Goal: Feedback & Contribution: Contribute content

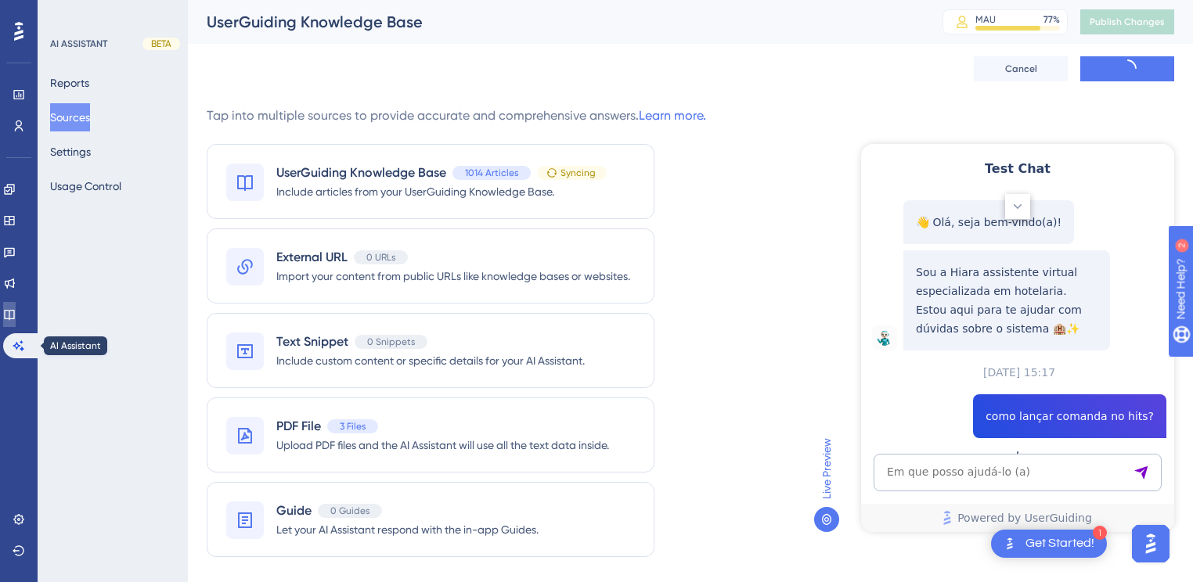
click at [16, 319] on icon at bounding box center [9, 314] width 13 height 13
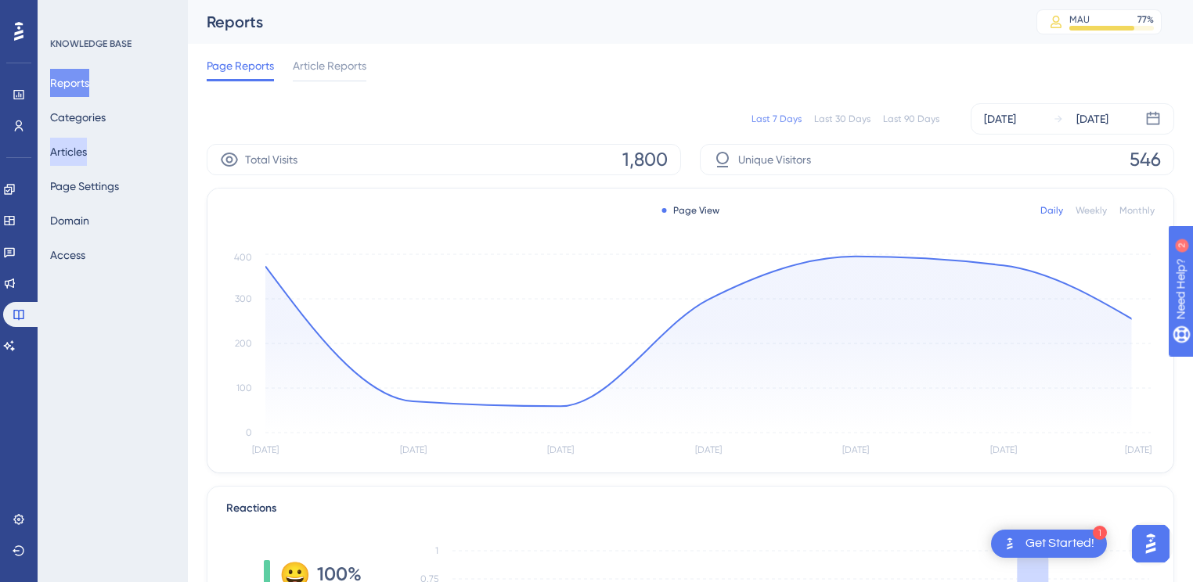
click at [76, 150] on button "Articles" at bounding box center [68, 152] width 37 height 28
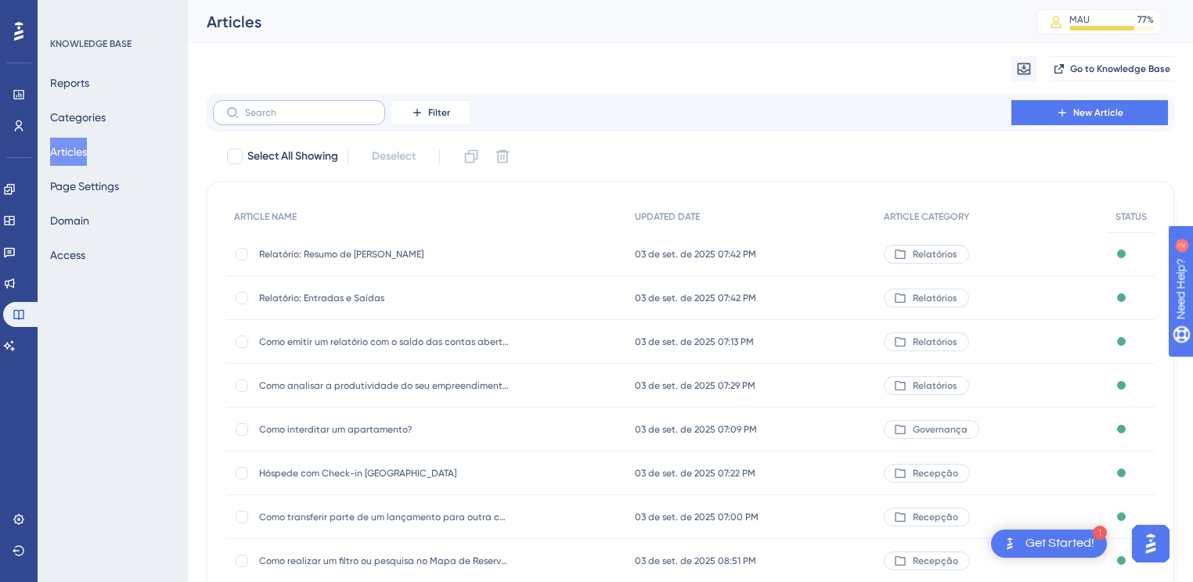
click at [257, 120] on label at bounding box center [299, 112] width 172 height 25
click at [257, 118] on input "text" at bounding box center [308, 112] width 127 height 11
paste input "Como é feito o calculo de taxas quando marcado o parâmetro para subtrair em Hot…"
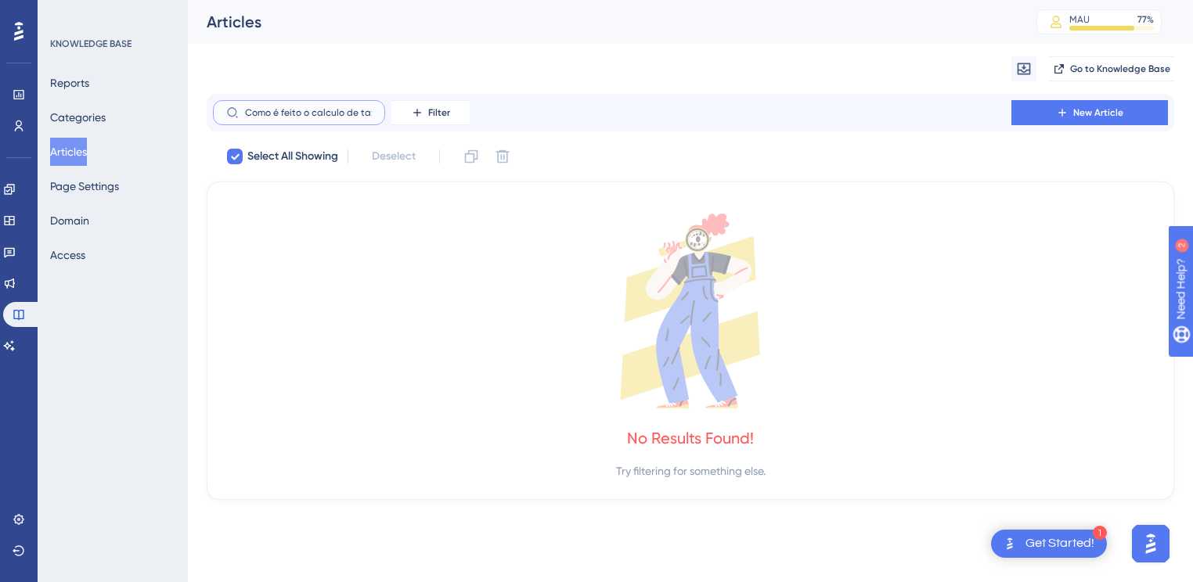
type input "Como é feito o calculo de taxas quando marcado o parâmetro para subtrair em Hot…"
checkbox input "true"
click at [312, 114] on input "Como é feito o calculo de taxas quando marcado o parâmetro para subtrair em Hot…" at bounding box center [308, 112] width 127 height 11
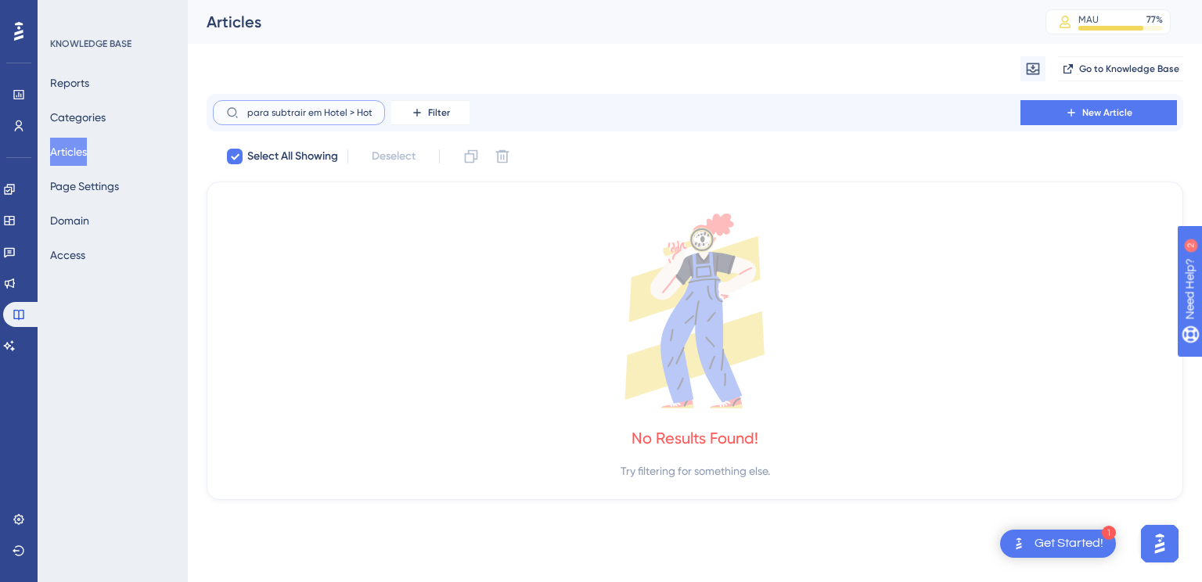
click at [312, 114] on input "Como é feito o calculo de taxas quando marcado o parâmetro para subtrair em Hot…" at bounding box center [308, 112] width 127 height 11
drag, startPoint x: 260, startPoint y: 110, endPoint x: 387, endPoint y: 113, distance: 126.9
click at [387, 113] on div "Como é feito o calculo de taxas quando marcado o parâmetro para subtrair em Hot…" at bounding box center [341, 112] width 257 height 25
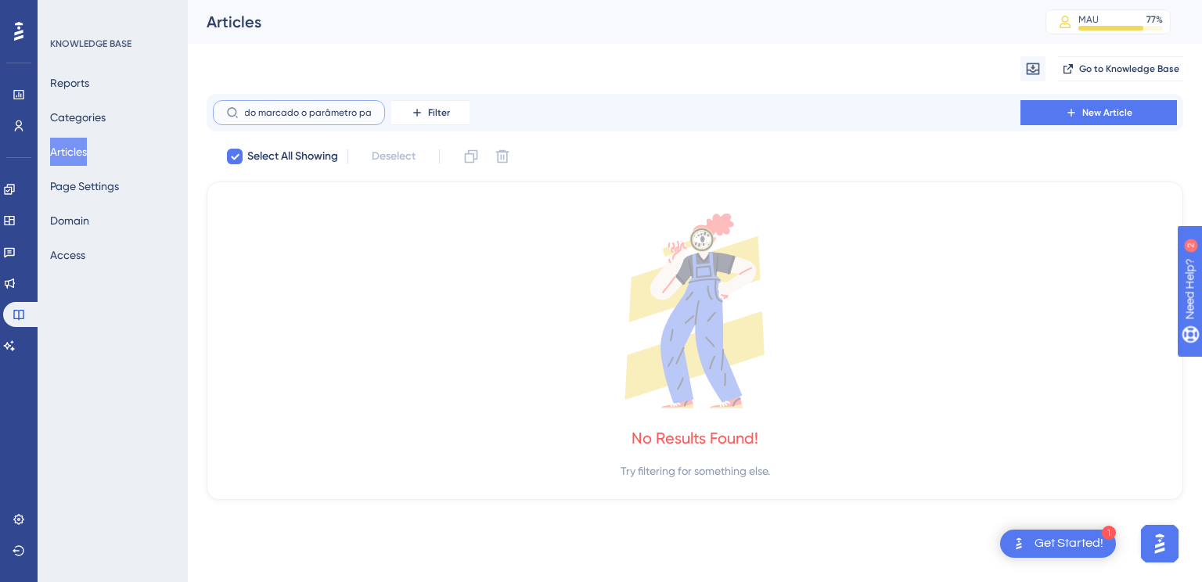
drag, startPoint x: 297, startPoint y: 110, endPoint x: 378, endPoint y: 116, distance: 80.9
click at [378, 116] on label "Como é feito o calculo de taxas quando marcado o parâmetro para" at bounding box center [299, 112] width 172 height 25
drag, startPoint x: 256, startPoint y: 110, endPoint x: 398, endPoint y: 114, distance: 142.5
click at [398, 114] on div "Como é feito o calculo Filter" at bounding box center [341, 112] width 257 height 25
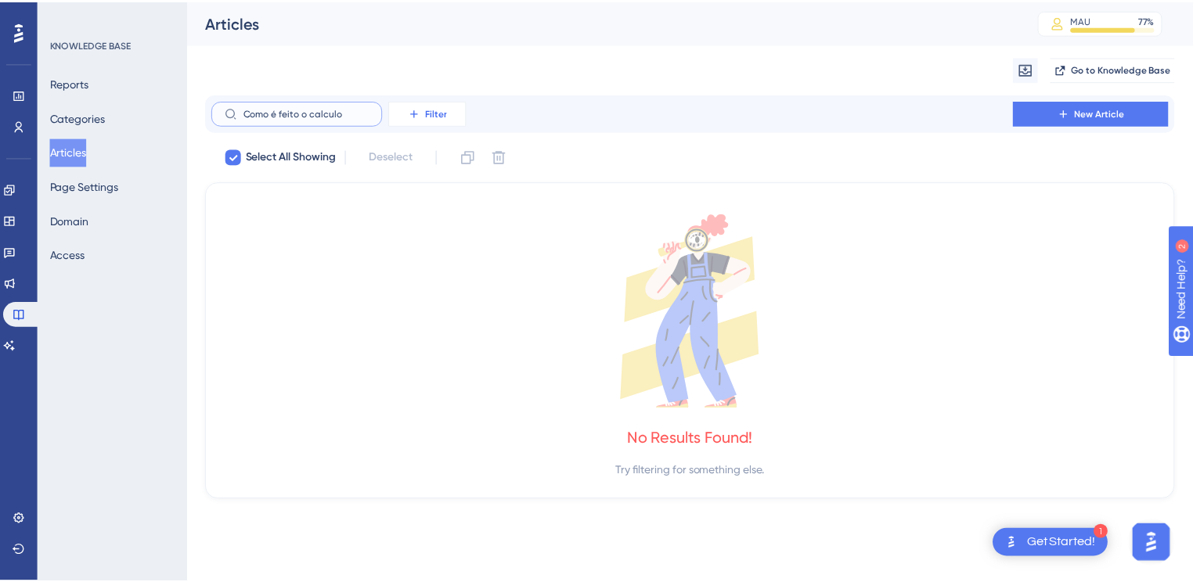
scroll to position [0, 0]
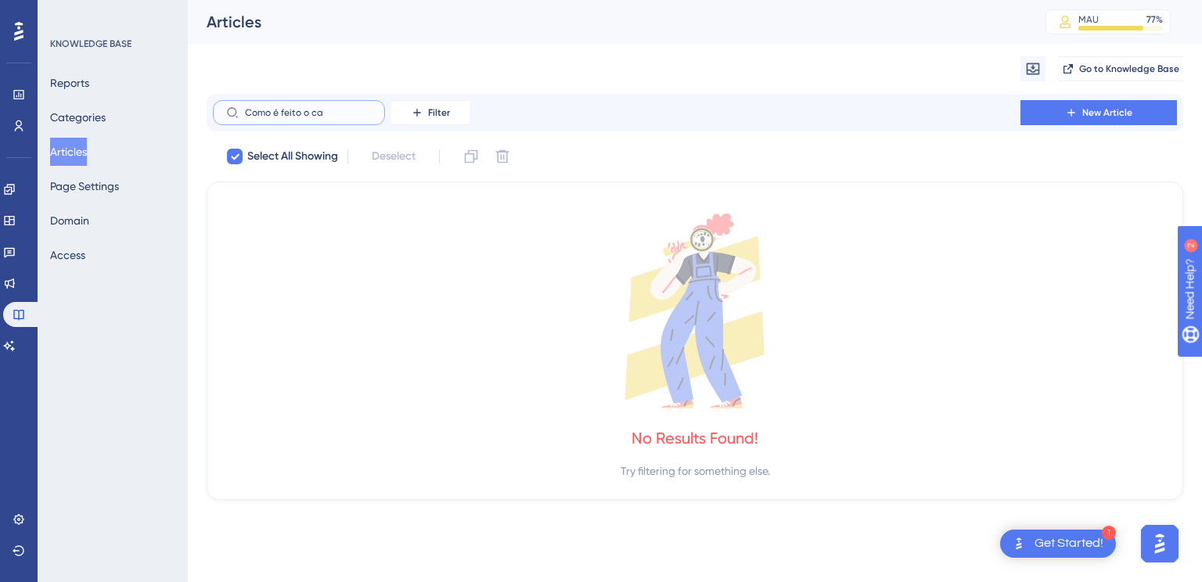
type input "Como é feito o c"
checkbox input "false"
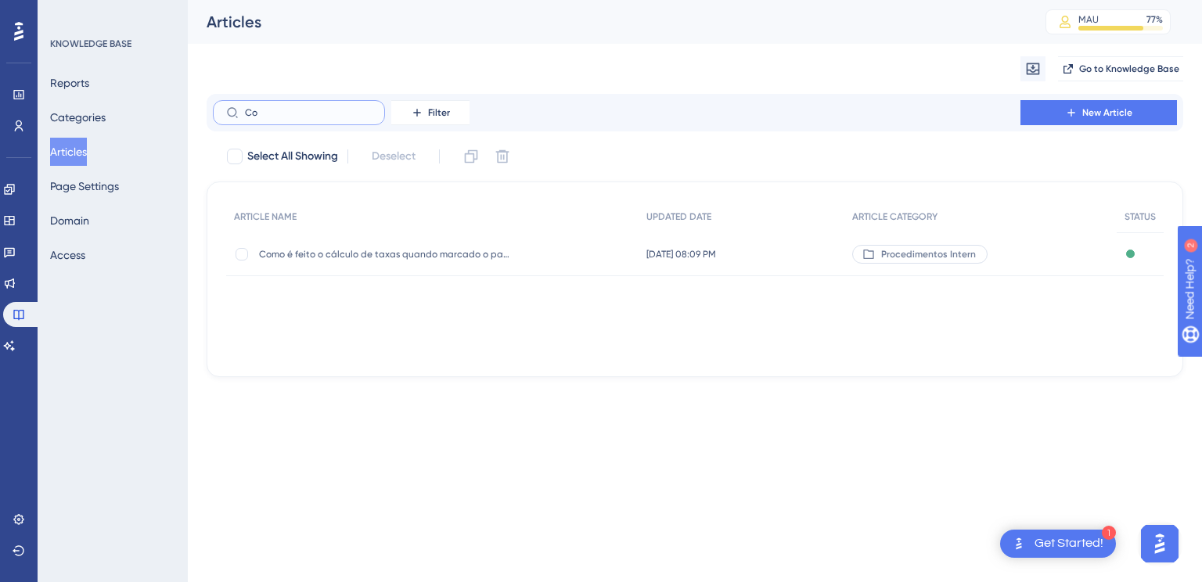
type input "C"
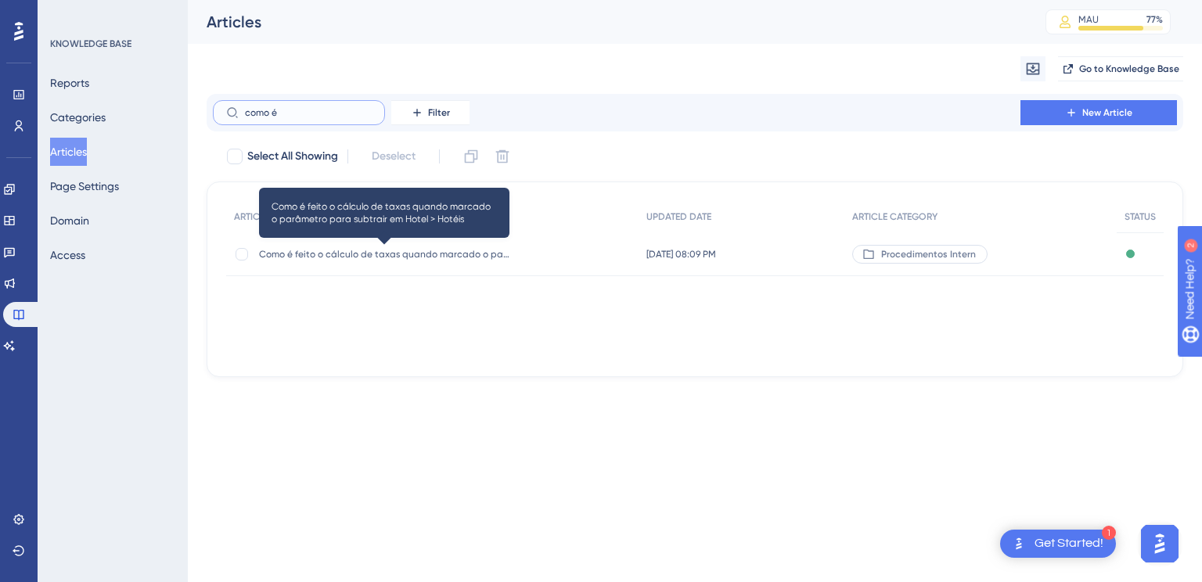
type input "como é"
click at [354, 257] on span "Como é feito o cálculo de taxas quando marcado o parâmetro para subtrair em Hot…" at bounding box center [384, 254] width 251 height 13
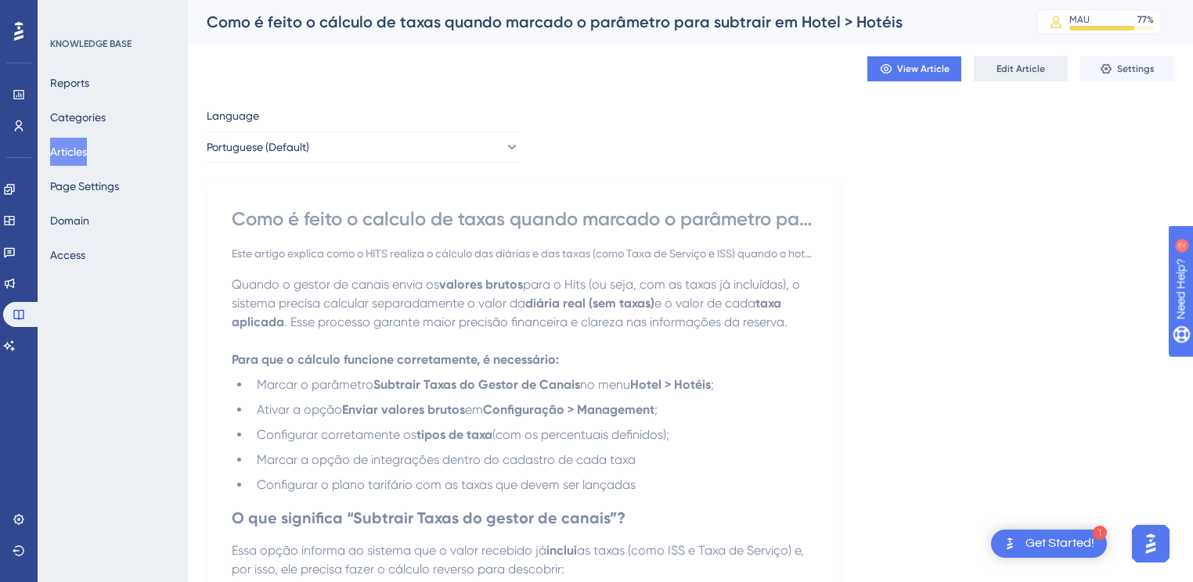
click at [1021, 67] on span "Edit Article" at bounding box center [1021, 69] width 49 height 13
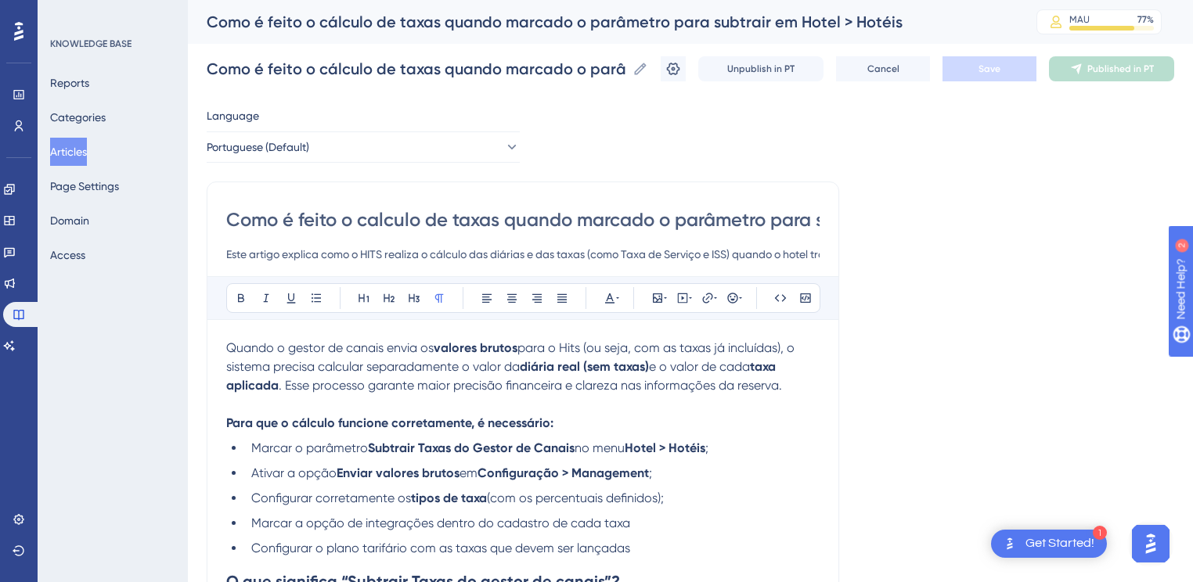
drag, startPoint x: 591, startPoint y: 254, endPoint x: 736, endPoint y: 253, distance: 144.8
click at [736, 253] on input "Este artigo explica como o HITS realiza o cálculo das diárias e das taxas (como…" at bounding box center [522, 254] width 593 height 19
type input "Este artigo explica como o HITS realiza o cálculo das diárias e das taxas quand…"
click at [362, 366] on span "para o Hits (ou seja, com as taxas já incluídas), o sistema precisa calcular se…" at bounding box center [511, 358] width 571 height 34
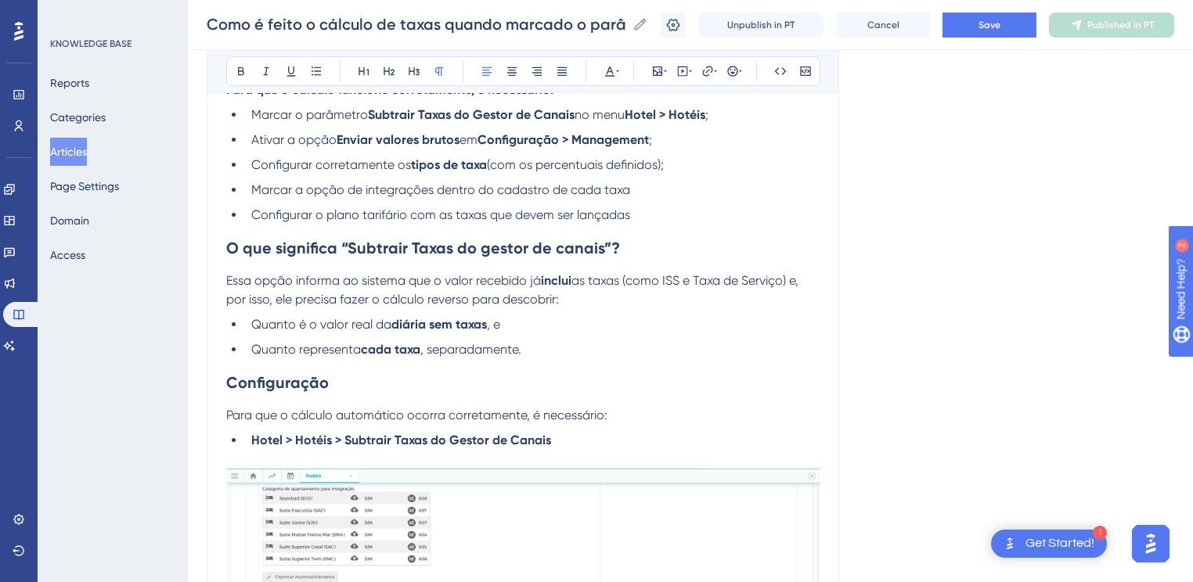
click at [633, 287] on span "as taxas (como ISS e Taxa de Serviço) e, por isso, ele precisa fazer o cálculo …" at bounding box center [513, 290] width 575 height 34
drag, startPoint x: 629, startPoint y: 287, endPoint x: 794, endPoint y: 288, distance: 165.2
click at [794, 288] on span "as taxas (como ISS e Taxa de Serviço) e, por isso, ele precisa fazer o cálculo …" at bounding box center [513, 290] width 575 height 34
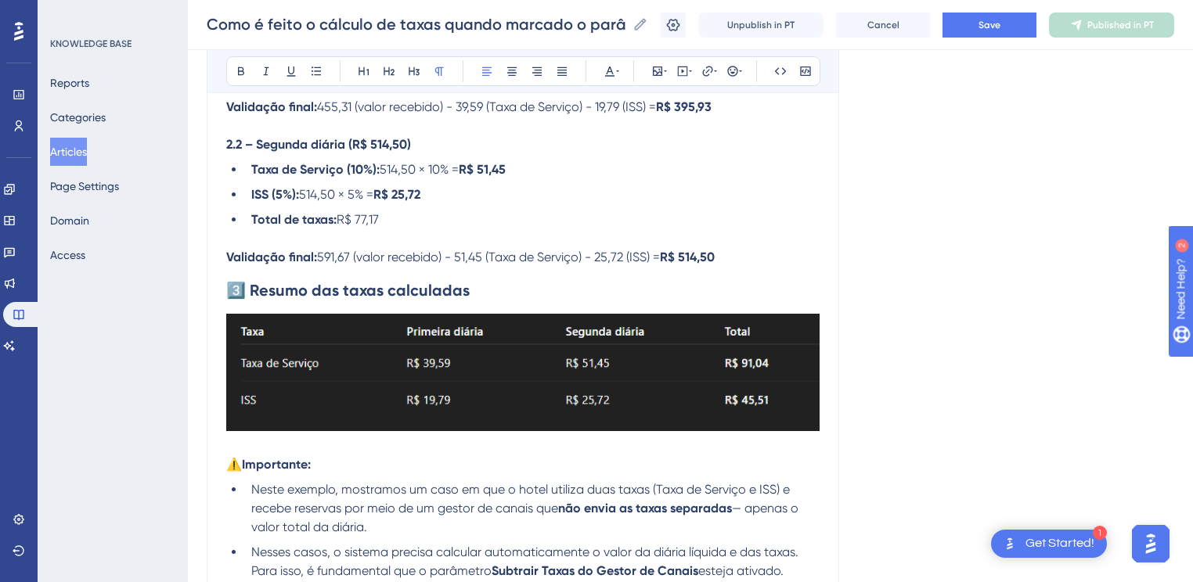
scroll to position [2374, 0]
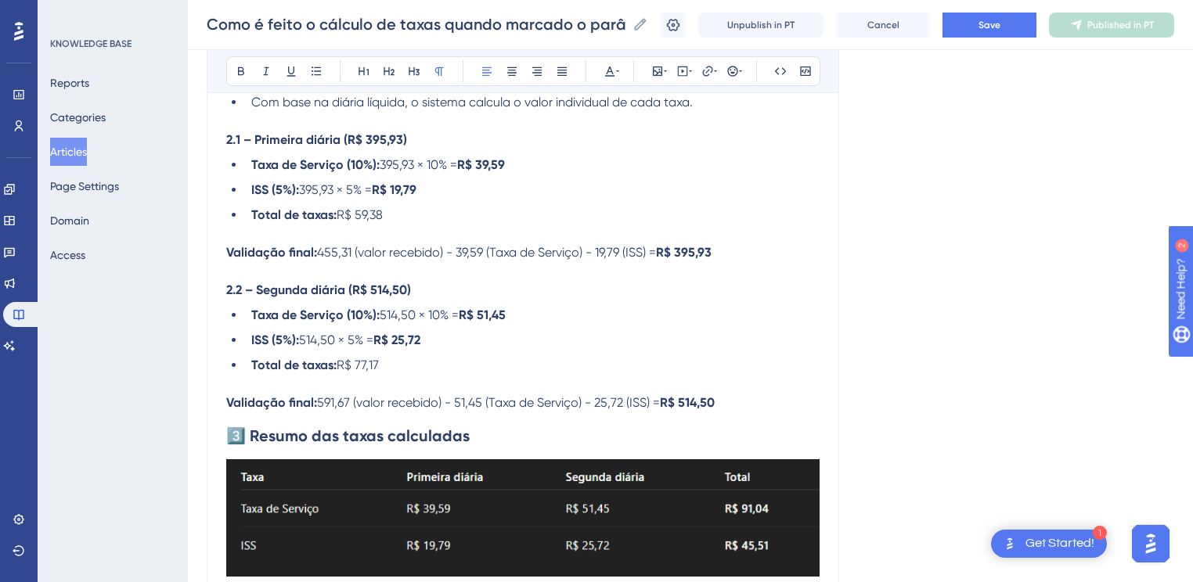
click at [305, 316] on strong "Taxa de Serviço (10%):" at bounding box center [315, 315] width 128 height 15
drag, startPoint x: 341, startPoint y: 315, endPoint x: 283, endPoint y: 315, distance: 57.9
click at [283, 315] on strong "Taxa de Serviço (10%):" at bounding box center [315, 315] width 128 height 15
drag, startPoint x: 345, startPoint y: 164, endPoint x: 283, endPoint y: 164, distance: 62.6
click at [283, 164] on strong "Taxa de Serviço (10%):" at bounding box center [315, 164] width 128 height 15
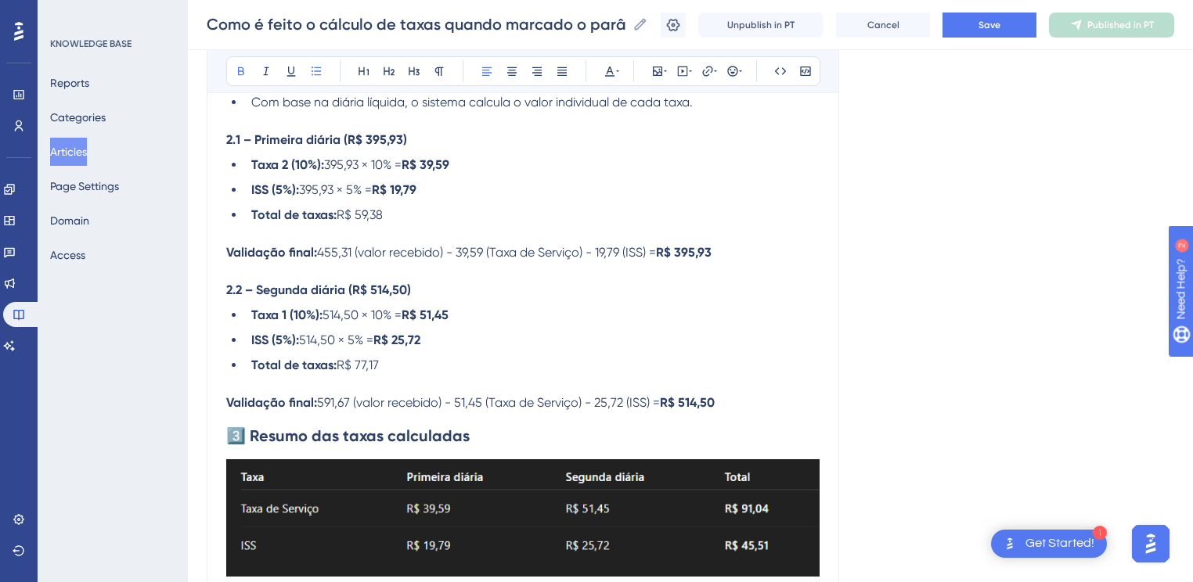
scroll to position [2226, 0]
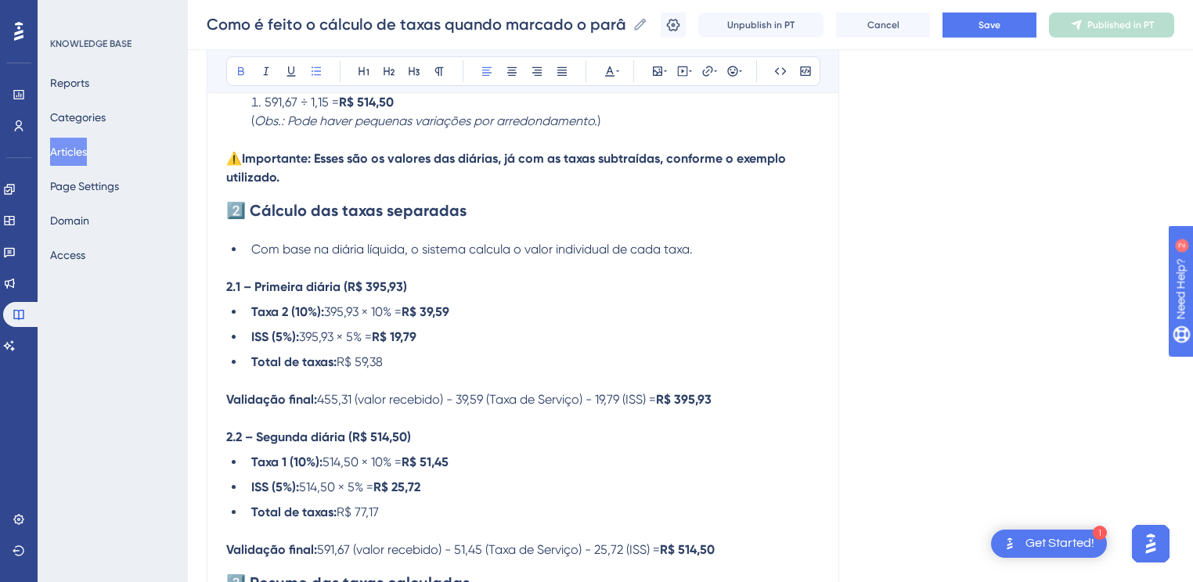
click at [692, 243] on span "Com base na diária líquida, o sistema calcula o valor individual de cada taxa." at bounding box center [472, 249] width 442 height 15
click at [707, 244] on li "Com base na diária líquida, o sistema calcula o valor individual de cada taxa." at bounding box center [532, 249] width 575 height 19
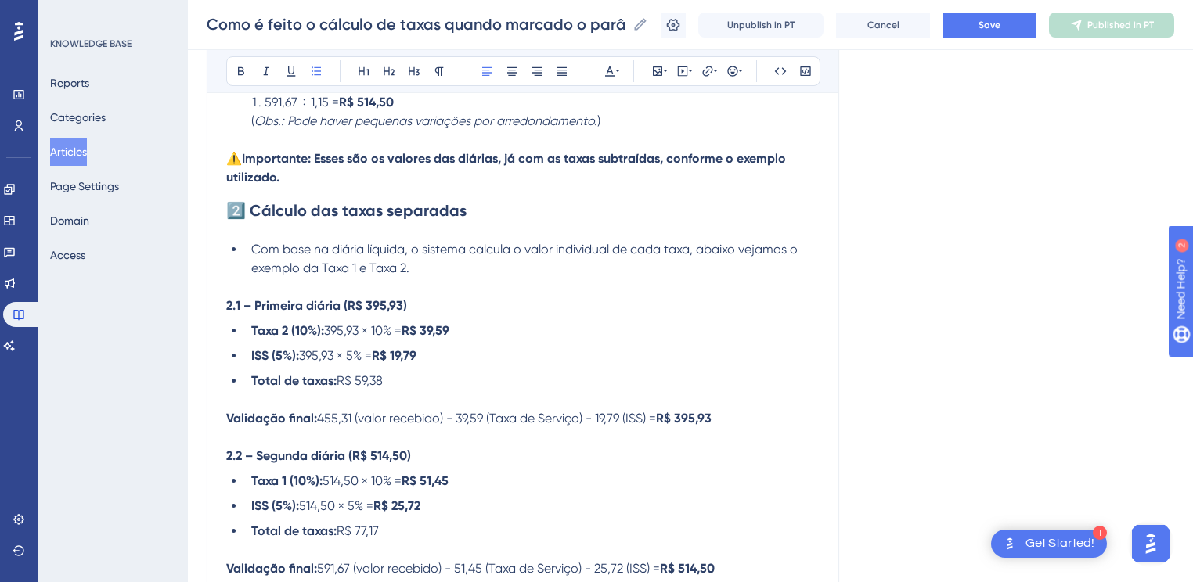
scroll to position [2900, 0]
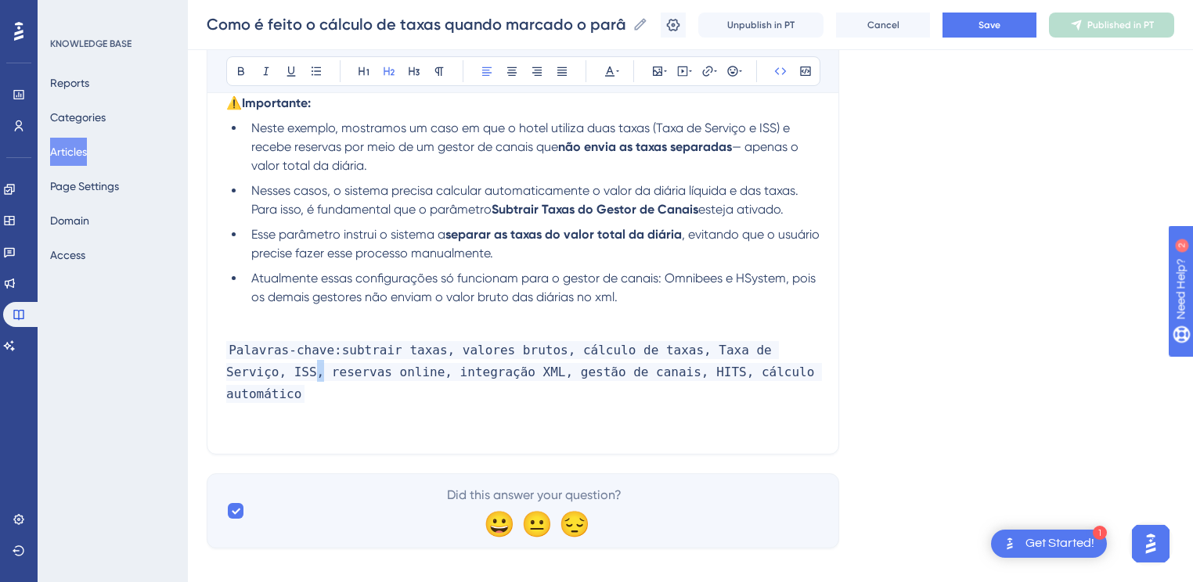
drag, startPoint x: 257, startPoint y: 374, endPoint x: 248, endPoint y: 376, distance: 8.8
click at [248, 376] on span "Palavras-chave:subtrair taxas, valores brutos, cálculo de taxas, Taxa de Serviç…" at bounding box center [524, 372] width 596 height 62
click at [247, 378] on span "Palavras-chave:subtrair taxas, valores brutos, cálculo de taxas, Taxa de Serviç…" at bounding box center [524, 372] width 596 height 62
drag, startPoint x: 247, startPoint y: 378, endPoint x: 216, endPoint y: 376, distance: 31.4
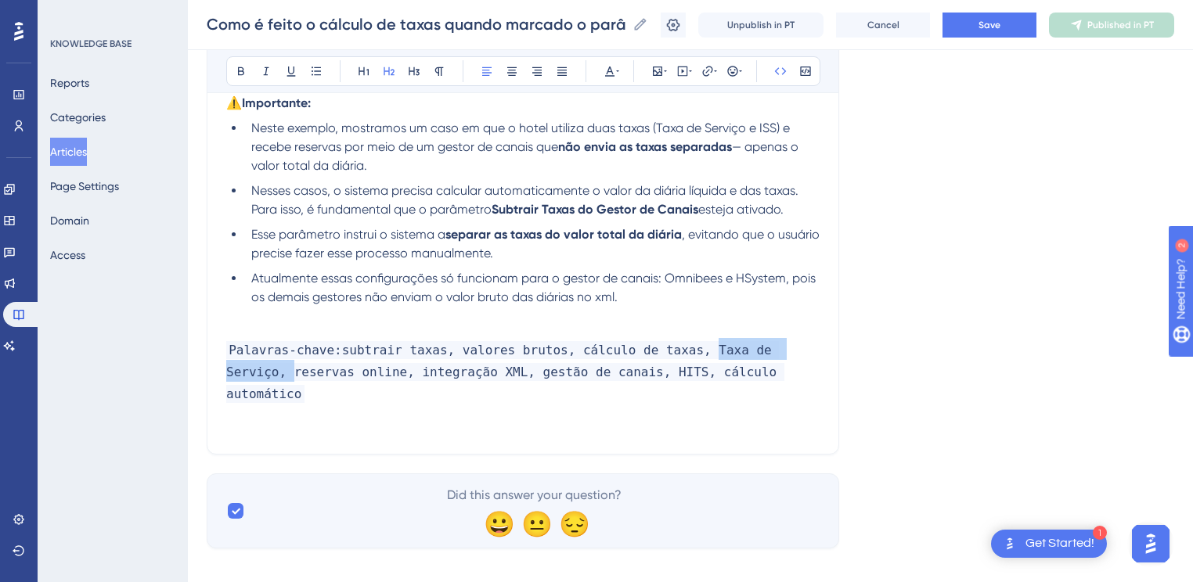
drag, startPoint x: 795, startPoint y: 356, endPoint x: 676, endPoint y: 358, distance: 118.2
click at [676, 358] on h2 "Palavras-chave:subtrair taxas, valores brutos, cálculo de taxas, Taxa de Serviç…" at bounding box center [522, 371] width 593 height 91
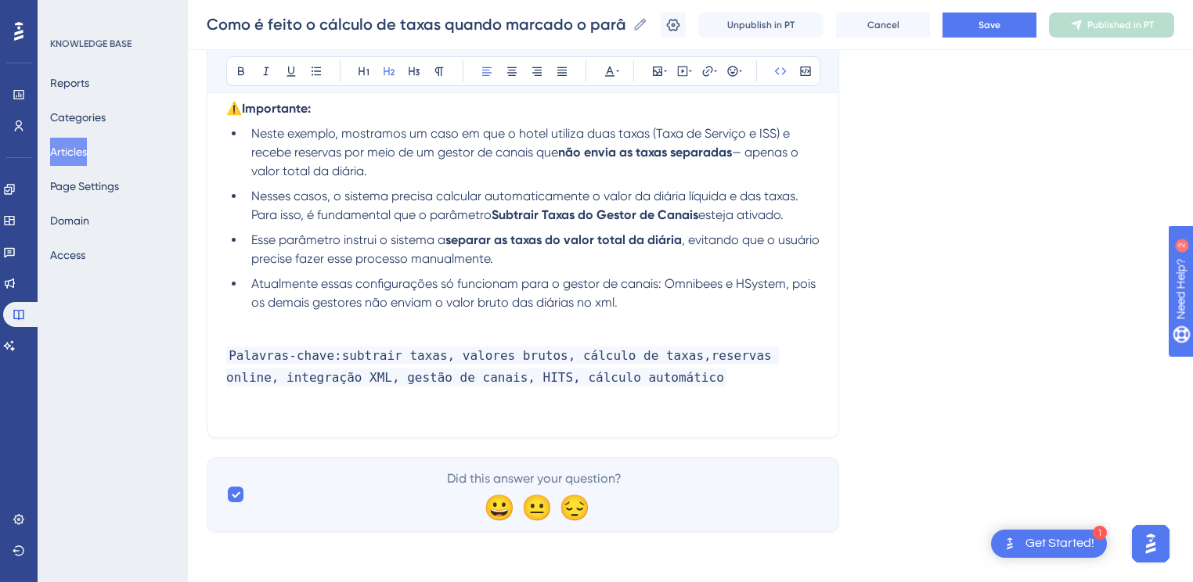
click at [707, 370] on h2 "Palavras-chave:subtrair taxas, valores brutos, cálculo de taxas,reservas online…" at bounding box center [522, 365] width 593 height 69
click at [1001, 34] on button "Save" at bounding box center [990, 25] width 94 height 25
click at [1087, 25] on icon at bounding box center [1081, 25] width 10 height 10
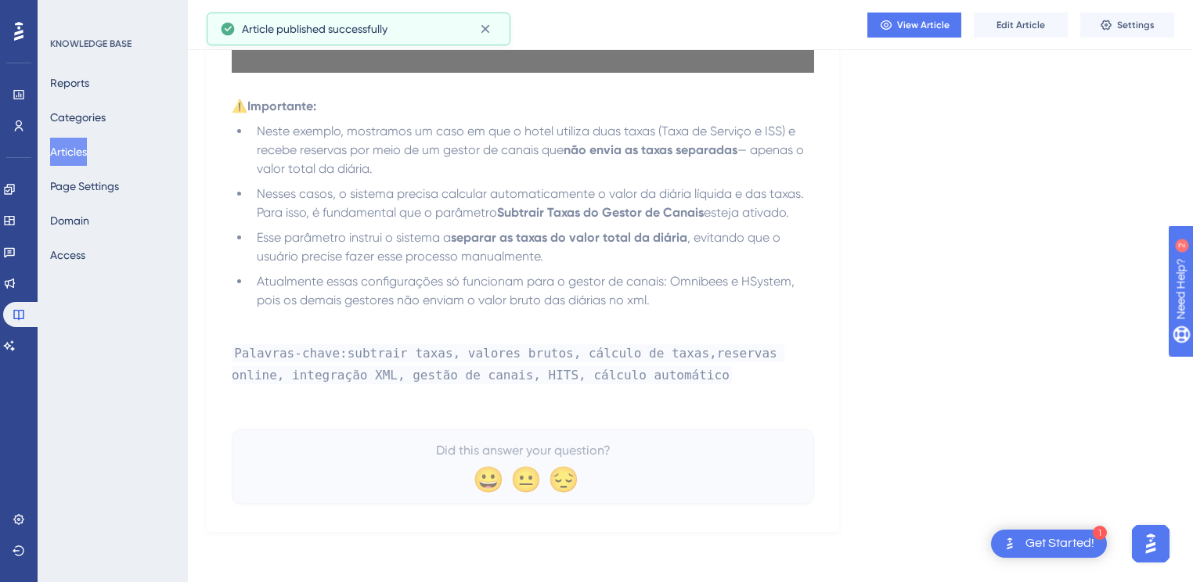
scroll to position [2828, 0]
click at [1118, 17] on button "Settings" at bounding box center [1127, 25] width 94 height 25
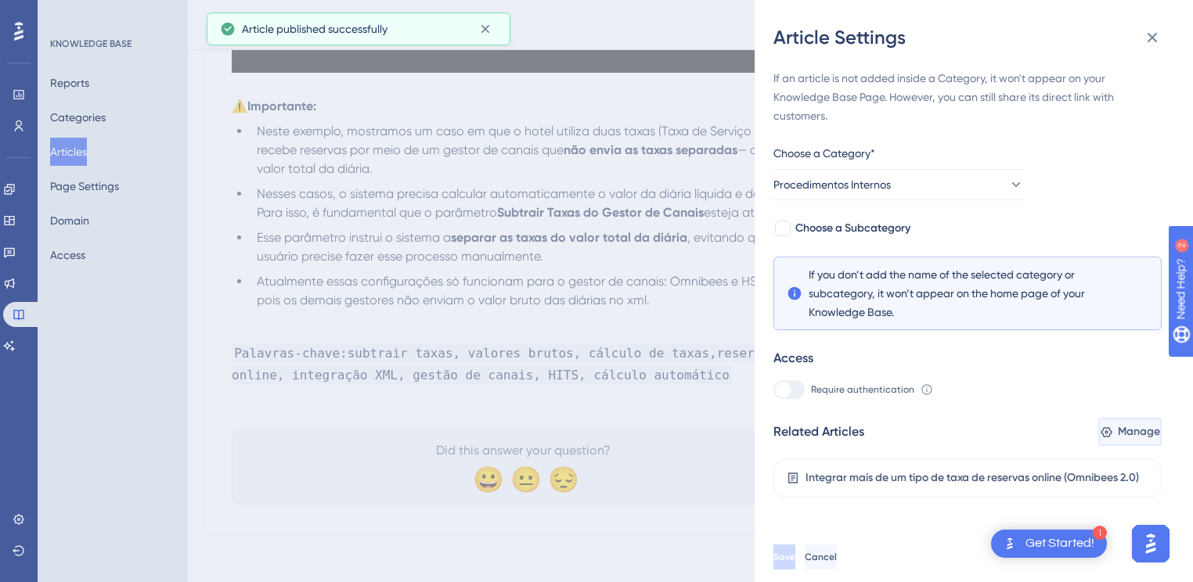
click at [1118, 421] on button "Manage" at bounding box center [1129, 432] width 63 height 28
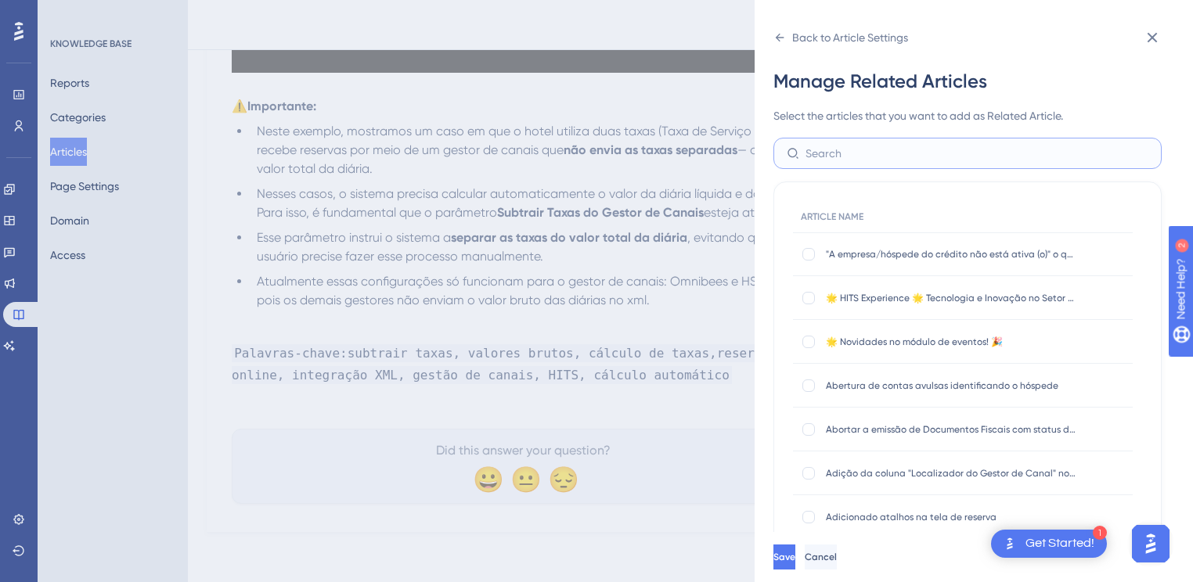
click at [858, 149] on input "text" at bounding box center [977, 153] width 343 height 17
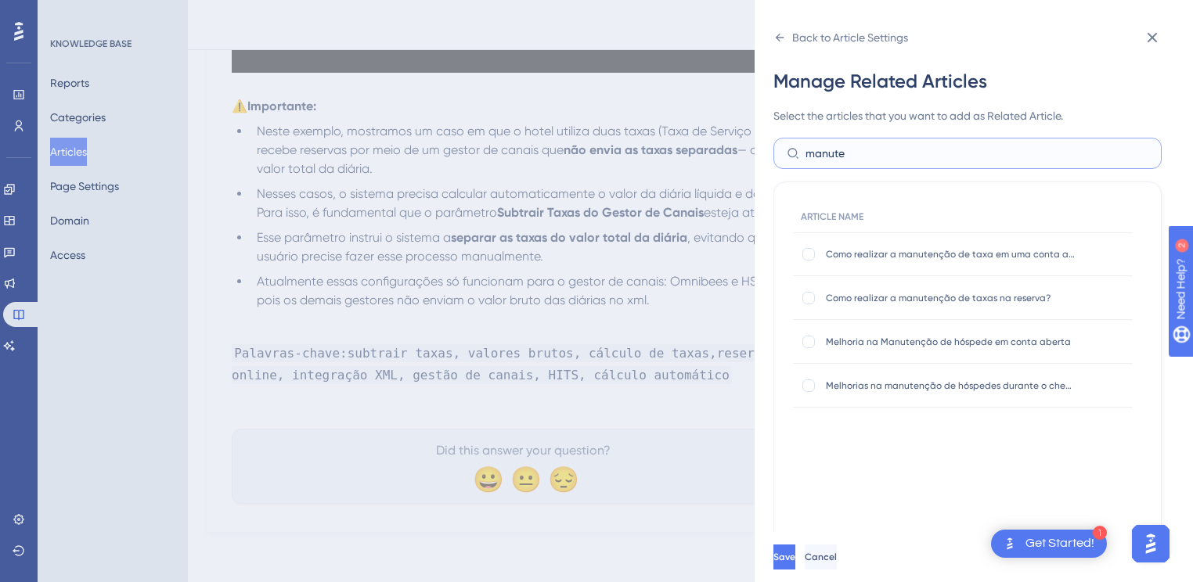
type input "manute"
click at [797, 259] on div "Como realizar a manutenção de taxa em uma conta aberta? Como realizar a manuten…" at bounding box center [963, 255] width 340 height 44
click at [806, 255] on div at bounding box center [808, 254] width 13 height 13
checkbox input "true"
click at [808, 299] on div at bounding box center [808, 298] width 13 height 13
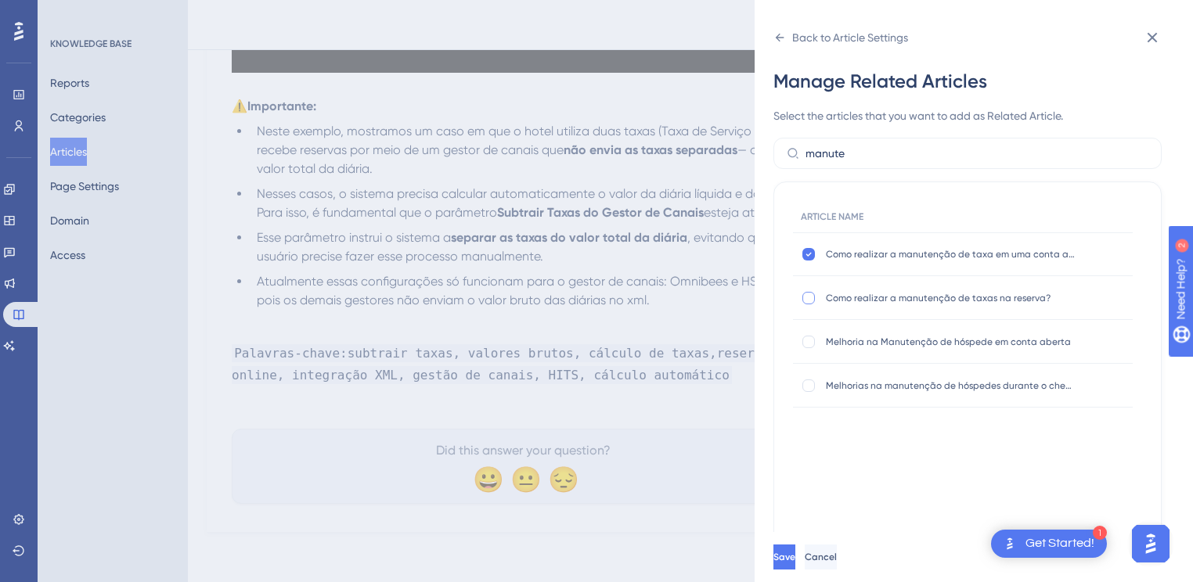
checkbox input "true"
click at [797, 564] on span "Save" at bounding box center [786, 557] width 22 height 13
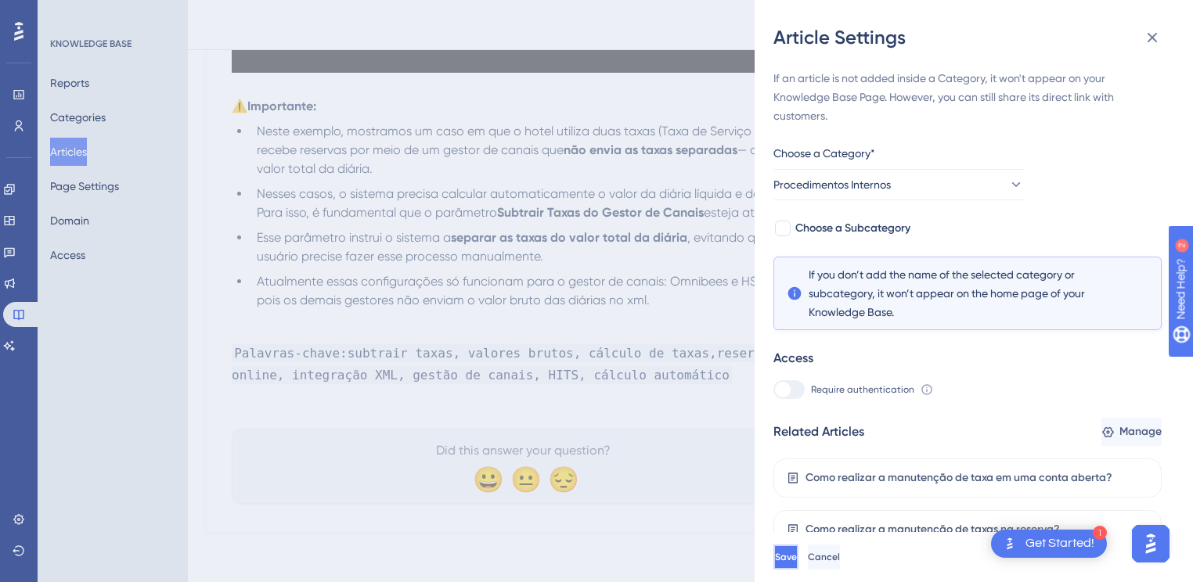
click at [797, 564] on span "Save" at bounding box center [786, 557] width 22 height 13
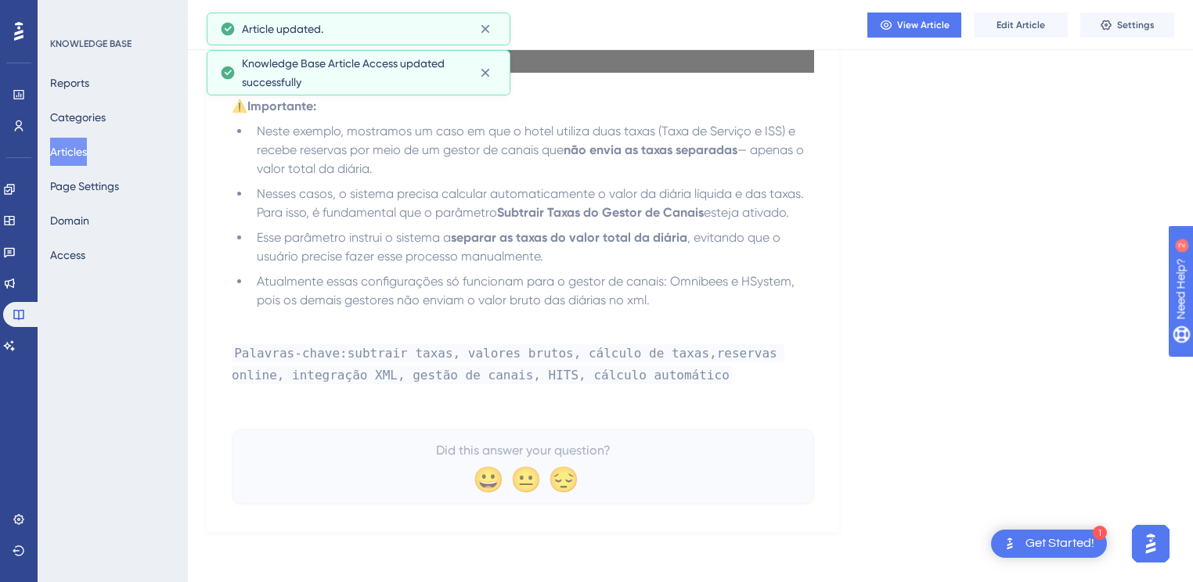
click at [82, 150] on button "Articles" at bounding box center [68, 152] width 37 height 28
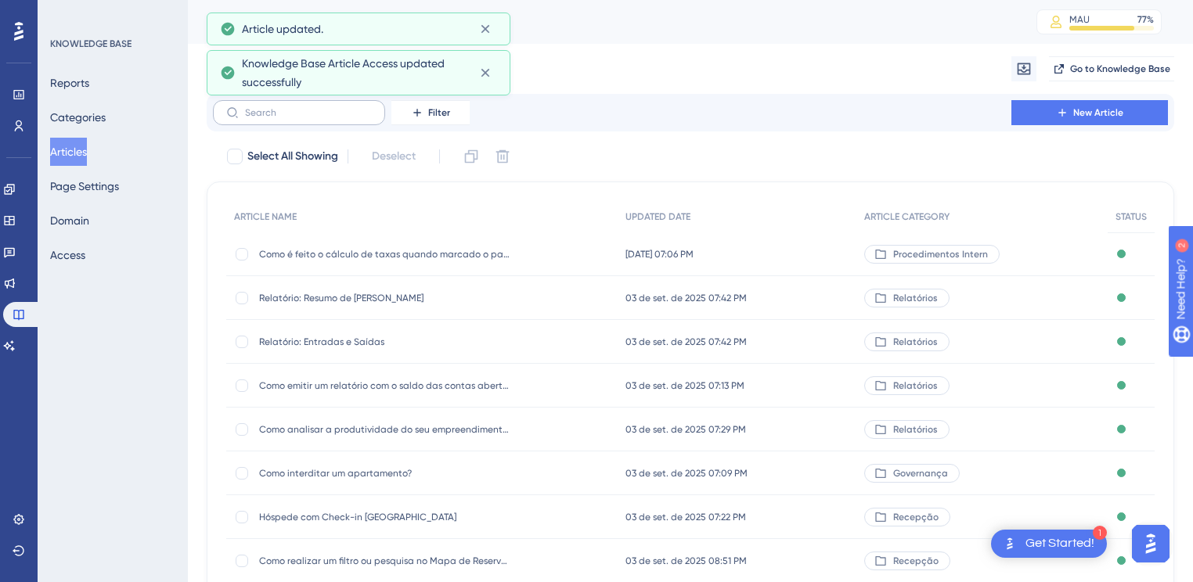
click at [288, 118] on label at bounding box center [299, 112] width 172 height 25
click at [288, 118] on input "text" at bounding box center [308, 112] width 127 height 11
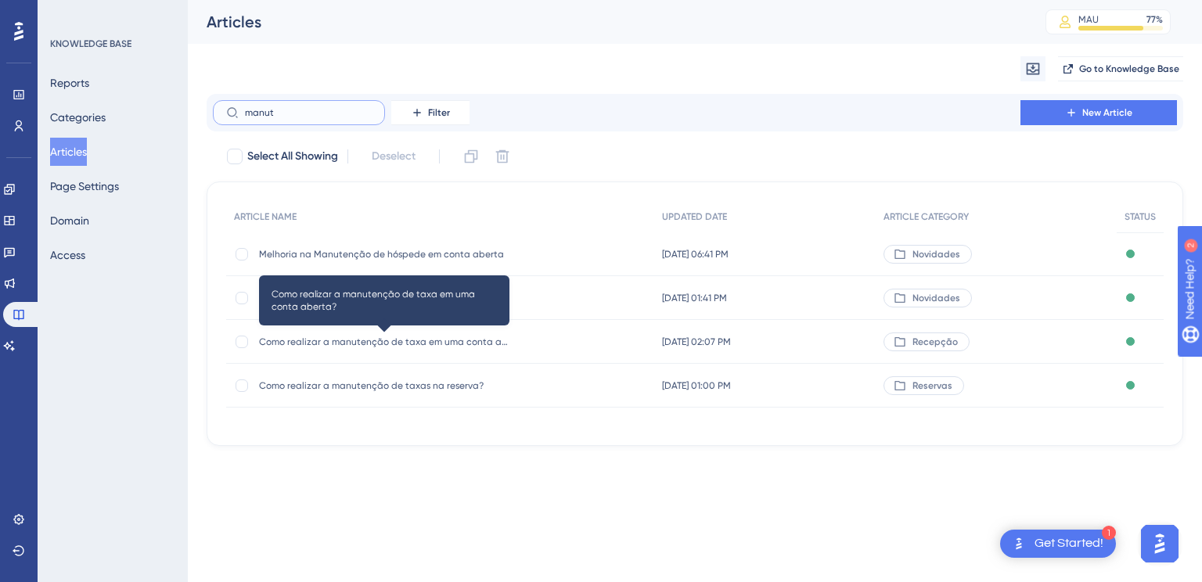
type input "manut"
click at [413, 339] on span "Como realizar a manutenção de taxa em uma conta aberta?" at bounding box center [384, 342] width 251 height 13
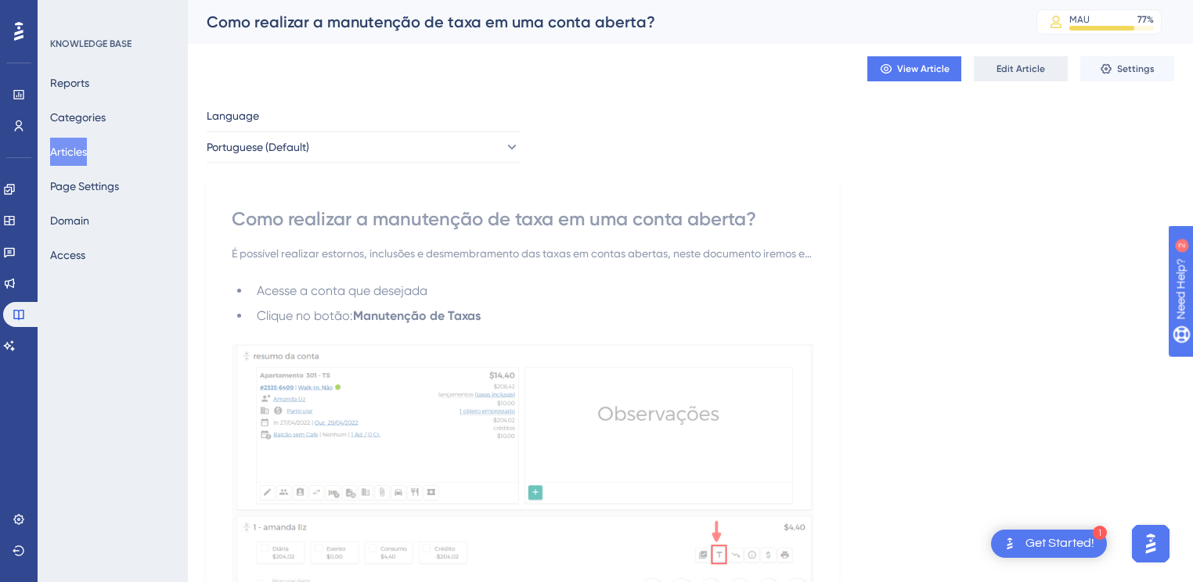
click at [1013, 65] on span "Edit Article" at bounding box center [1021, 69] width 49 height 13
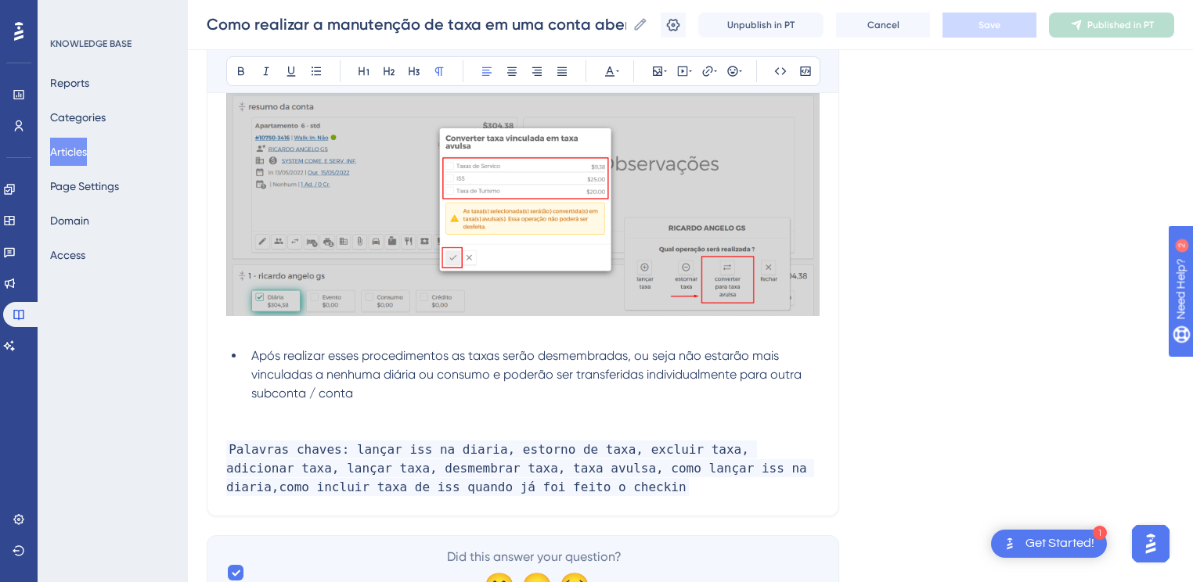
scroll to position [2130, 0]
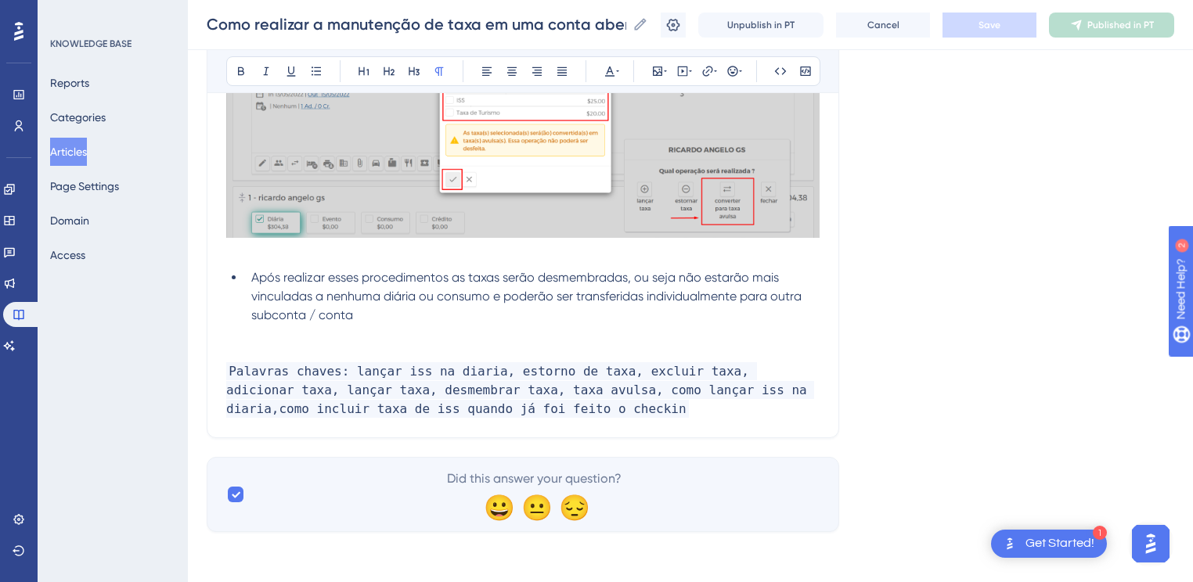
click at [329, 338] on p at bounding box center [522, 334] width 593 height 19
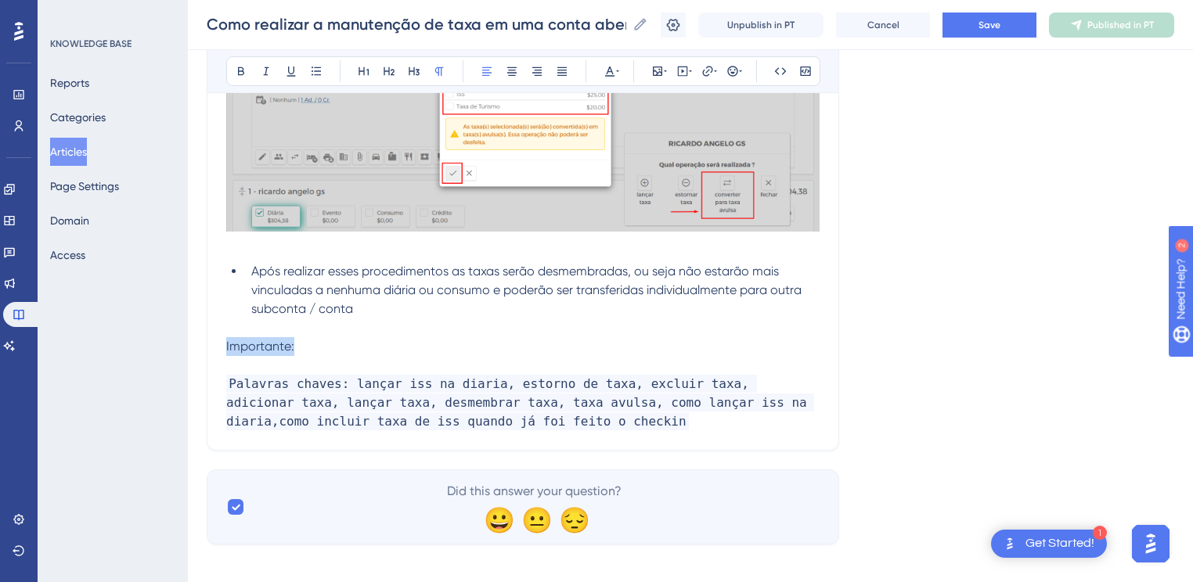
drag, startPoint x: 305, startPoint y: 348, endPoint x: 194, endPoint y: 266, distance: 137.8
click at [241, 69] on icon at bounding box center [241, 71] width 13 height 13
click at [316, 351] on p "Importante:" at bounding box center [522, 346] width 593 height 19
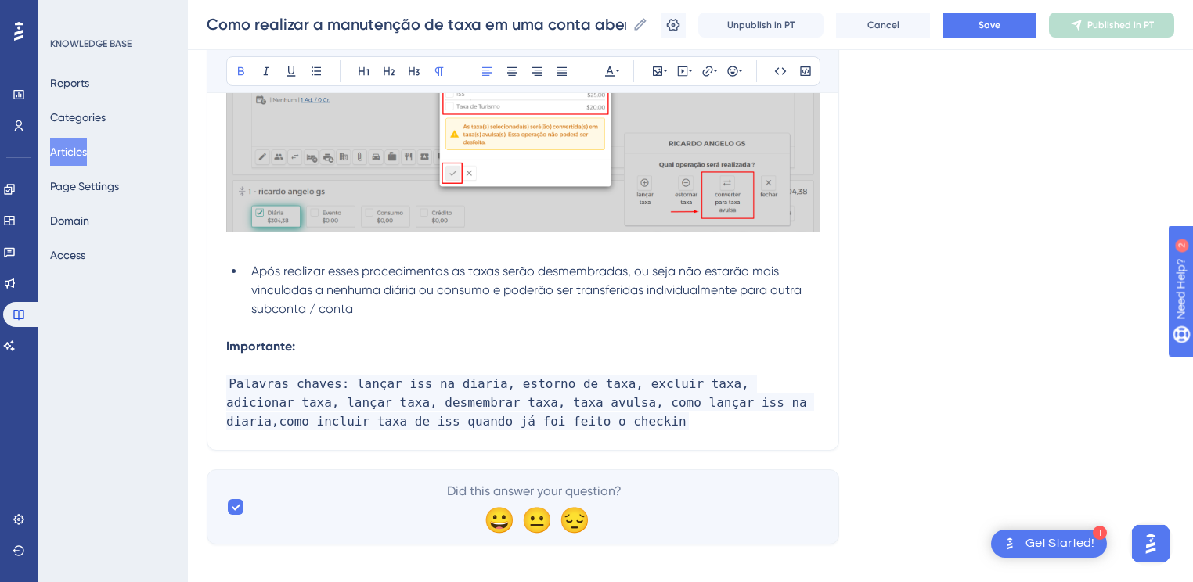
click at [228, 354] on strong "Importante:" at bounding box center [260, 346] width 69 height 15
click at [226, 354] on strong "Importante:" at bounding box center [260, 346] width 69 height 15
click at [736, 76] on icon at bounding box center [732, 71] width 13 height 13
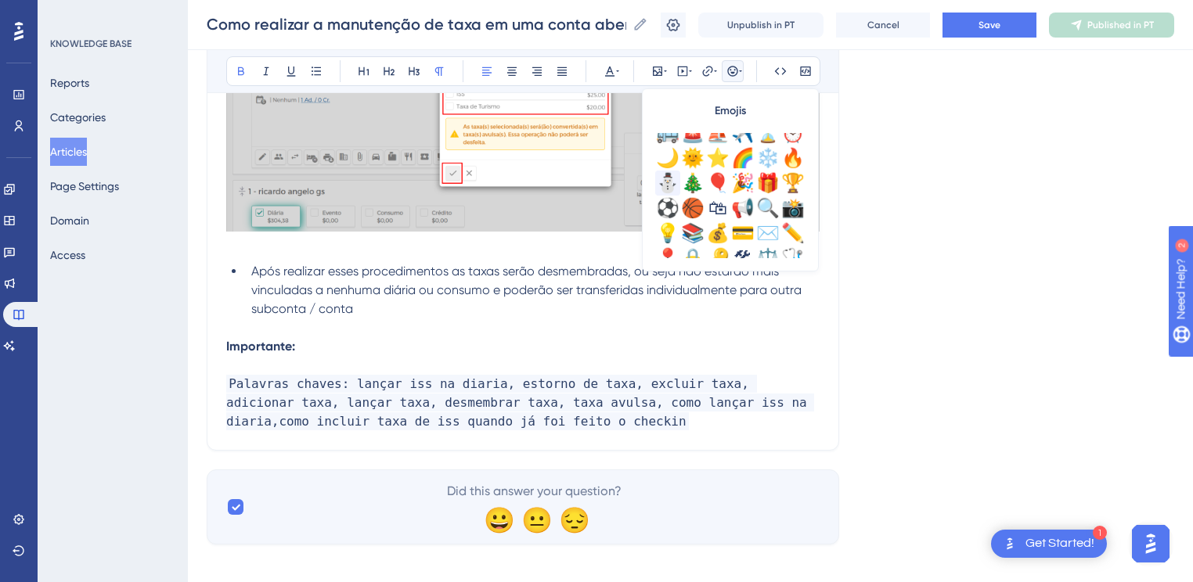
scroll to position [551, 0]
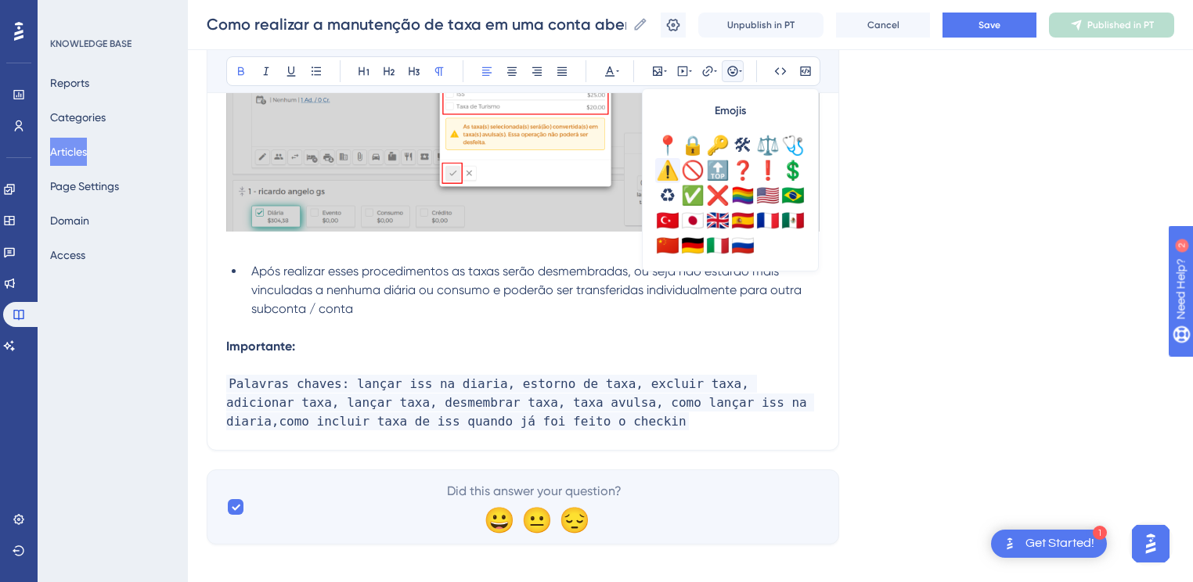
click at [662, 168] on div "⚠️" at bounding box center [667, 170] width 25 height 25
click at [370, 356] on p "⚠️ Importante:" at bounding box center [522, 346] width 593 height 19
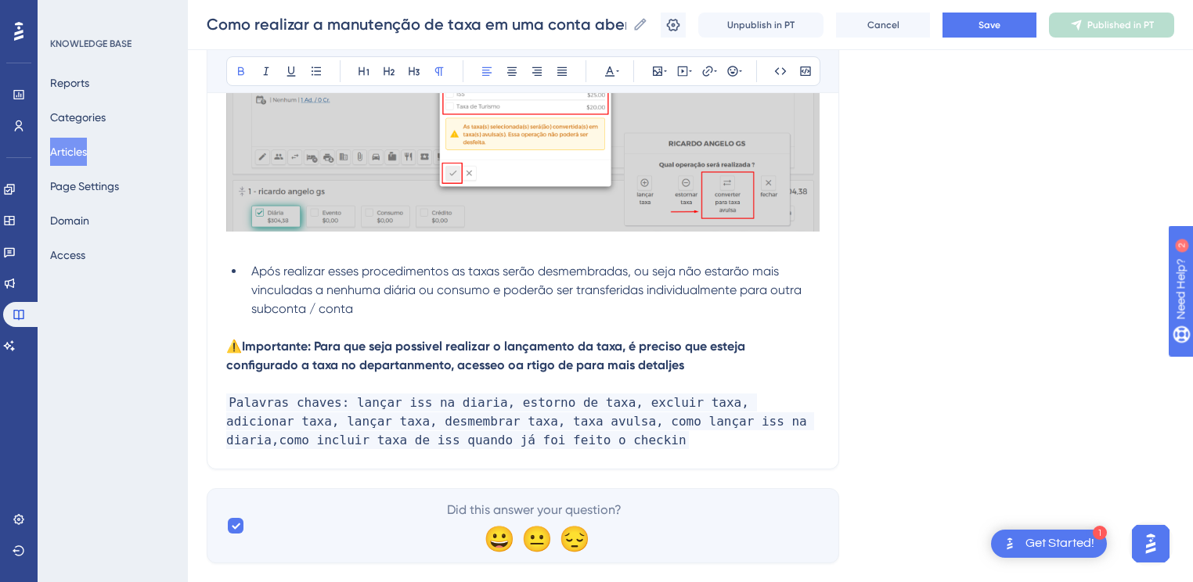
click at [398, 363] on p "⚠️ Importante: Para que seja possivel realizar o lançamento da taxa, é preciso …" at bounding box center [522, 356] width 593 height 38
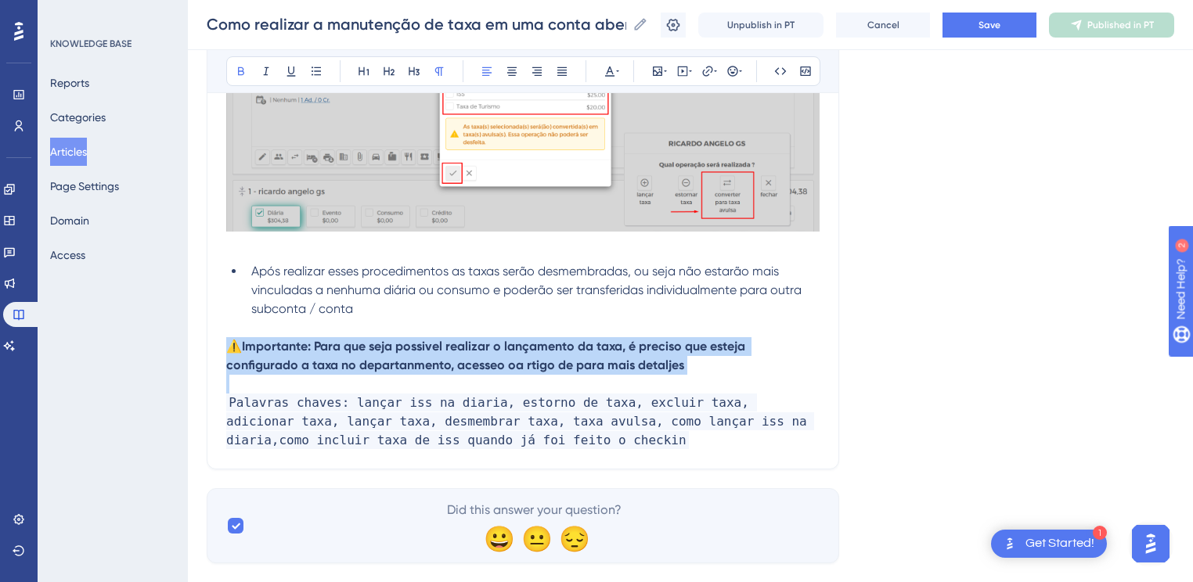
click at [398, 363] on p "⚠️ Importante: Para que seja possivel realizar o lançamento da taxa, é preciso …" at bounding box center [522, 356] width 593 height 38
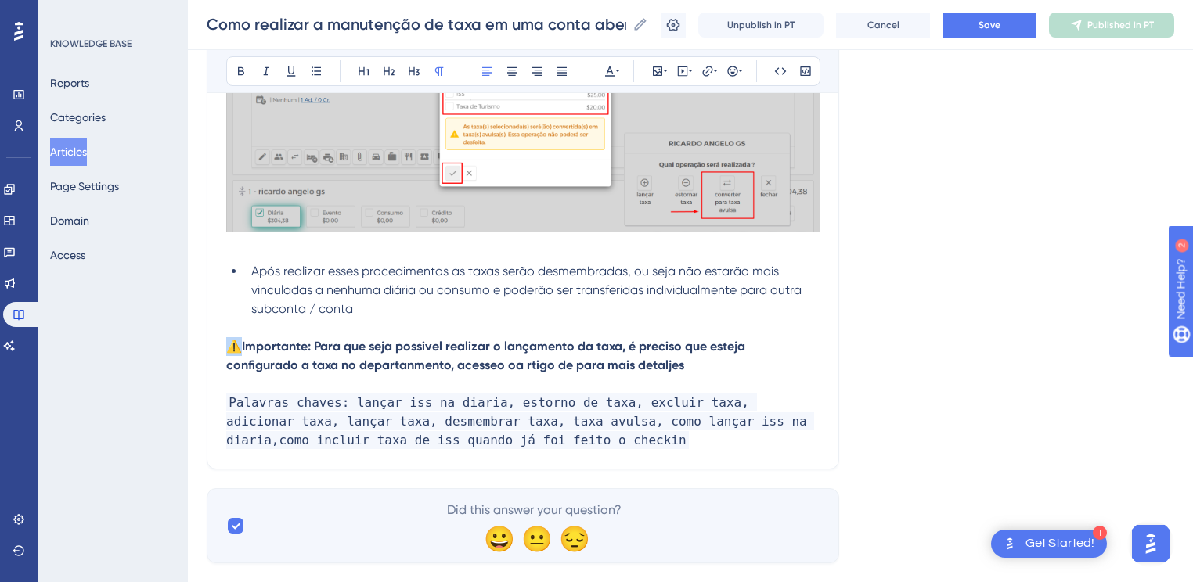
copy span "⚠️"
click at [416, 358] on strong "Importante: Para que seja possivel realizar o lançamento da taxa, é preciso que…" at bounding box center [487, 356] width 522 height 34
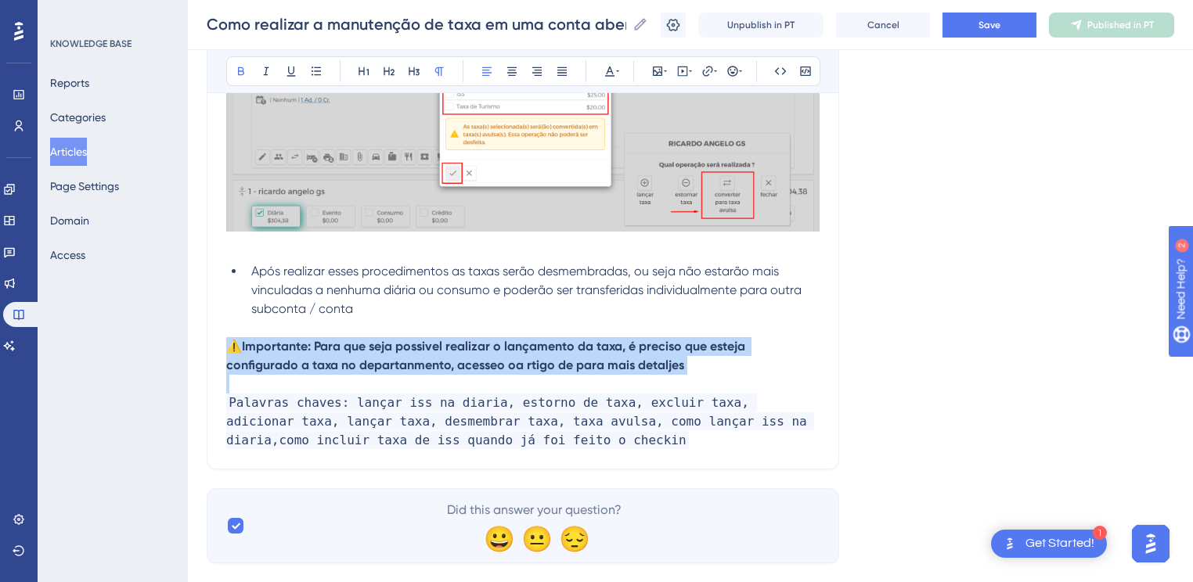
click at [416, 358] on strong "Importante: Para que seja possivel realizar o lançamento da taxa, é preciso que…" at bounding box center [487, 356] width 522 height 34
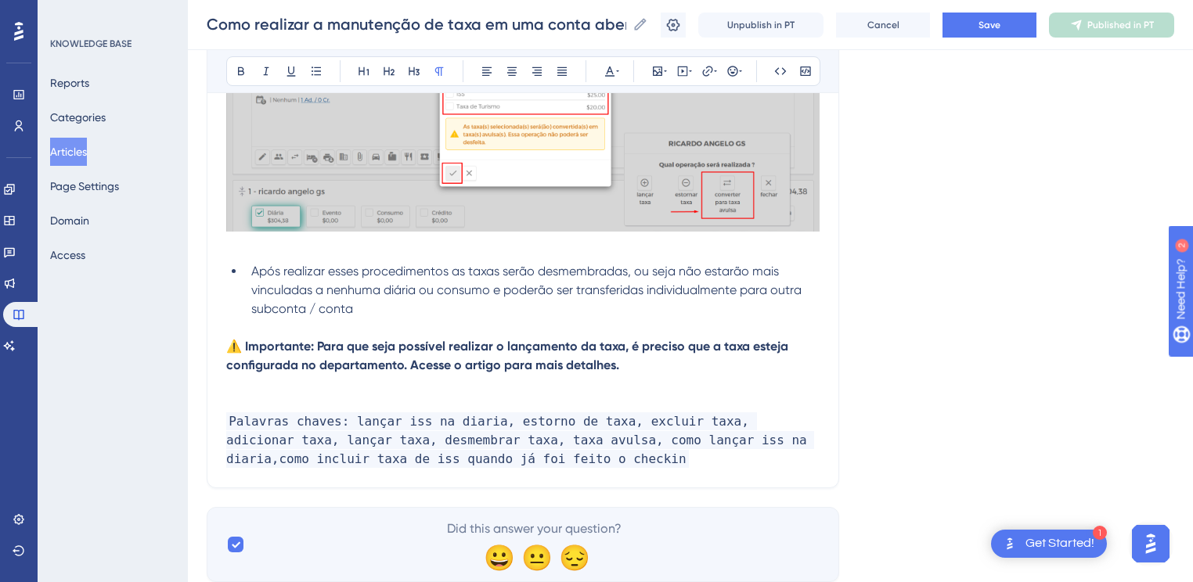
click at [416, 358] on strong "⚠️ Importante: Para que seja possível realizar o lançamento da taxa, é preciso …" at bounding box center [508, 356] width 565 height 34
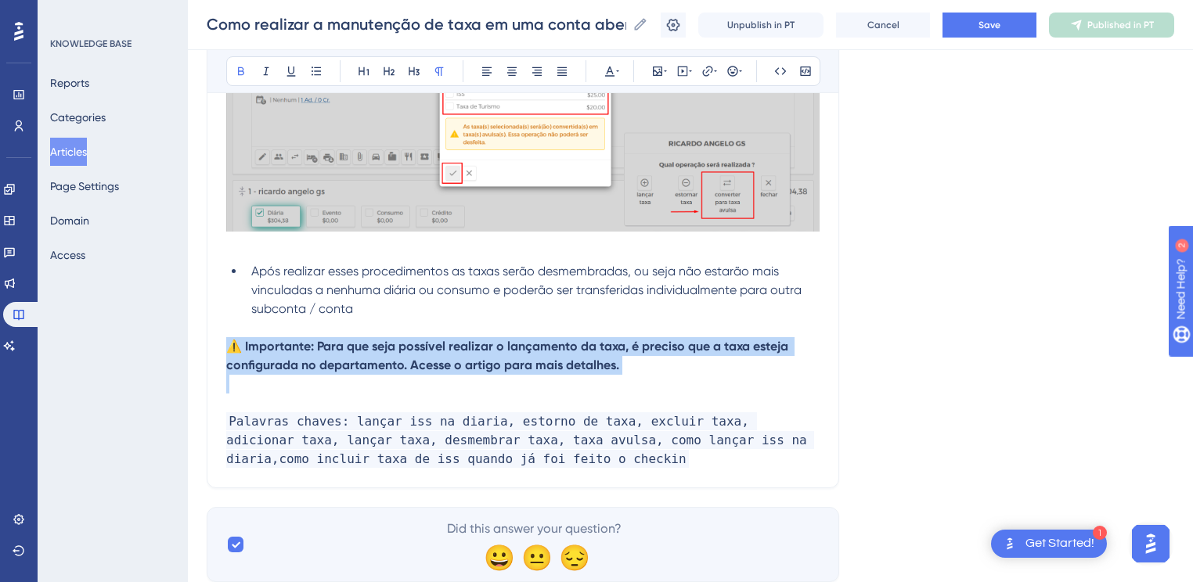
click at [416, 358] on strong "⚠️ Importante: Para que seja possível realizar o lançamento da taxa, é preciso …" at bounding box center [508, 356] width 565 height 34
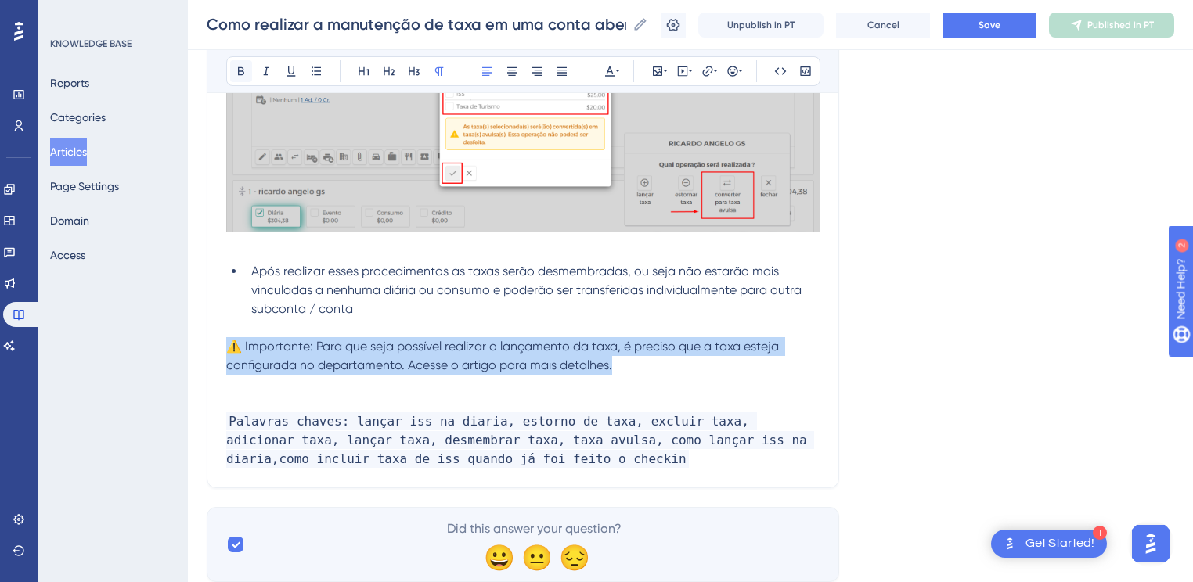
click at [238, 65] on icon at bounding box center [241, 71] width 13 height 13
click at [288, 359] on span "⚠️ Importante: Para que seja possível realizar o lançamento da taxa, é preciso …" at bounding box center [504, 356] width 556 height 34
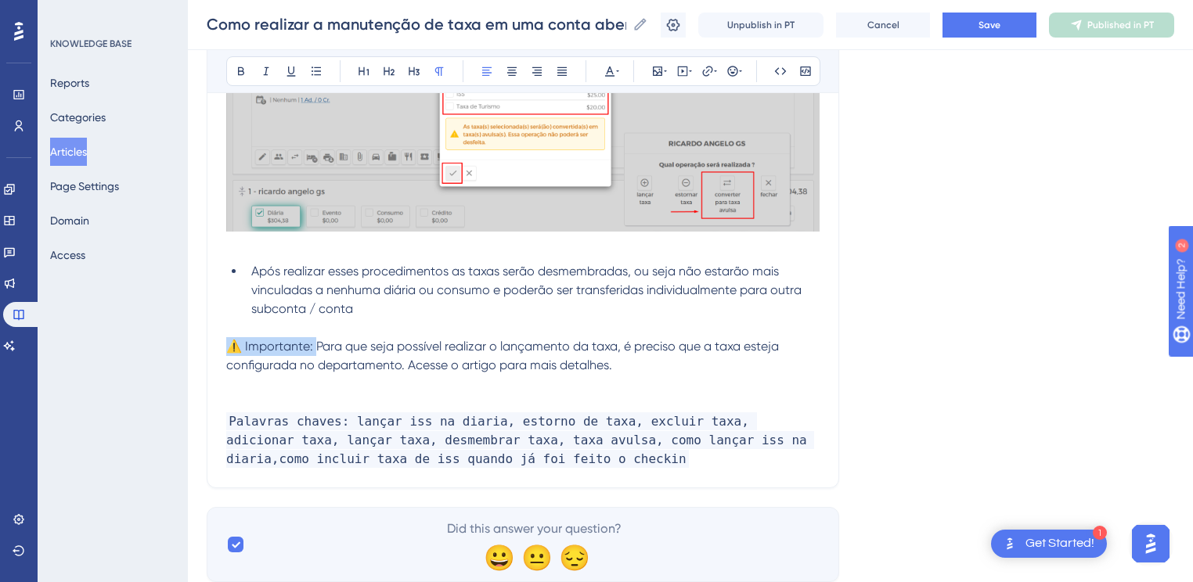
drag, startPoint x: 315, startPoint y: 352, endPoint x: 193, endPoint y: 355, distance: 121.4
click at [236, 67] on icon at bounding box center [241, 71] width 13 height 13
click at [498, 370] on span "Para que seja possível realizar o lançamento da taxa, é preciso que a taxa este…" at bounding box center [502, 356] width 553 height 34
click at [640, 373] on p "⚠️ Importante: Para que seja possível realizar o lançamento da taxa, é preciso …" at bounding box center [522, 356] width 593 height 38
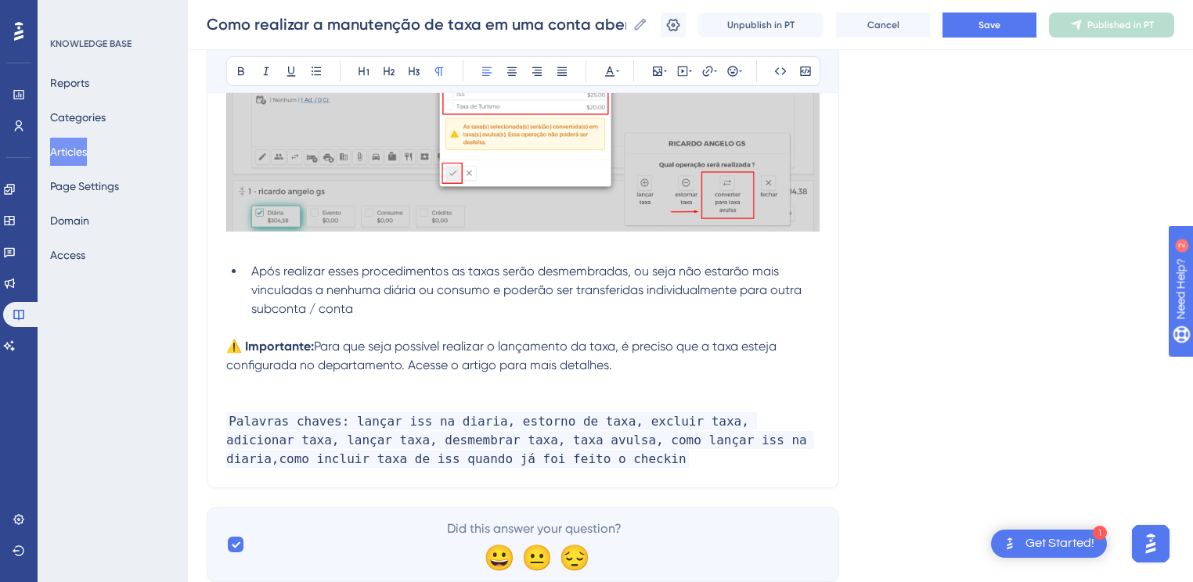
click at [501, 371] on span "Para que seja possível realizar o lançamento da taxa, é preciso que a taxa este…" at bounding box center [502, 356] width 553 height 34
click at [499, 371] on span "Para que seja possível realizar o lançamento da taxa, é preciso que a taxa este…" at bounding box center [502, 356] width 553 height 34
click at [503, 373] on span "Para que seja possível realizar o lançamento da taxa, é preciso que a taxa este…" at bounding box center [502, 356] width 553 height 34
drag, startPoint x: 503, startPoint y: 373, endPoint x: 657, endPoint y: 373, distance: 154.2
click at [657, 373] on span "Para que seja possível realizar o lançamento da taxa, é preciso que a taxa este…" at bounding box center [502, 356] width 553 height 34
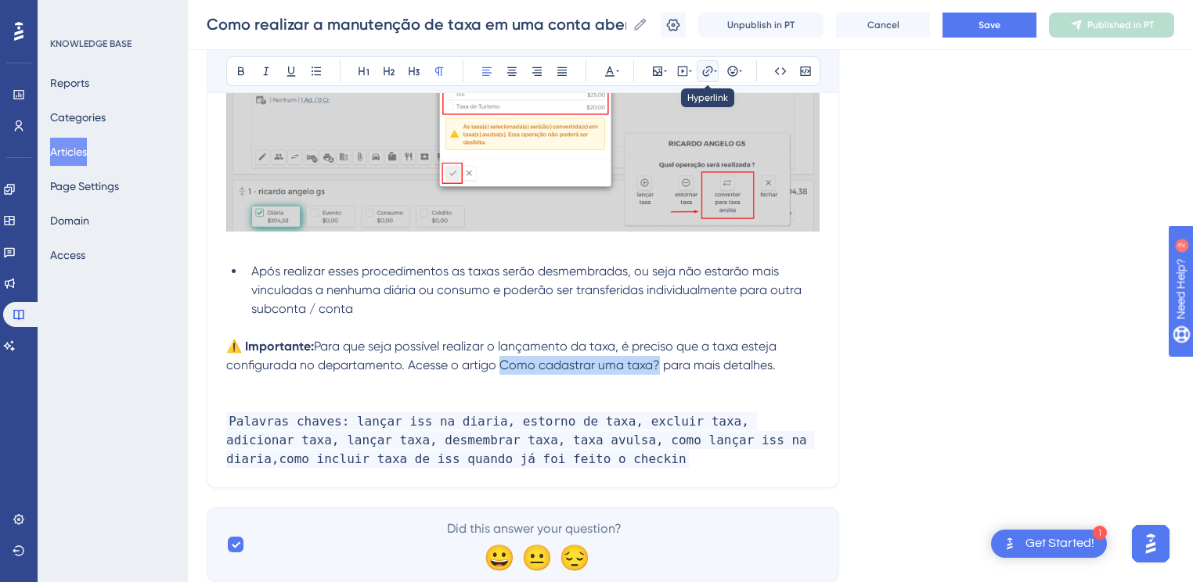
click at [702, 69] on icon at bounding box center [707, 71] width 13 height 13
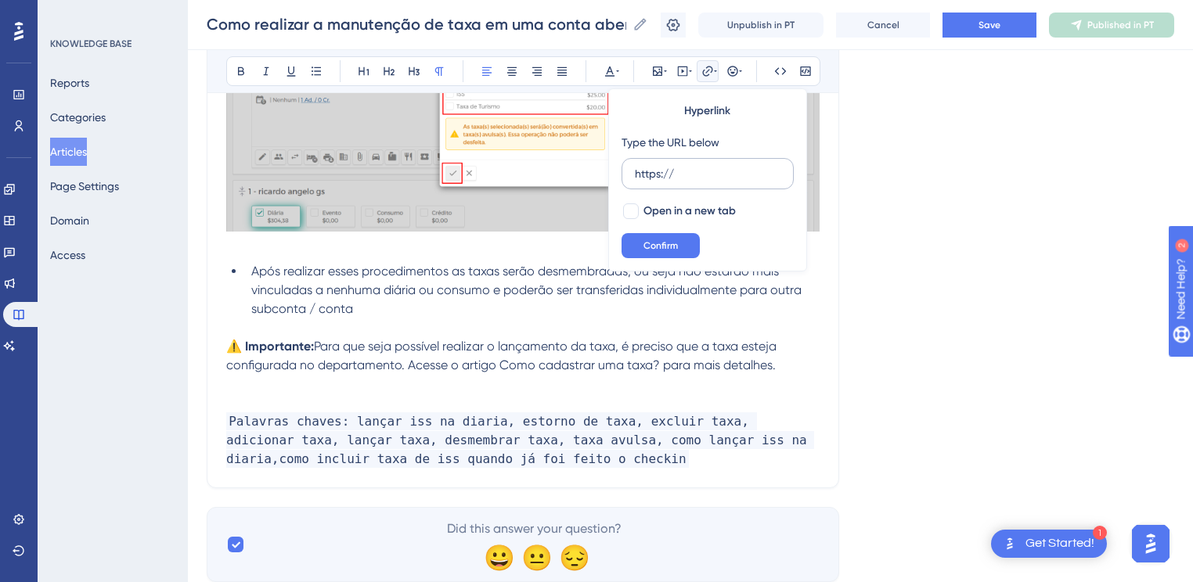
drag, startPoint x: 687, startPoint y: 173, endPoint x: 620, endPoint y: 174, distance: 66.5
click at [622, 174] on label "https://" at bounding box center [708, 173] width 172 height 31
click at [635, 174] on input "https://" at bounding box center [708, 173] width 146 height 17
type input "https://appsistemas.help.userguiding.com/pt/articles/7515-como-cadastrar-uma-ta…"
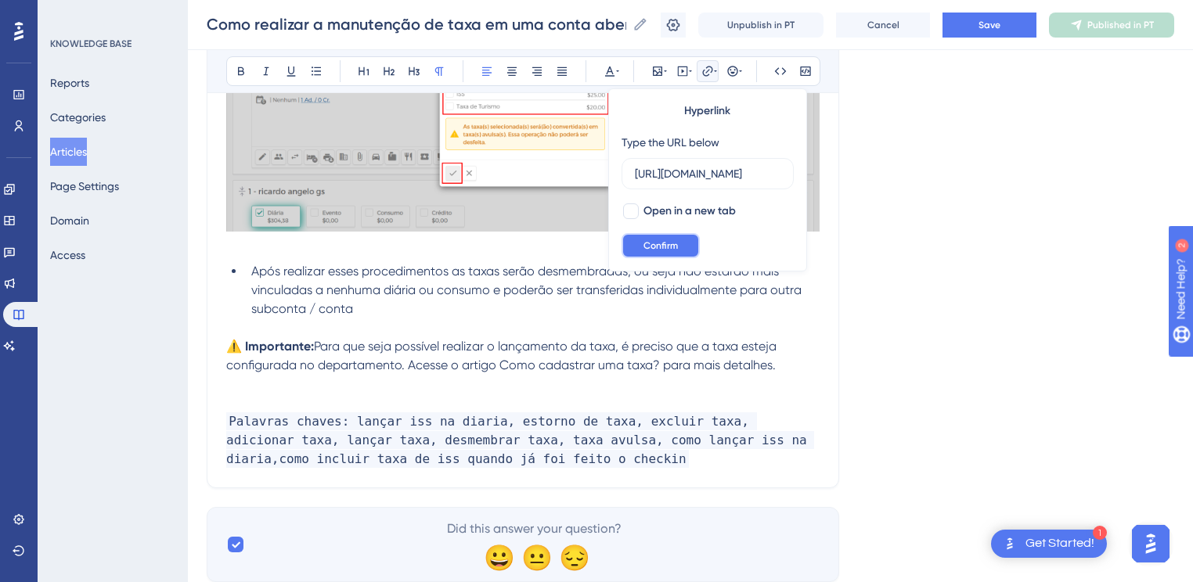
click at [661, 247] on span "Confirm" at bounding box center [660, 246] width 34 height 13
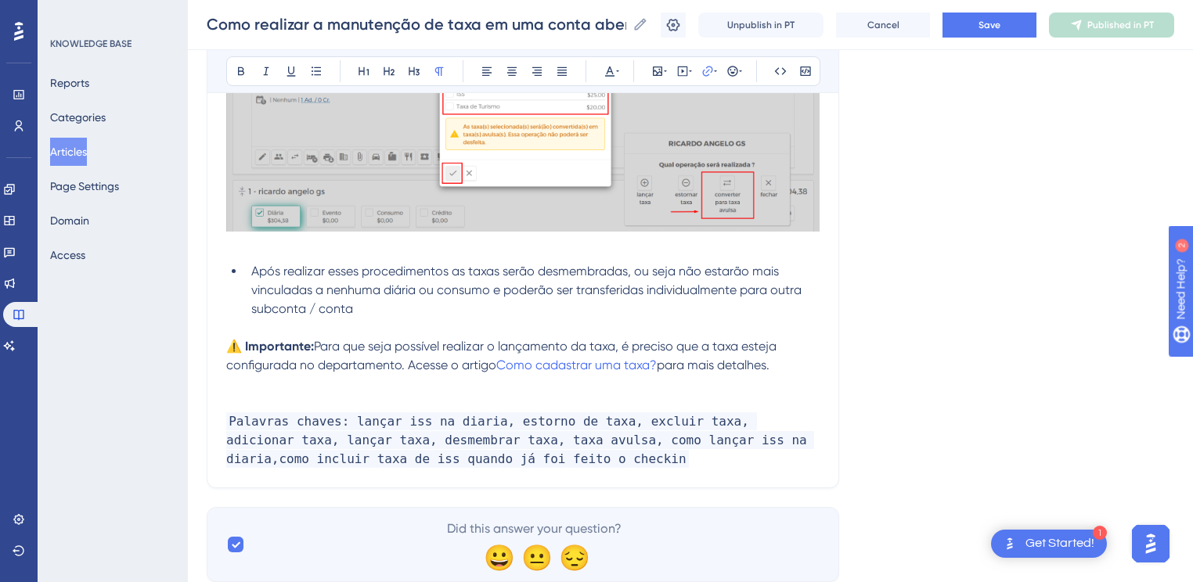
click at [474, 468] on span "Palavras chaves: lançar iss na diaria, estorno de taxa, excluir taxa, adicionar…" at bounding box center [520, 441] width 588 height 56
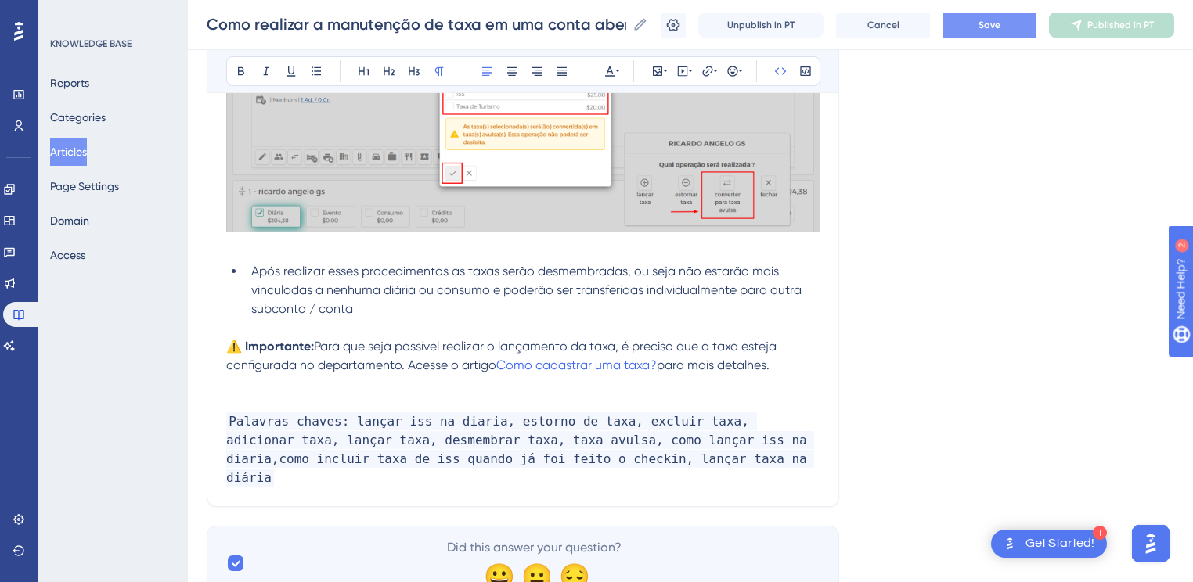
click at [990, 30] on span "Save" at bounding box center [990, 25] width 22 height 13
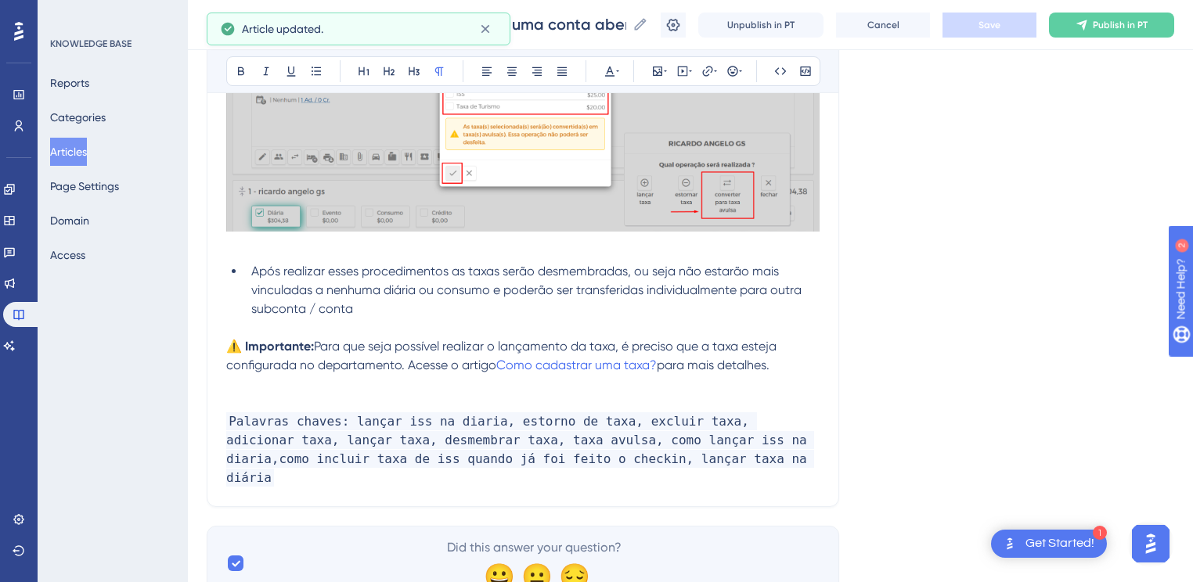
click at [258, 393] on p at bounding box center [522, 384] width 593 height 19
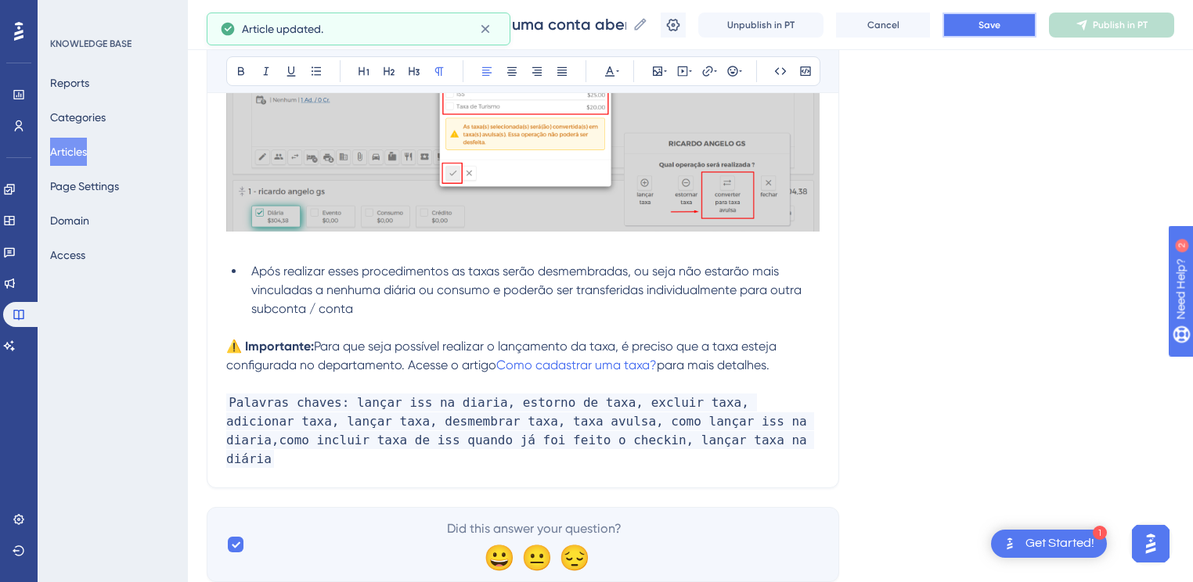
click at [1032, 23] on button "Save" at bounding box center [990, 25] width 94 height 25
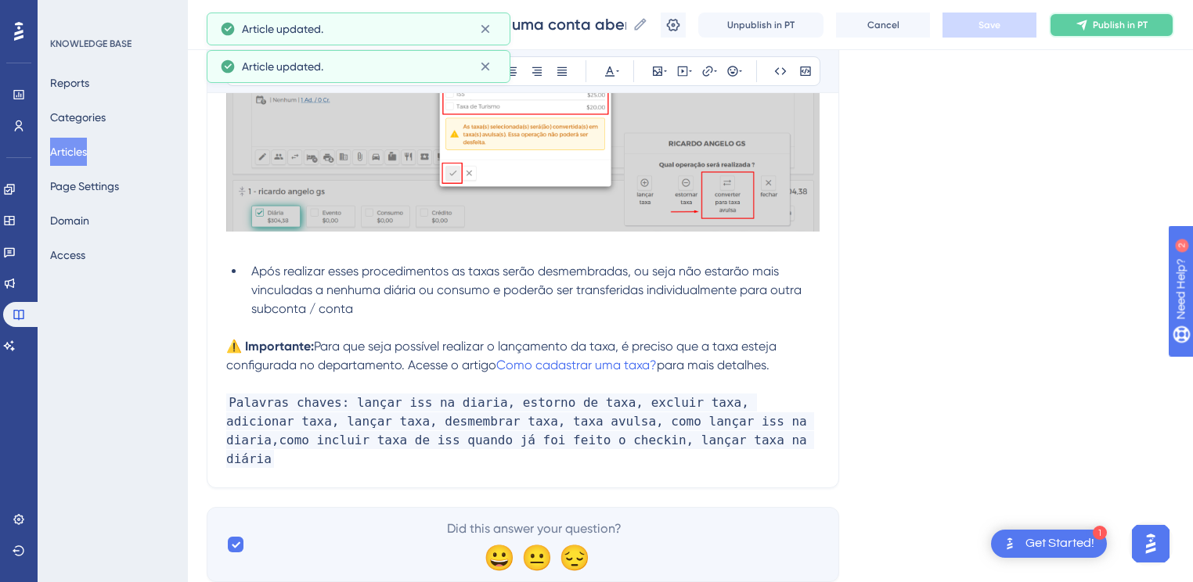
click at [1087, 26] on icon at bounding box center [1081, 25] width 10 height 10
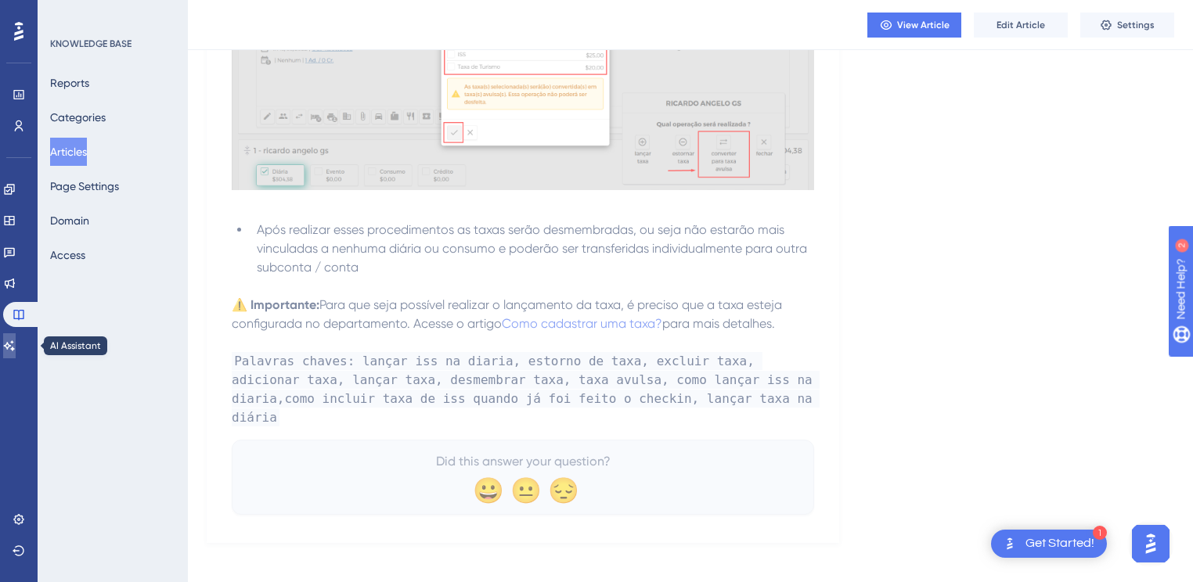
click at [15, 346] on icon at bounding box center [9, 346] width 11 height 10
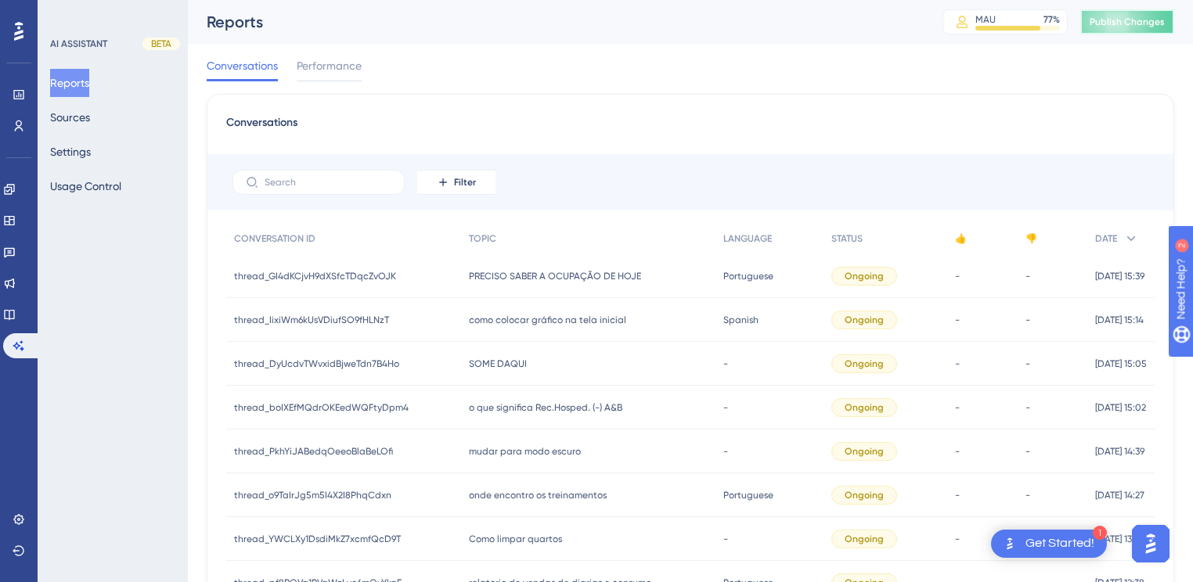
click at [1117, 22] on span "Publish Changes" at bounding box center [1127, 22] width 75 height 13
click at [81, 122] on button "Sources" at bounding box center [70, 117] width 40 height 28
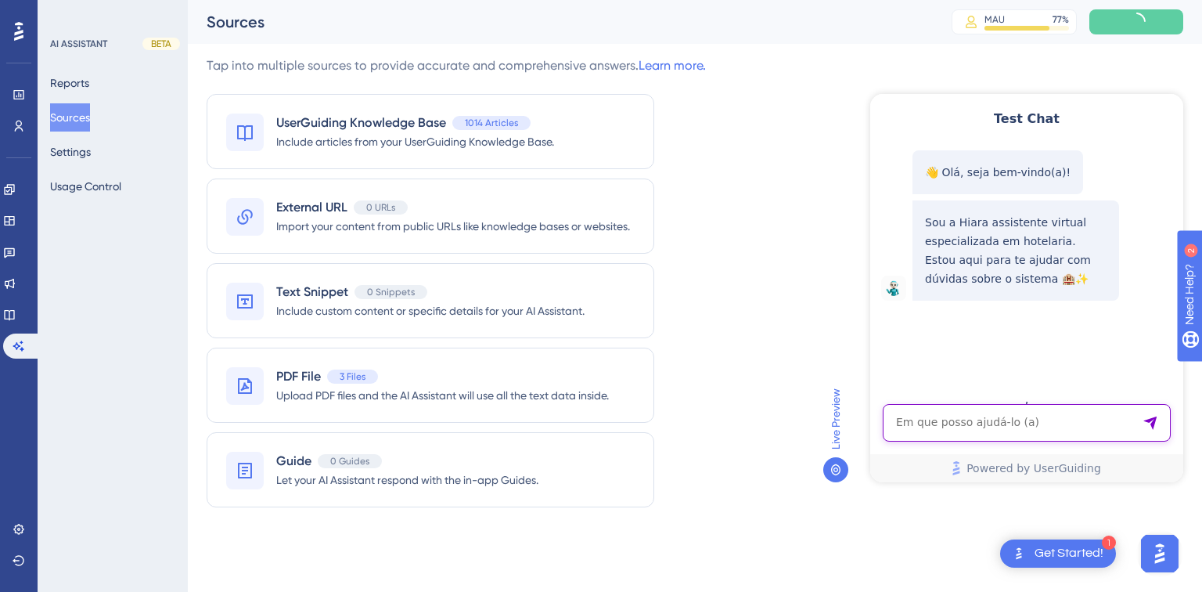
click at [968, 424] on textarea "AI Assistant Text Input" at bounding box center [1027, 423] width 288 height 38
paste textarea "aonde eu vejo os quartos que foram dados checkout?"
type textarea "aonde eu vejo os quartos que foram dados checkout?"
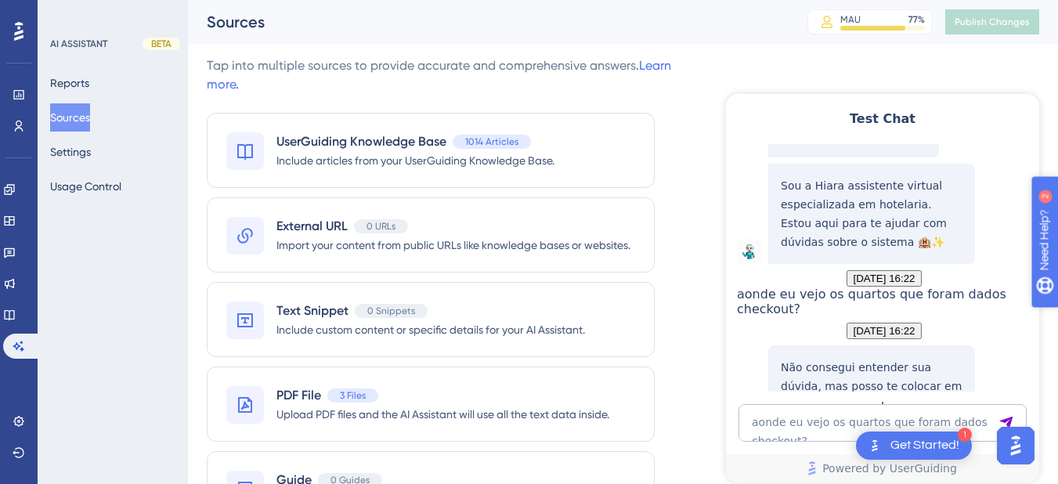
scroll to position [205, 0]
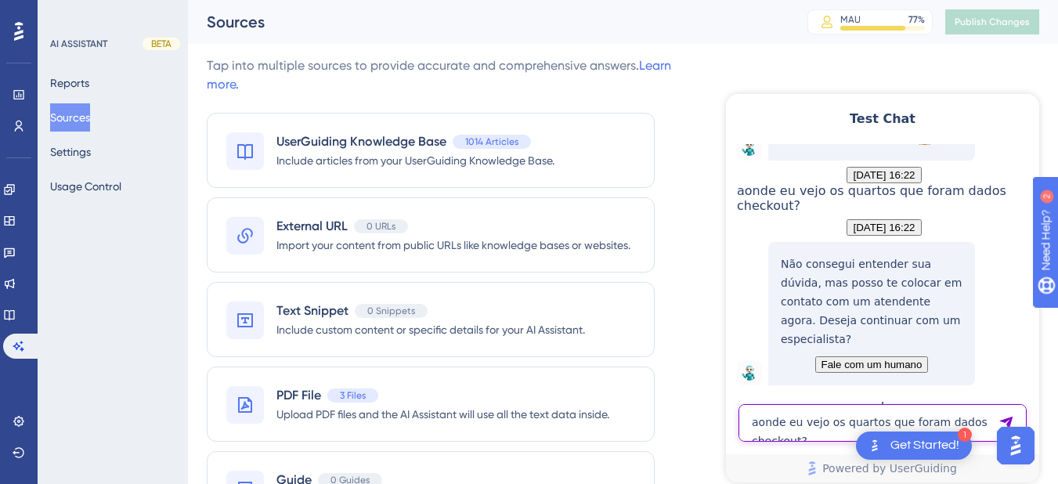
click at [785, 422] on textarea "aonde eu vejo os quartos que foram dados checkout?" at bounding box center [882, 423] width 288 height 38
paste textarea "aonde eu vejo os quartos que foram dados checkout?"
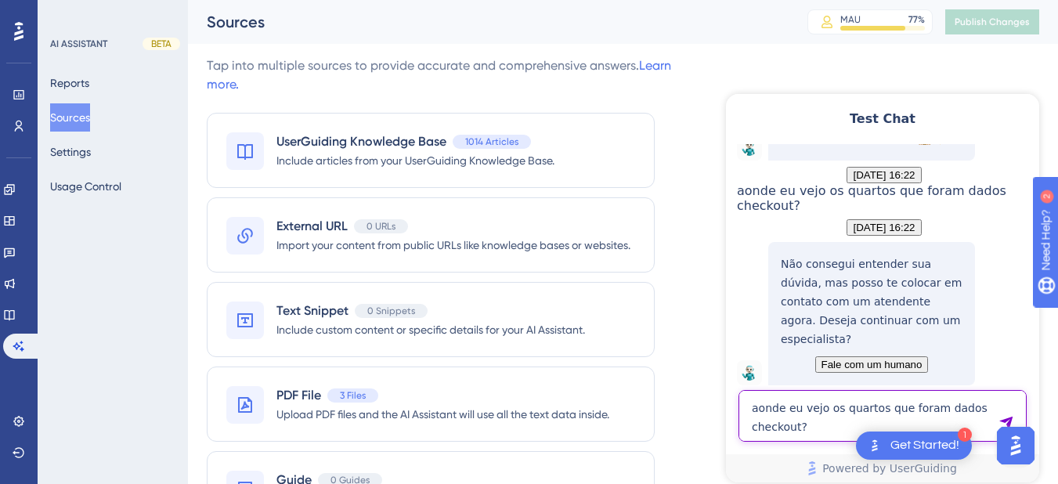
click at [773, 424] on textarea "aonde eu vejo os quartos que foram dados checkout?" at bounding box center [882, 416] width 288 height 52
click at [778, 425] on textarea "aonde eu vejo os quartos que foram dados checkout?" at bounding box center [882, 416] width 288 height 52
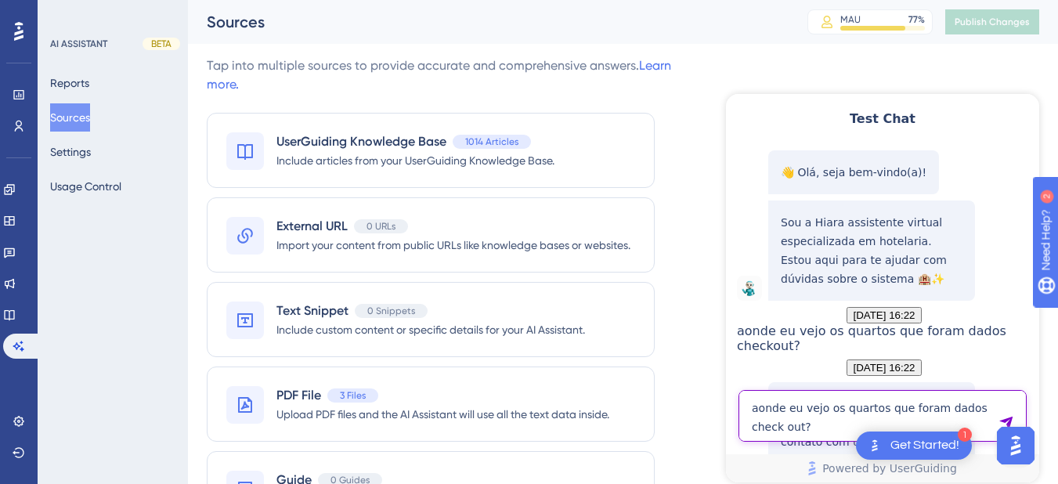
type textarea "aonde eu vejo os quartos que foram dados check out?"
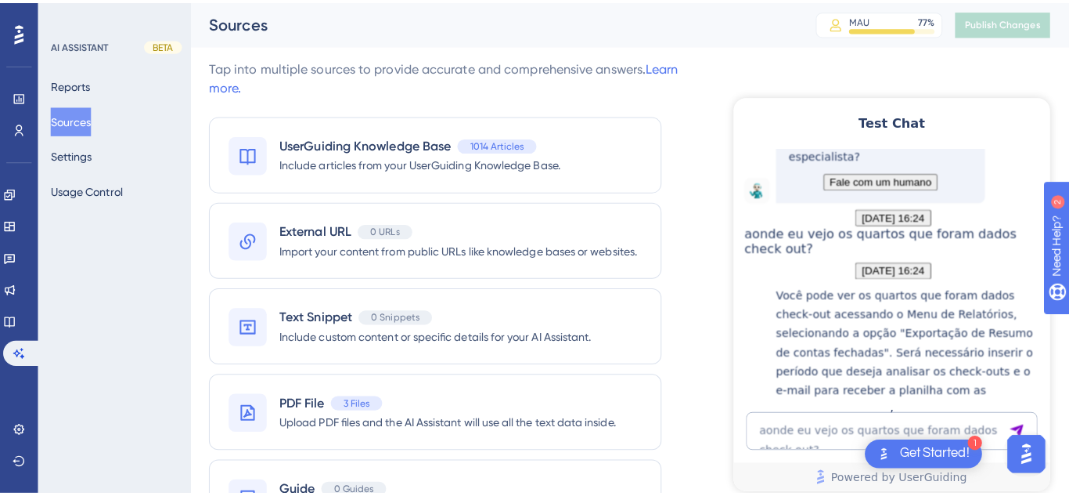
scroll to position [564, 0]
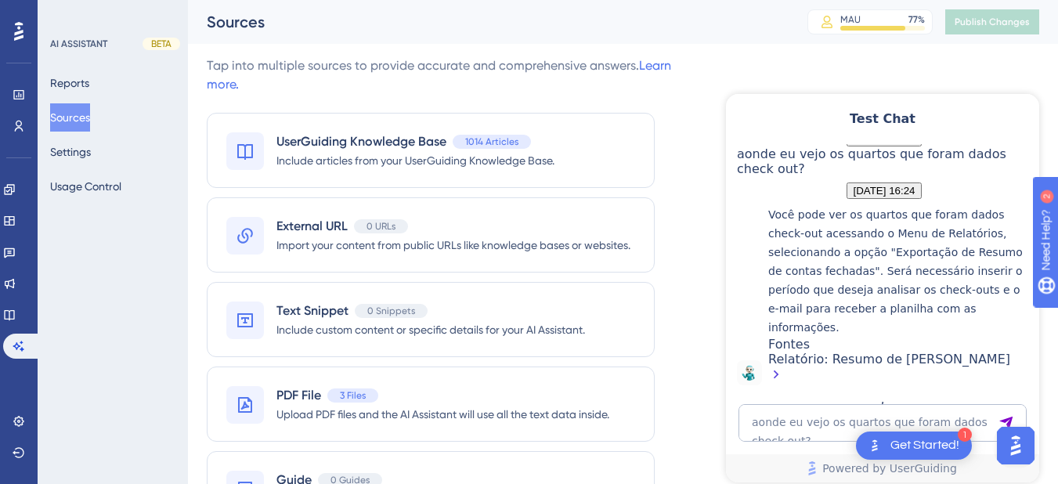
click at [71, 114] on button "Sources" at bounding box center [70, 117] width 40 height 28
drag, startPoint x: 19, startPoint y: 317, endPoint x: 34, endPoint y: 331, distance: 20.5
click at [14, 317] on icon at bounding box center [9, 315] width 10 height 10
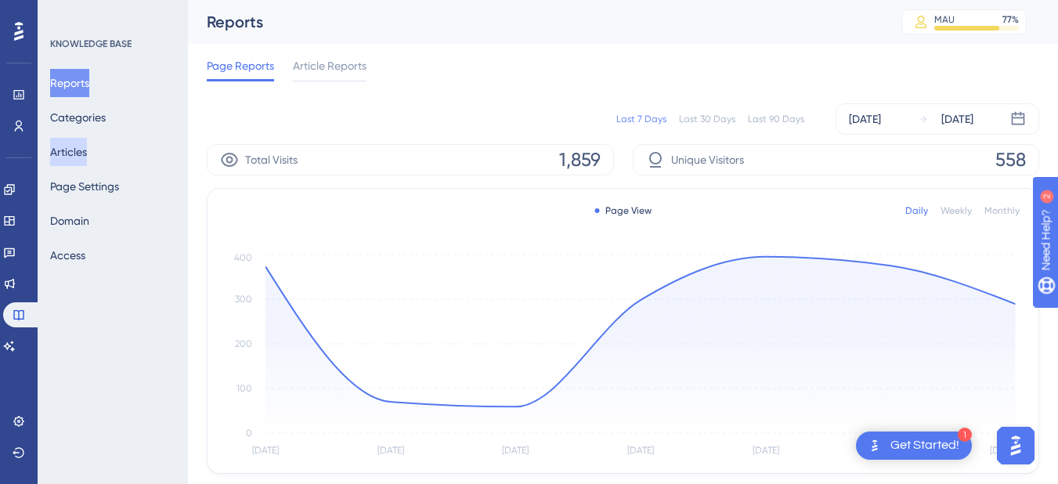
click at [65, 148] on button "Articles" at bounding box center [68, 152] width 37 height 28
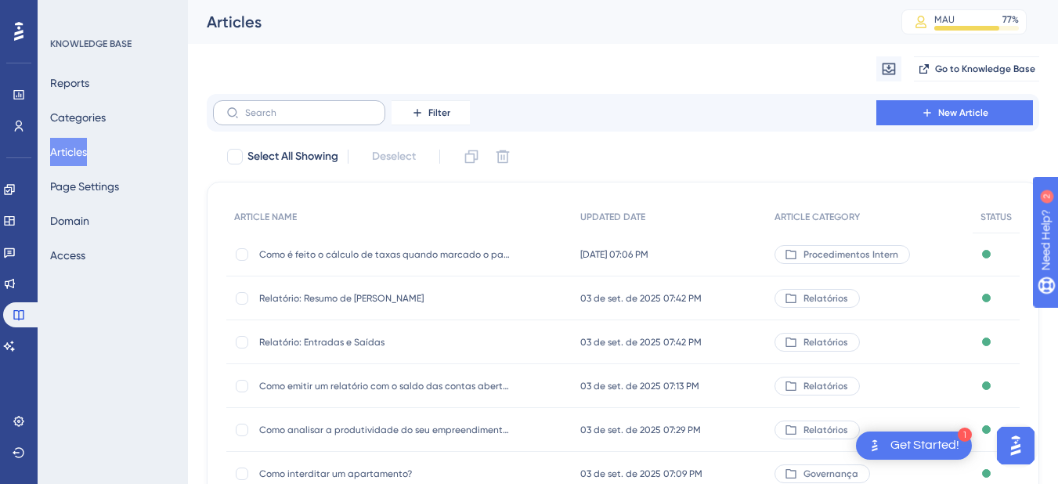
click at [281, 124] on label at bounding box center [299, 112] width 172 height 25
click at [281, 118] on input "text" at bounding box center [308, 112] width 127 height 11
paste input "Como creditar / vincular pagamento na reserva?"
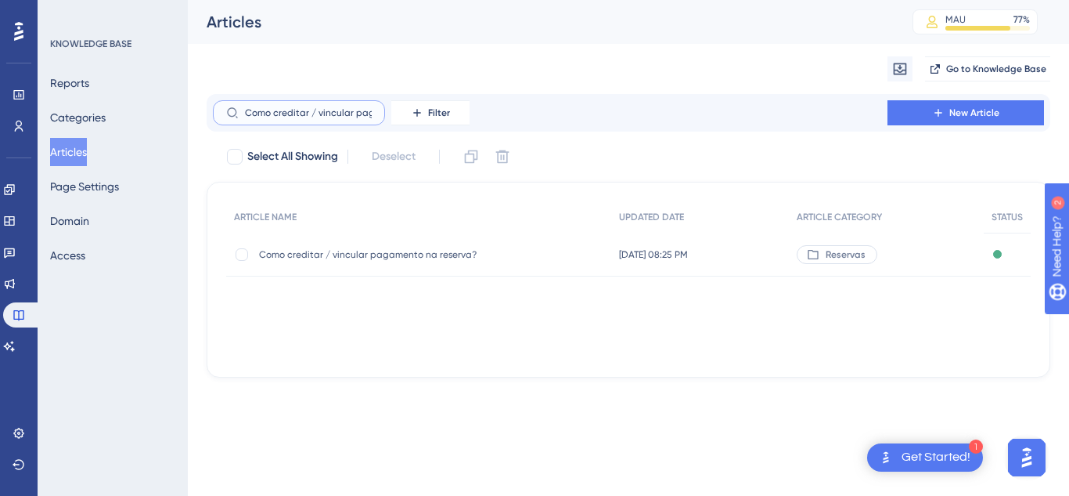
scroll to position [0, 85]
type input "Como creditar / vincular pagamento na reserva?"
click at [330, 261] on div "Como creditar / vincular pagamento na reserva? Como creditar / vincular pagamen…" at bounding box center [384, 255] width 251 height 44
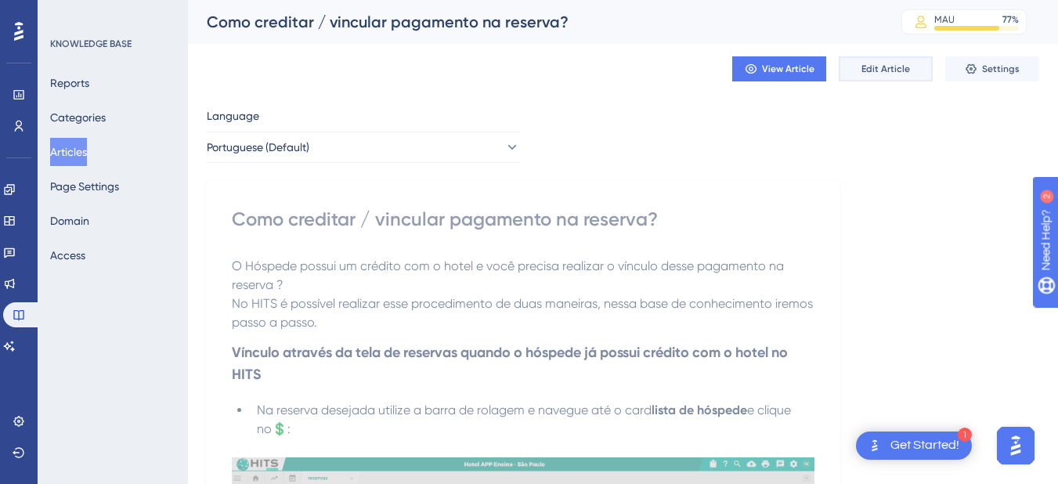
click at [885, 72] on span "Edit Article" at bounding box center [885, 69] width 49 height 13
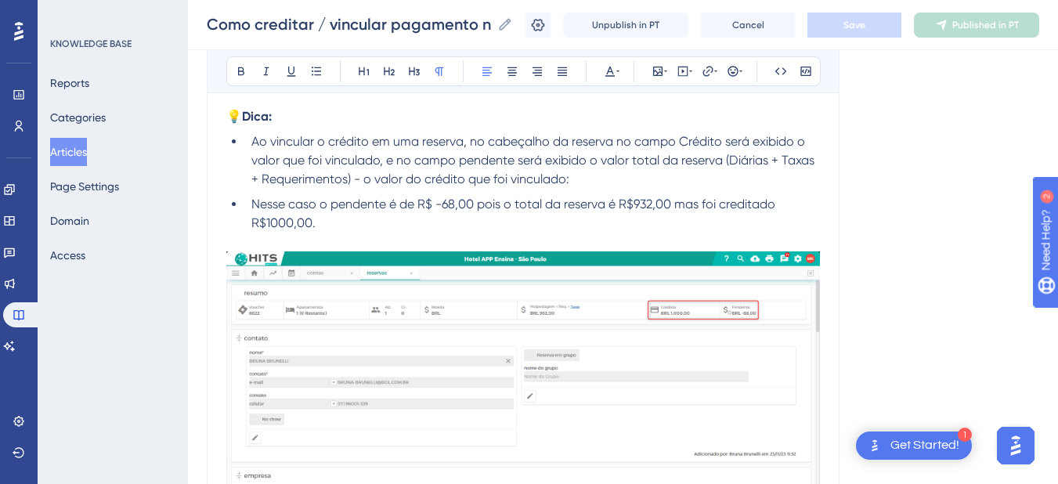
scroll to position [1729, 0]
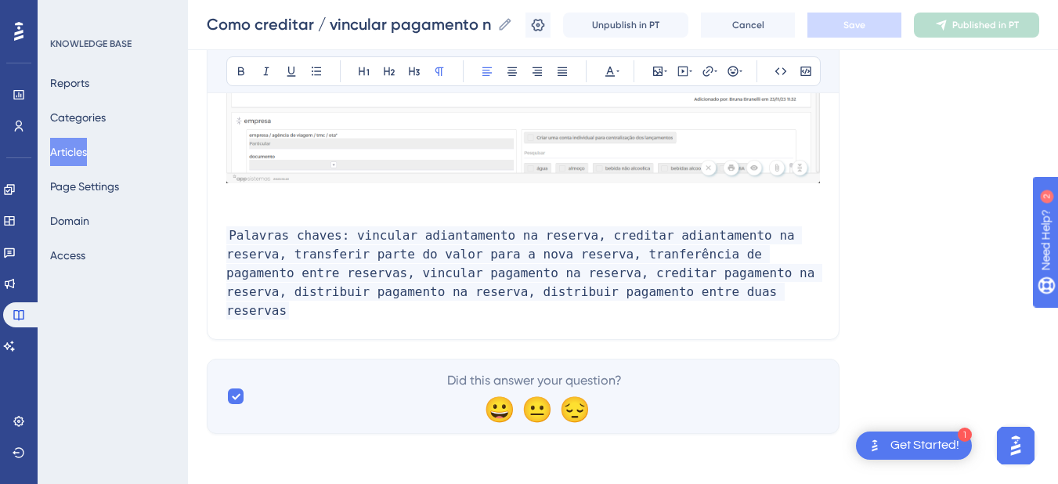
click at [690, 309] on p "Palavras chaves: vincular adiantamento na reserva, creditar adiantamento na res…" at bounding box center [522, 273] width 593 height 94
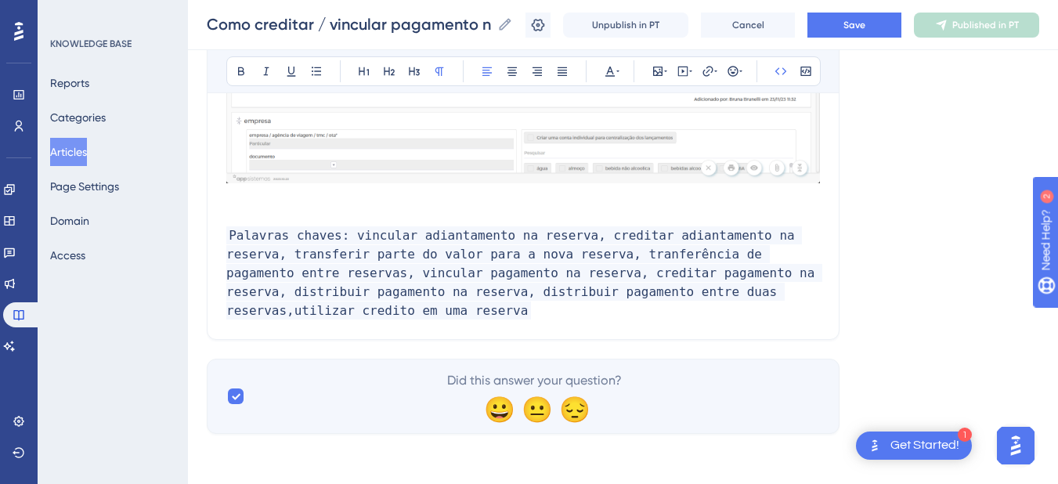
click at [663, 312] on span "Palavras chaves: vincular adiantamento na reserva, creditar adiantamento na res…" at bounding box center [524, 272] width 596 height 93
click at [311, 320] on p "Palavras chaves: vincular adiantamento na reserva, creditar adiantamento na res…" at bounding box center [522, 273] width 593 height 94
click at [546, 31] on icon at bounding box center [538, 25] width 16 height 16
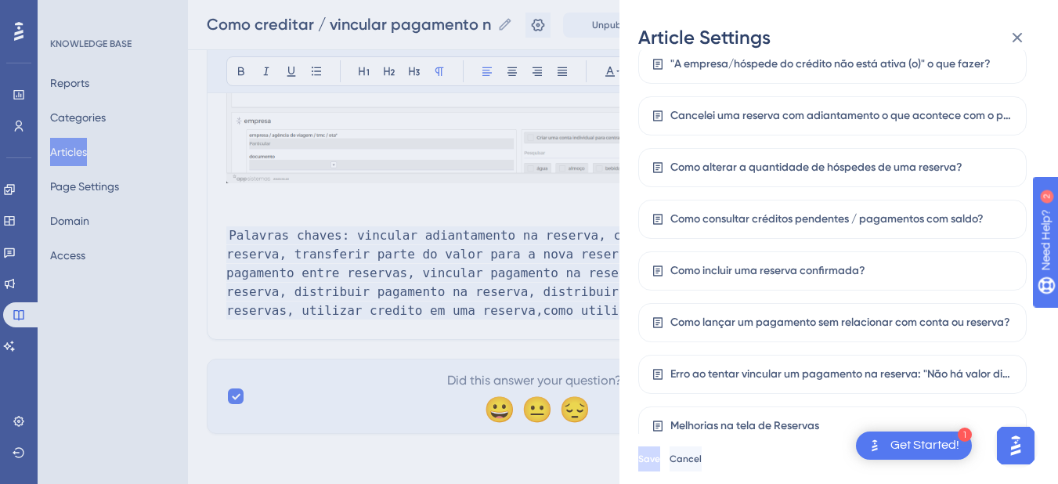
scroll to position [1748, 0]
click at [1016, 34] on icon at bounding box center [1017, 37] width 19 height 19
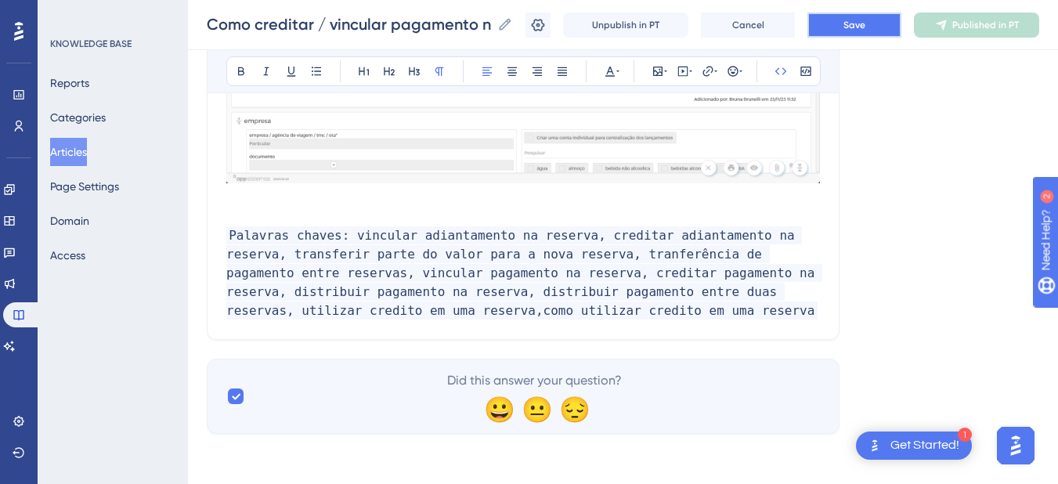
click at [853, 19] on button "Save" at bounding box center [854, 25] width 94 height 25
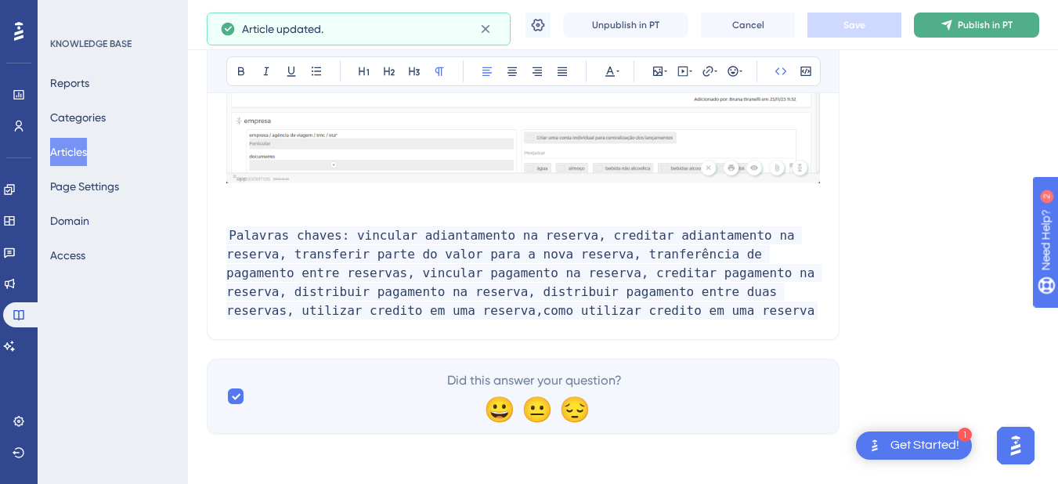
click at [953, 30] on icon at bounding box center [946, 25] width 13 height 13
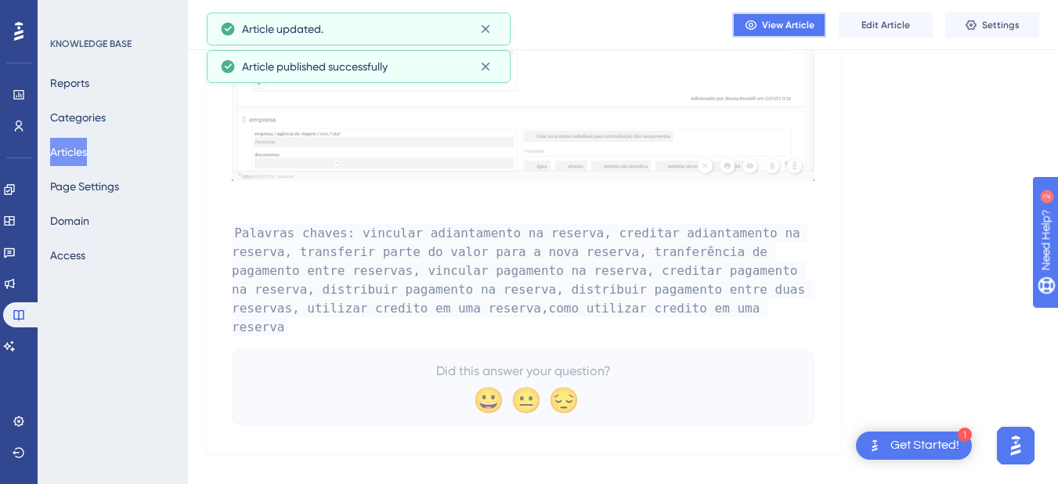
click at [795, 26] on span "View Article" at bounding box center [788, 25] width 52 height 13
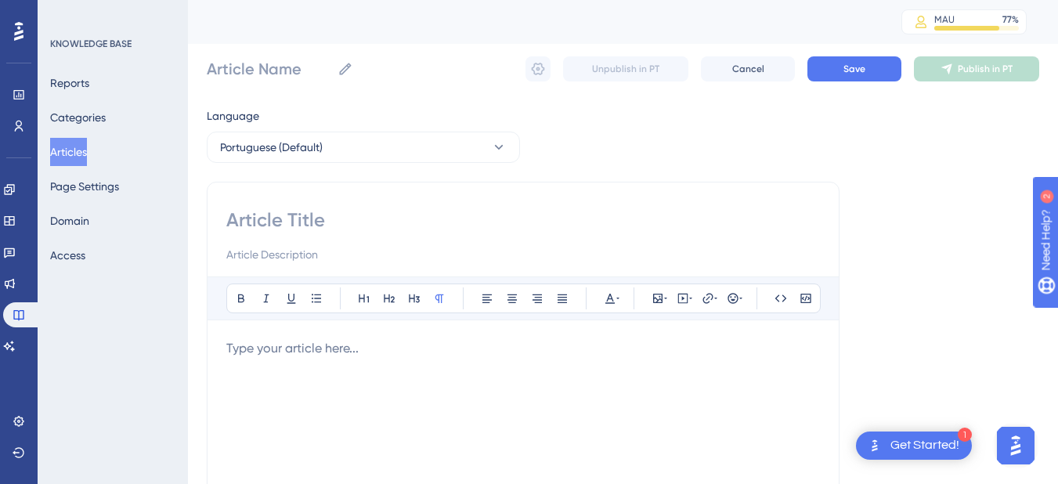
click at [87, 142] on button "Articles" at bounding box center [68, 152] width 37 height 28
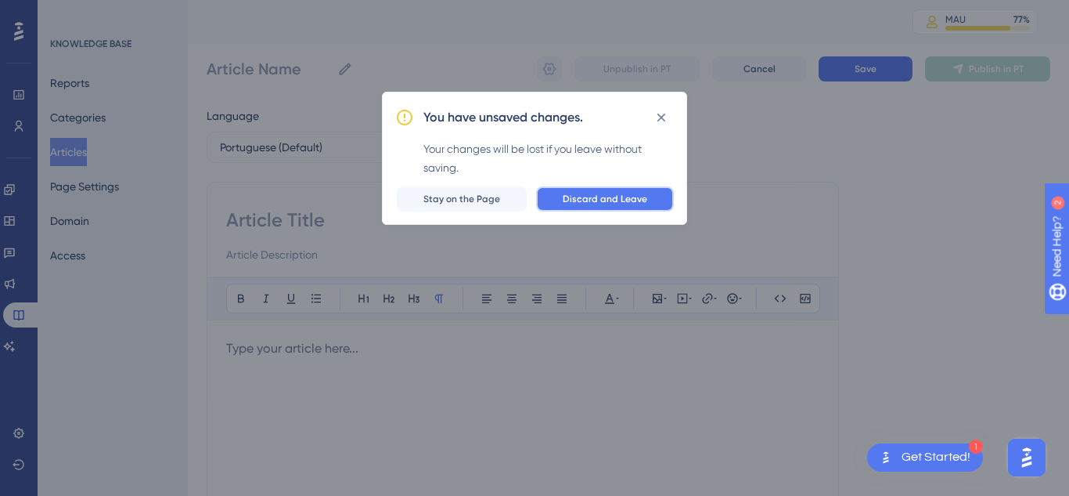
click at [589, 200] on span "Discard and Leave" at bounding box center [605, 199] width 85 height 13
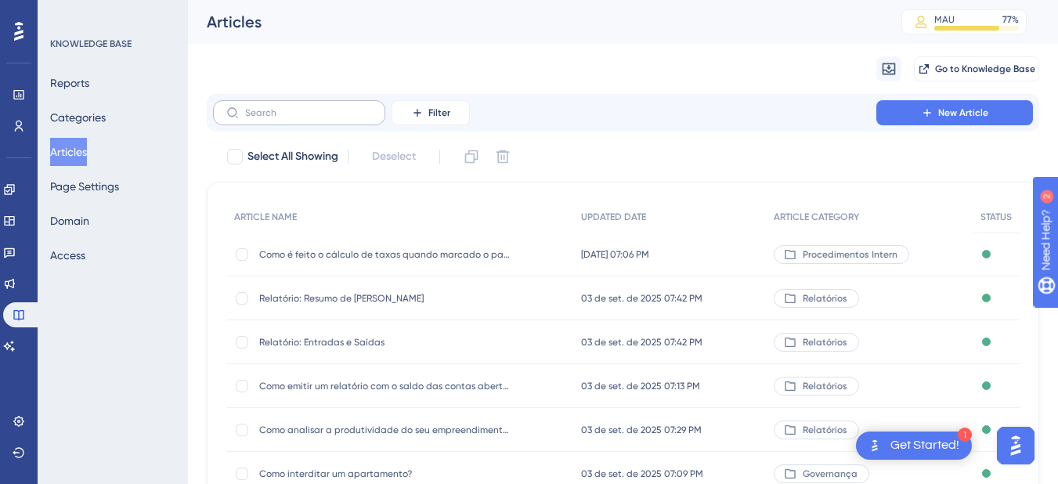
click at [291, 121] on label at bounding box center [299, 112] width 172 height 25
click at [291, 118] on input "text" at bounding box center [308, 112] width 127 height 11
paste input "tarifario"
type input "tarifario"
checkbox input "true"
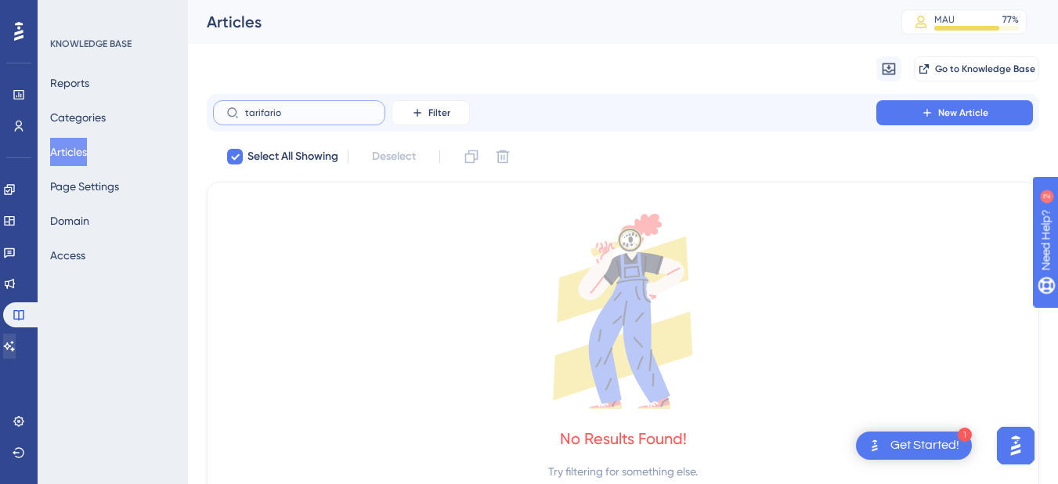
type input "tarifario"
click at [11, 345] on link at bounding box center [9, 345] width 13 height 25
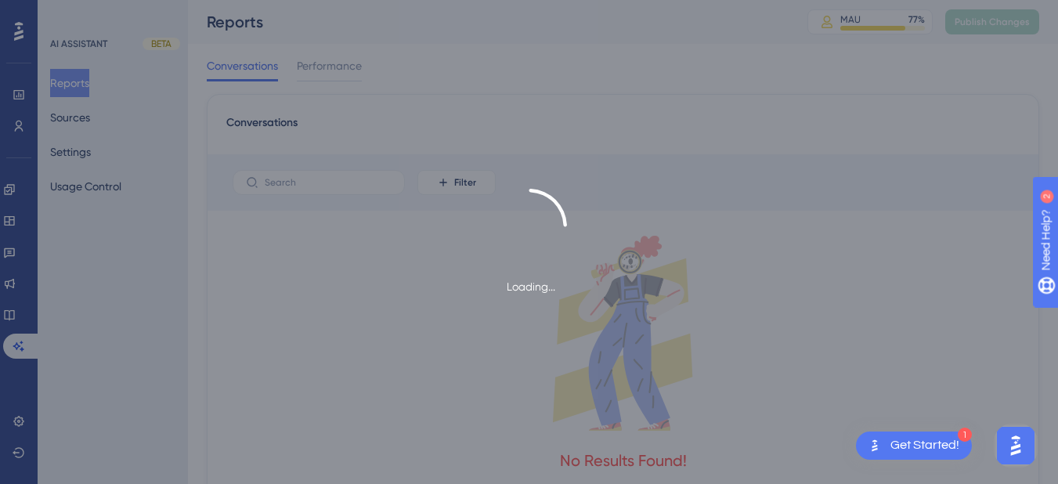
click at [79, 116] on div "Loading..." at bounding box center [529, 242] width 1058 height 484
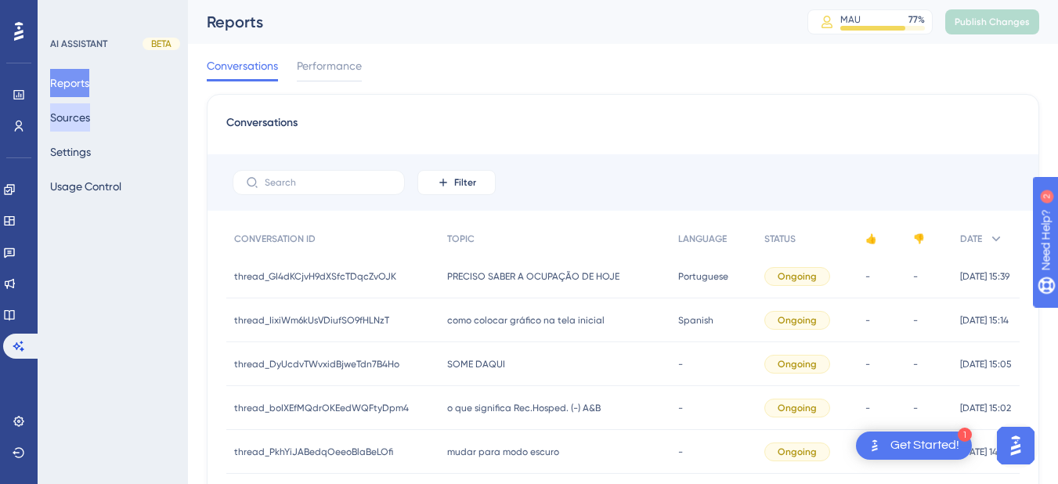
click at [85, 114] on button "Sources" at bounding box center [70, 117] width 40 height 28
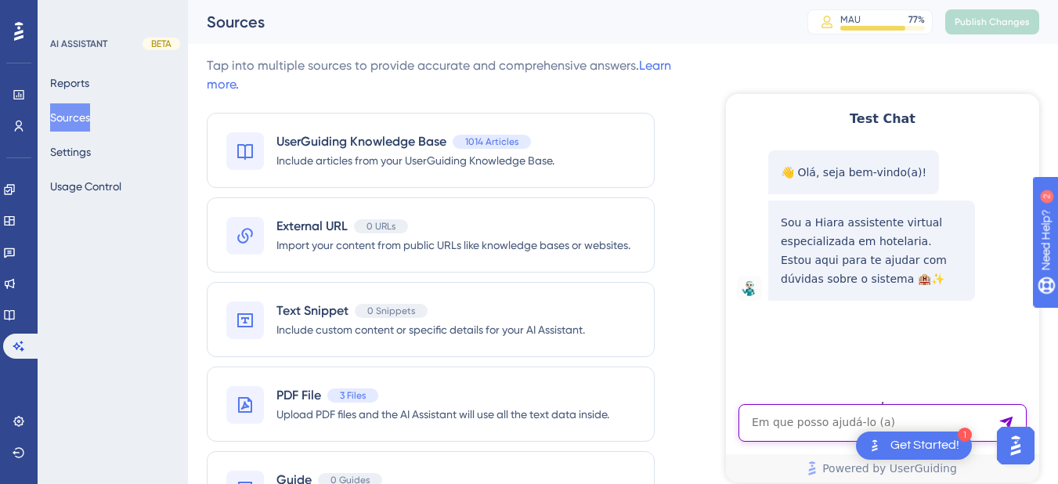
click at [795, 415] on textarea "AI Assistant Text Input" at bounding box center [882, 423] width 288 height 38
paste textarea "tarifario"
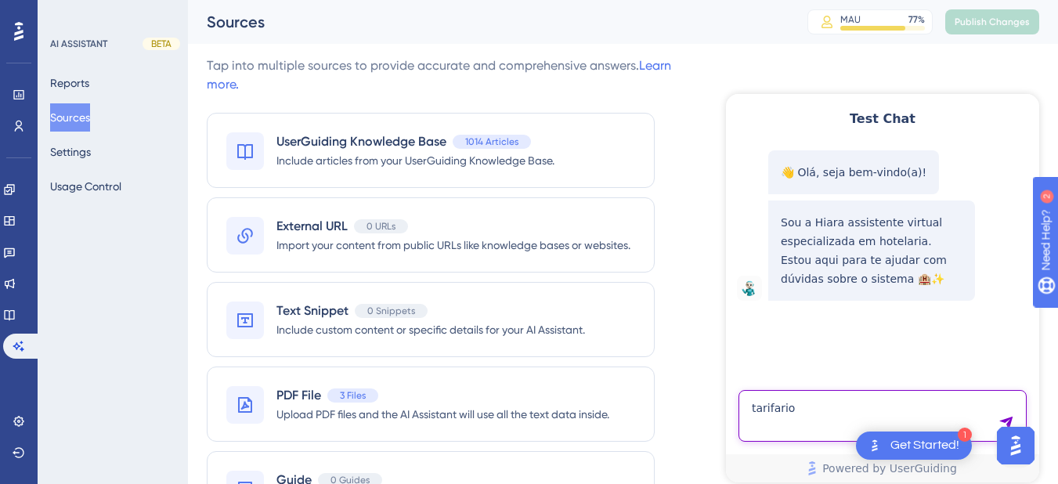
type textarea "tarifario"
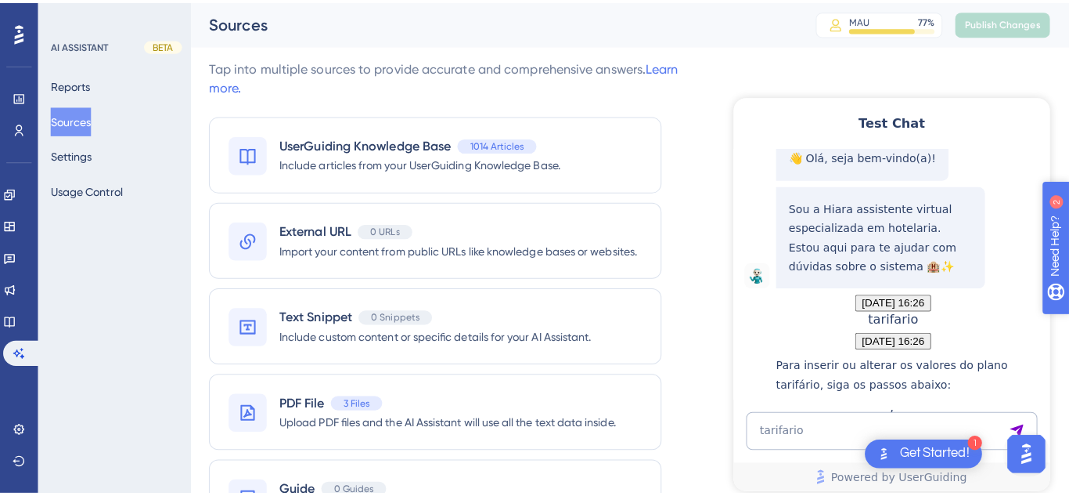
scroll to position [465, 0]
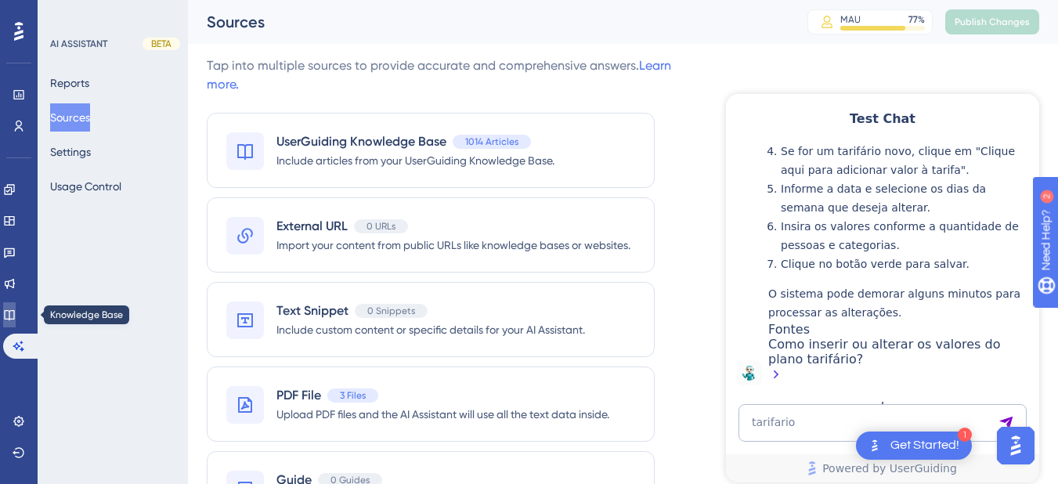
click at [11, 319] on link at bounding box center [9, 314] width 13 height 25
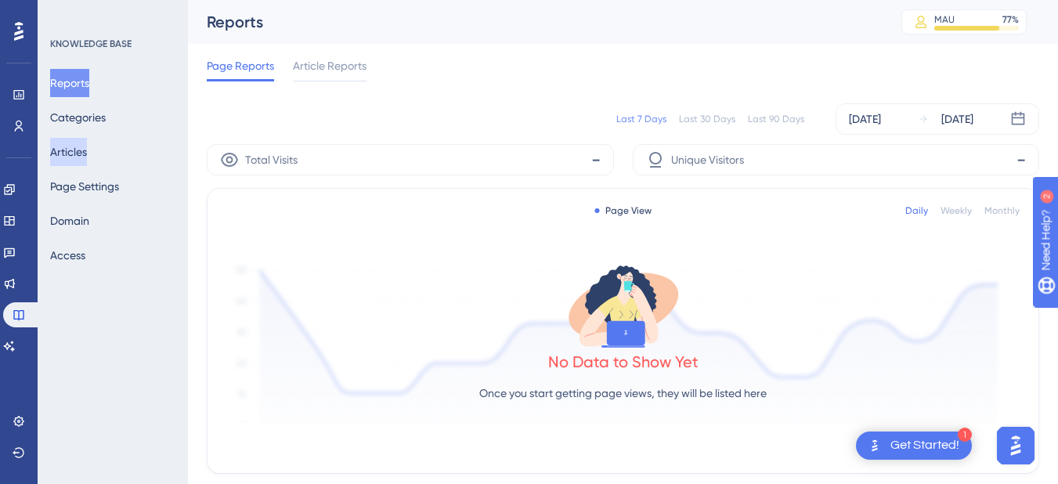
click at [87, 156] on button "Articles" at bounding box center [68, 152] width 37 height 28
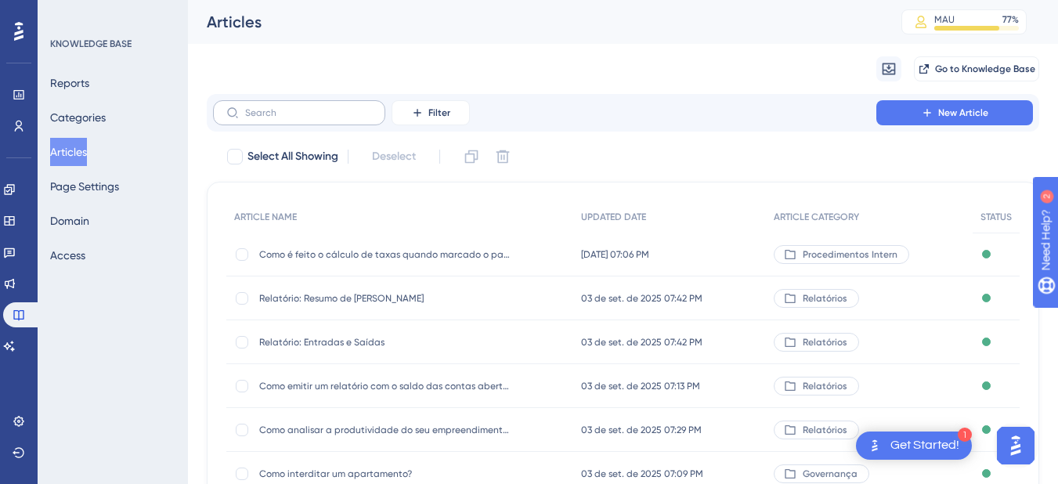
click at [276, 105] on label at bounding box center [299, 112] width 172 height 25
click at [276, 107] on input "text" at bounding box center [308, 112] width 127 height 11
paste input "Como alterar um pagamento?"
type input "Como alterar um pagamento?"
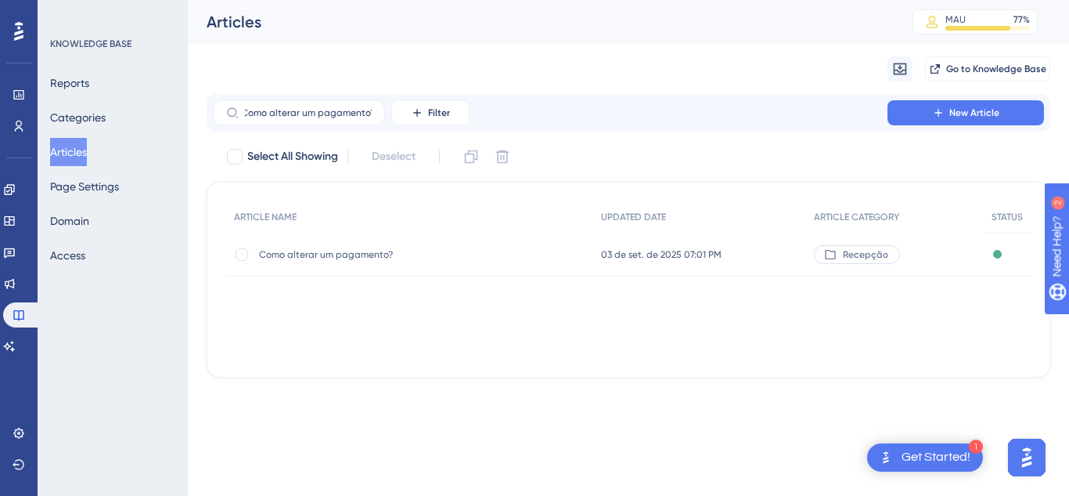
click at [381, 245] on div "Como alterar um pagamento? Como alterar um pagamento?" at bounding box center [384, 255] width 251 height 44
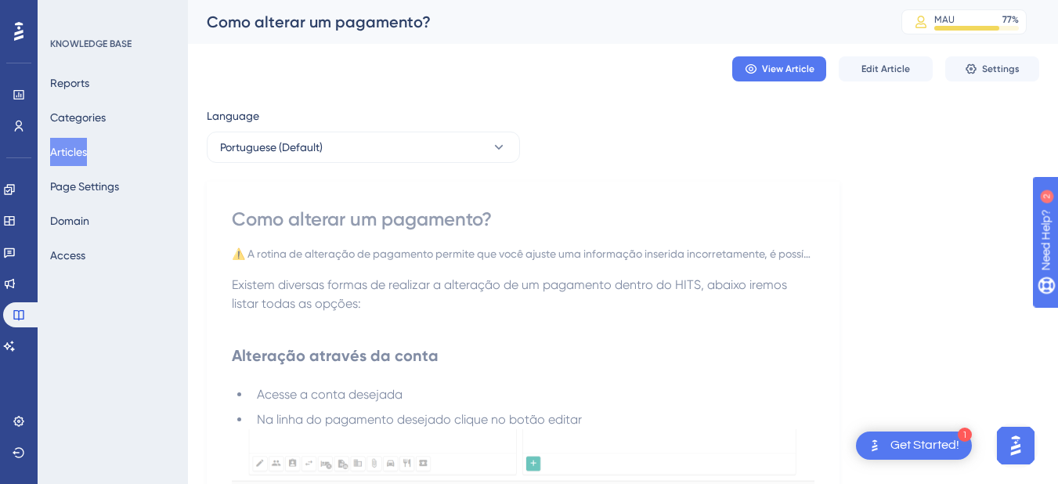
click at [350, 257] on div "⚠️ A rotina de alteração de pagamento permite que você ajuste uma informação in…" at bounding box center [523, 253] width 582 height 19
click at [923, 56] on button "Edit Article" at bounding box center [885, 68] width 94 height 25
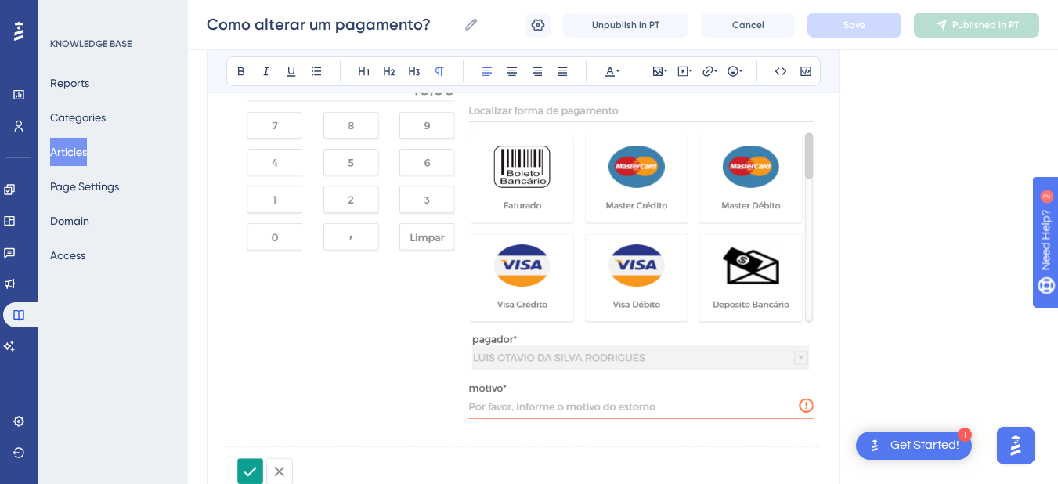
scroll to position [1421, 0]
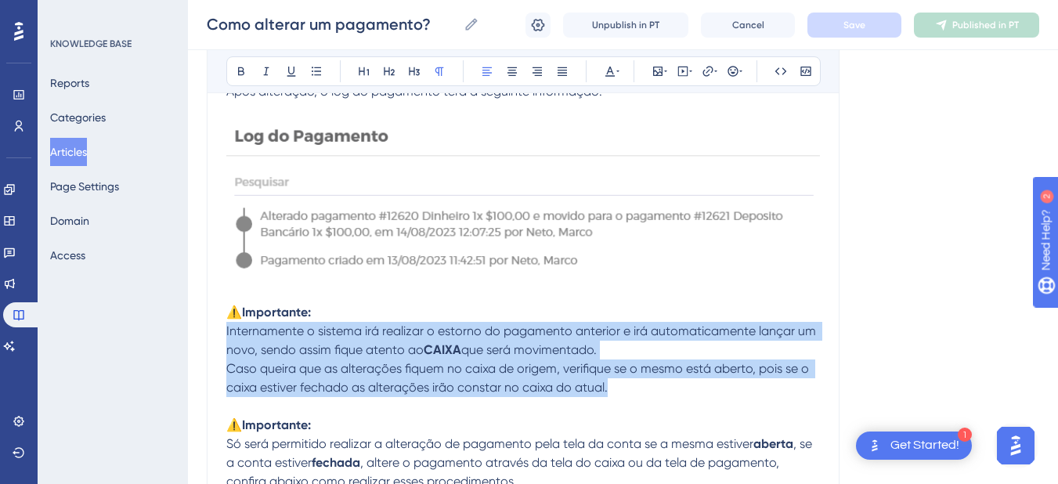
drag, startPoint x: 491, startPoint y: 375, endPoint x: 224, endPoint y: 338, distance: 269.5
click at [224, 338] on div "Como alterar um pagamento? ⚠️ A rotina de alteração de pagamento permite que vo…" at bounding box center [523, 469] width 633 height 3430
click at [311, 70] on icon at bounding box center [316, 71] width 13 height 13
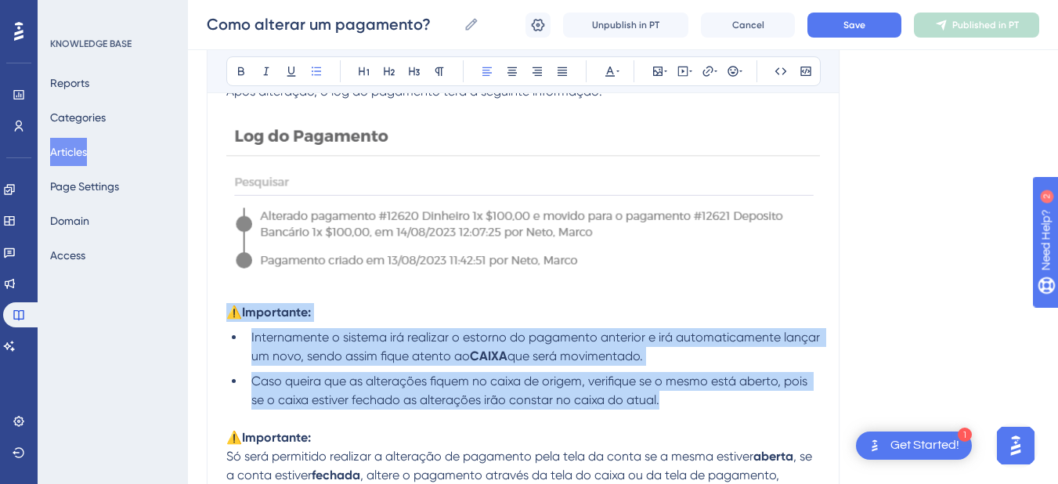
click at [448, 391] on span "Caso queira que as alterações fiquem no caixa de origem, verifique se o mesmo e…" at bounding box center [530, 390] width 559 height 34
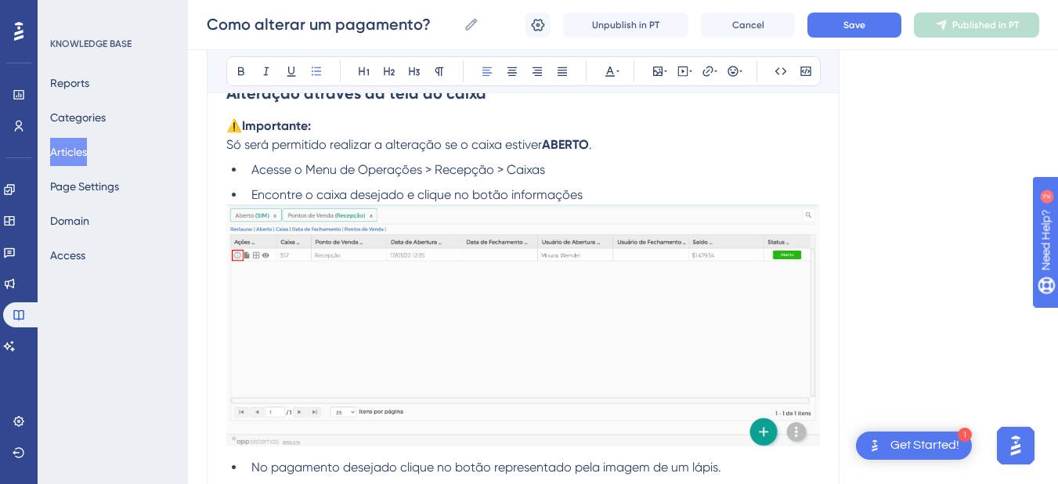
scroll to position [3260, 0]
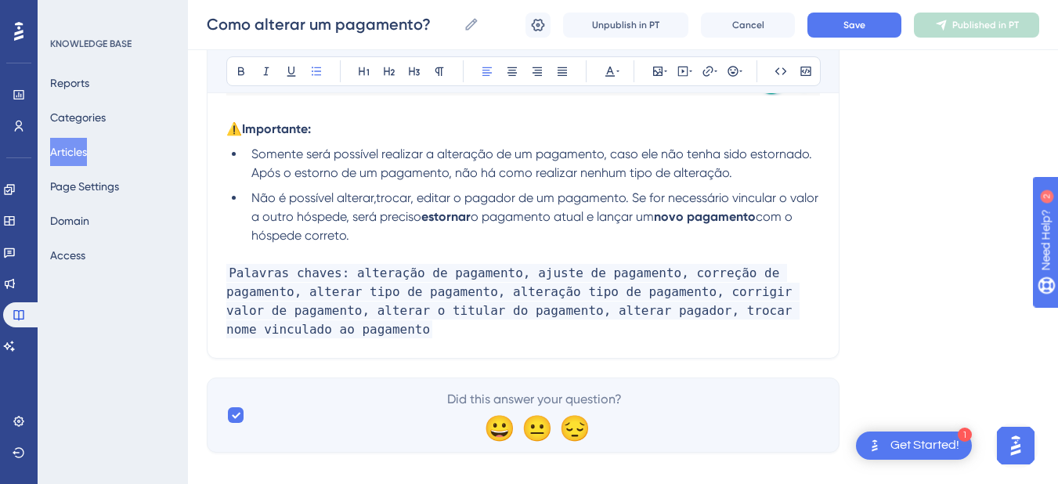
click at [384, 239] on li "Não é possível alterar,trocar, editar o pagador de um pagamento. Se for necessá…" at bounding box center [532, 217] width 575 height 56
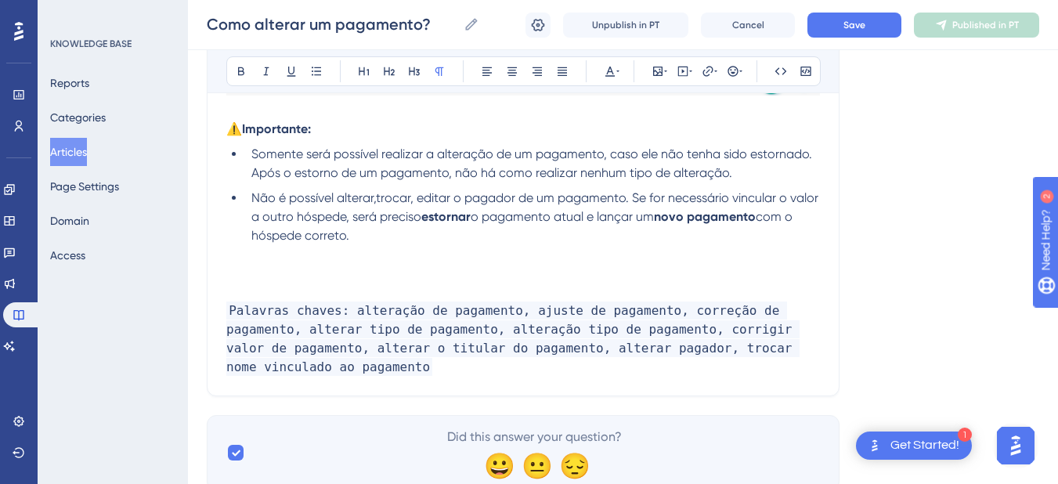
paste div
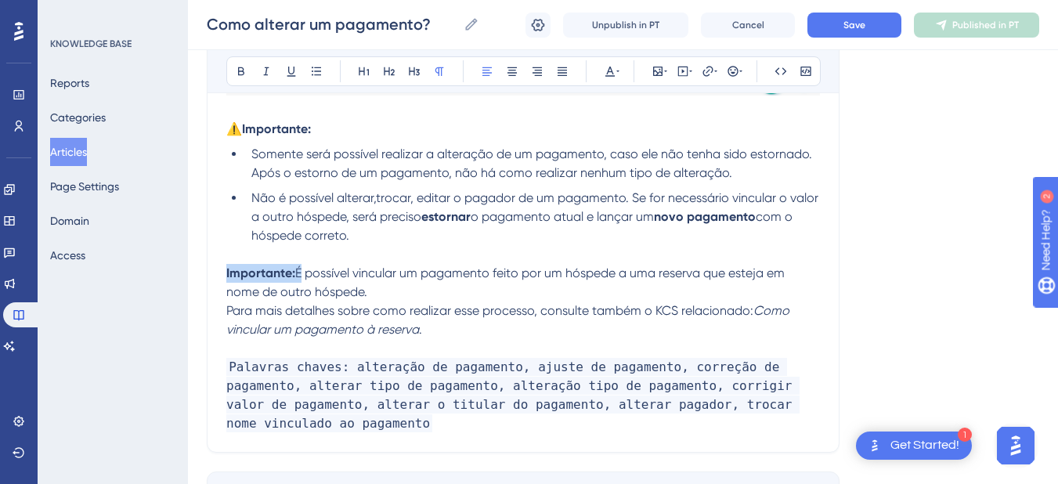
drag, startPoint x: 297, startPoint y: 273, endPoint x: 203, endPoint y: 265, distance: 94.3
drag, startPoint x: 256, startPoint y: 272, endPoint x: 215, endPoint y: 272, distance: 40.7
click at [242, 73] on icon at bounding box center [241, 71] width 13 height 13
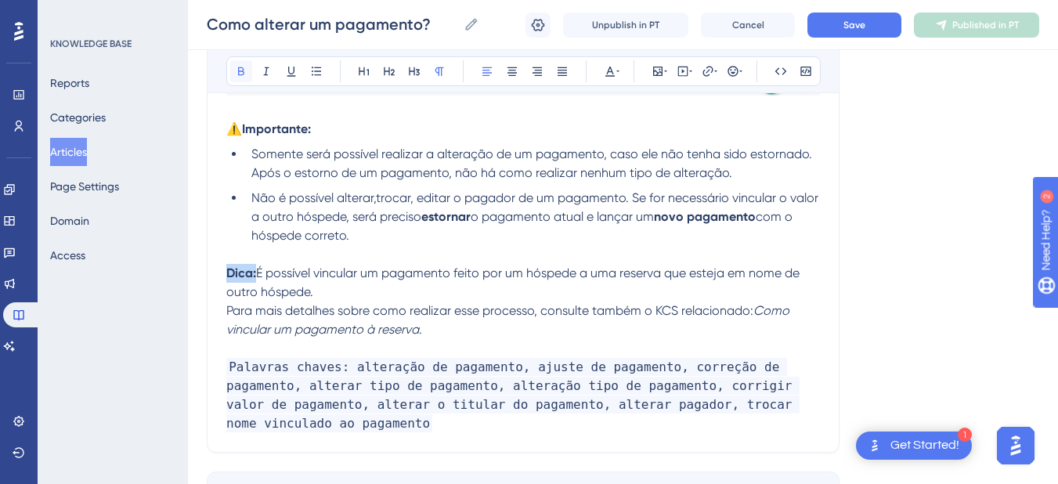
click at [242, 69] on icon at bounding box center [241, 71] width 13 height 13
click at [229, 290] on span "É possível vincular um pagamento feito por um hóspede a uma reserva que esteja …" at bounding box center [514, 282] width 576 height 34
click at [230, 270] on strong "Dica:" at bounding box center [241, 272] width 30 height 15
click at [736, 67] on icon at bounding box center [732, 71] width 10 height 10
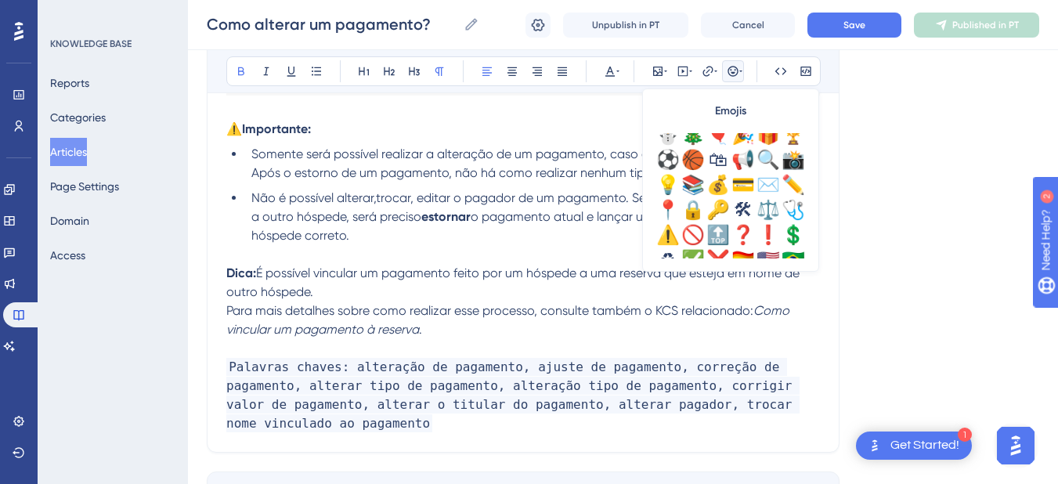
scroll to position [462, 0]
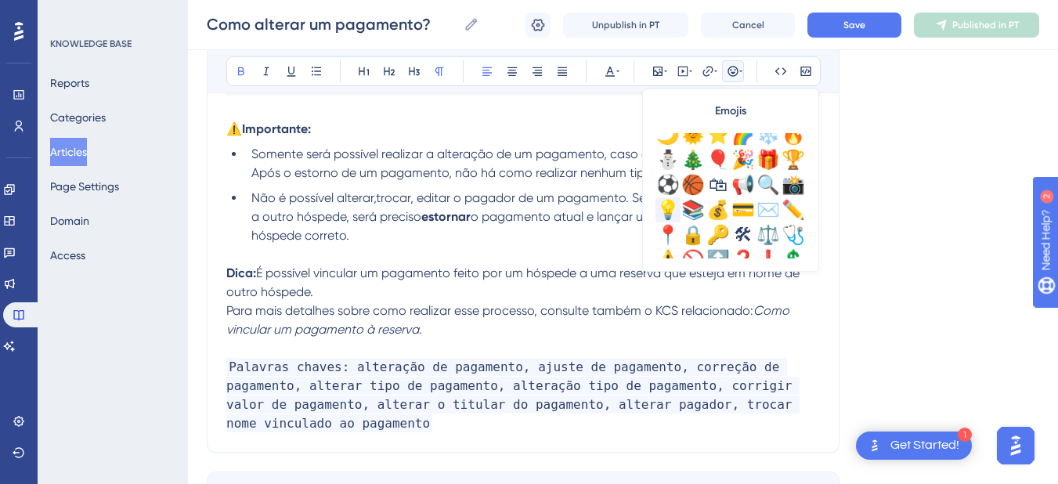
click at [661, 209] on div "💡" at bounding box center [667, 209] width 25 height 25
click at [276, 269] on span "É possível vincular um pagamento feito por um hóspede a uma reserva que esteja …" at bounding box center [522, 282] width 592 height 34
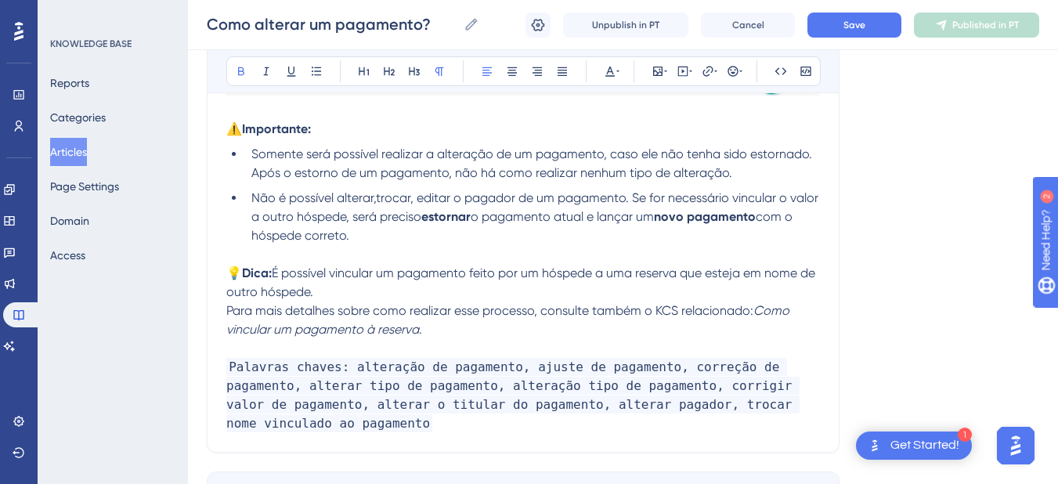
click at [356, 291] on p "💡 Dica: É possível vincular um pagamento feito por um hóspede a uma reserva que…" at bounding box center [522, 301] width 593 height 75
click at [278, 274] on span "É possível vincular um pagamento feito por um hóspede a uma reserva que esteja …" at bounding box center [522, 282] width 592 height 34
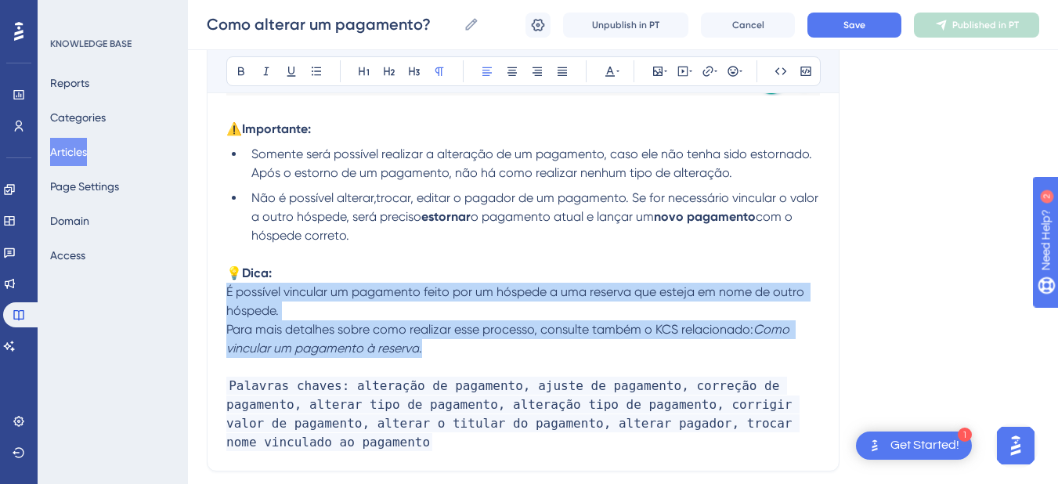
drag, startPoint x: 365, startPoint y: 333, endPoint x: 210, endPoint y: 299, distance: 158.6
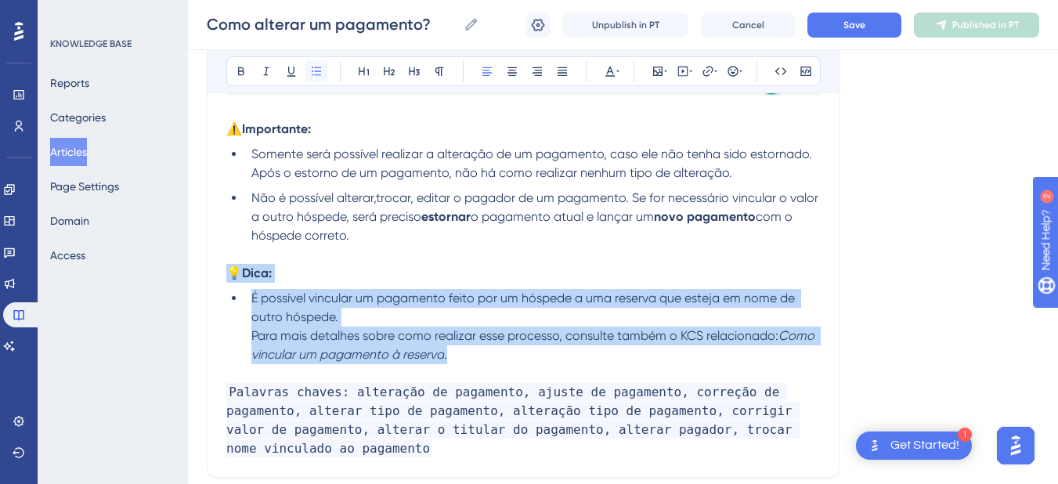
click at [314, 73] on icon at bounding box center [316, 71] width 13 height 13
click at [302, 303] on span "É possível vincular um pagamento feito por um hóspede a uma reserva que esteja …" at bounding box center [524, 307] width 546 height 34
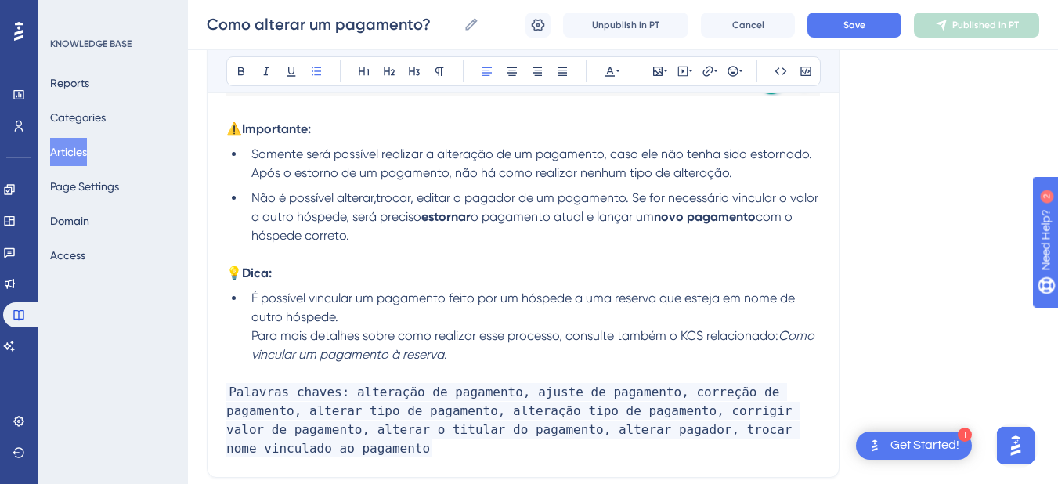
click at [249, 334] on li "É possível vincular um pagamento feito por um hóspede a uma reserva que esteja …" at bounding box center [532, 326] width 575 height 75
click at [247, 294] on li "É possível vincular um pagamento feito por um hóspede a uma reserva que esteja …" at bounding box center [532, 326] width 575 height 75
click at [552, 282] on p "💡 Dica:" at bounding box center [522, 273] width 593 height 19
click at [327, 267] on p "💡 Dica:" at bounding box center [522, 273] width 593 height 19
click at [500, 373] on p at bounding box center [522, 373] width 593 height 19
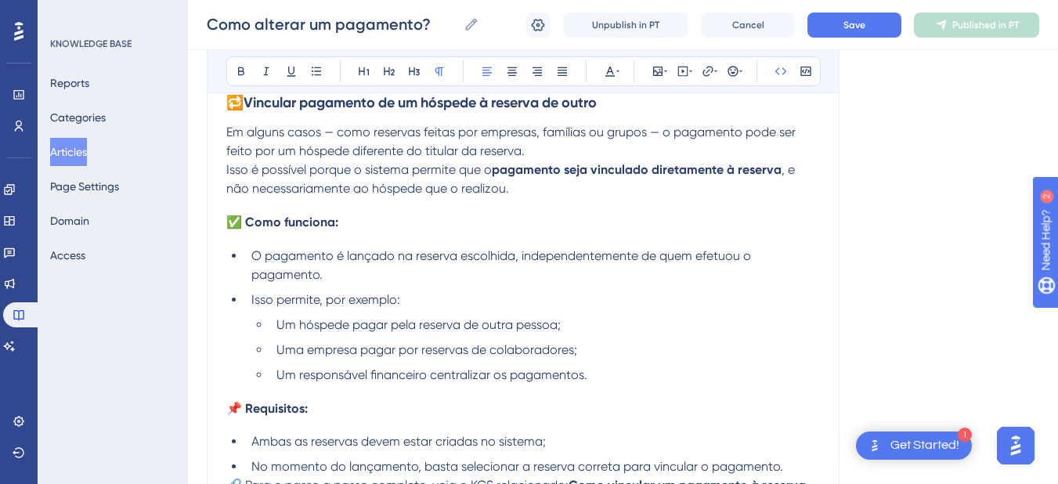
scroll to position [3416, 0]
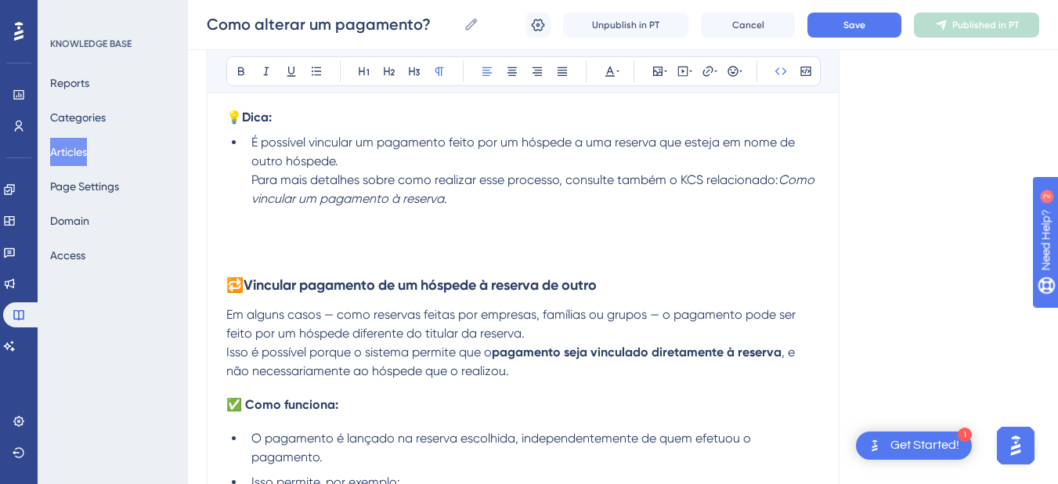
drag, startPoint x: 330, startPoint y: 231, endPoint x: 313, endPoint y: 229, distance: 17.3
click at [330, 231] on p at bounding box center [522, 236] width 593 height 19
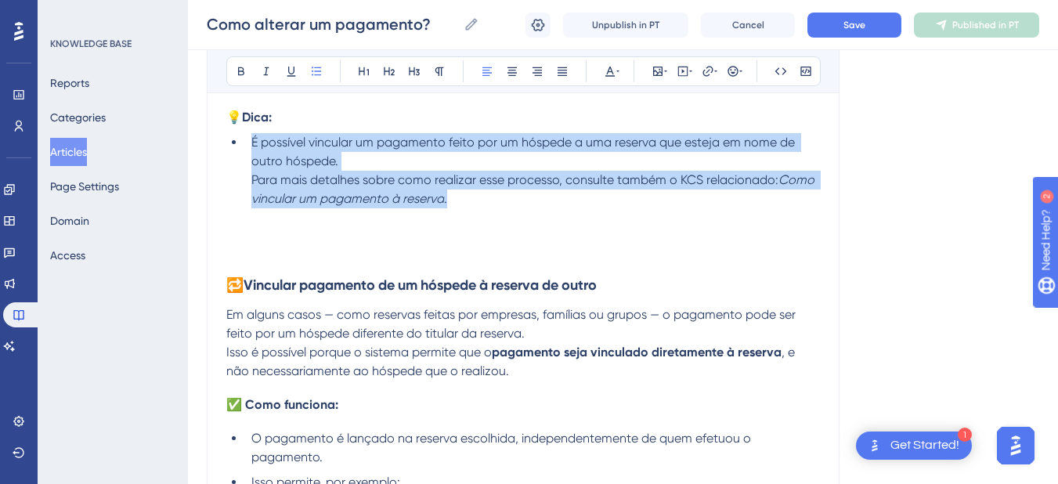
drag, startPoint x: 467, startPoint y: 195, endPoint x: 247, endPoint y: 146, distance: 226.2
click at [247, 146] on li "É possível vincular um pagamento feito por um hóspede a uma reserva que esteja …" at bounding box center [532, 170] width 575 height 75
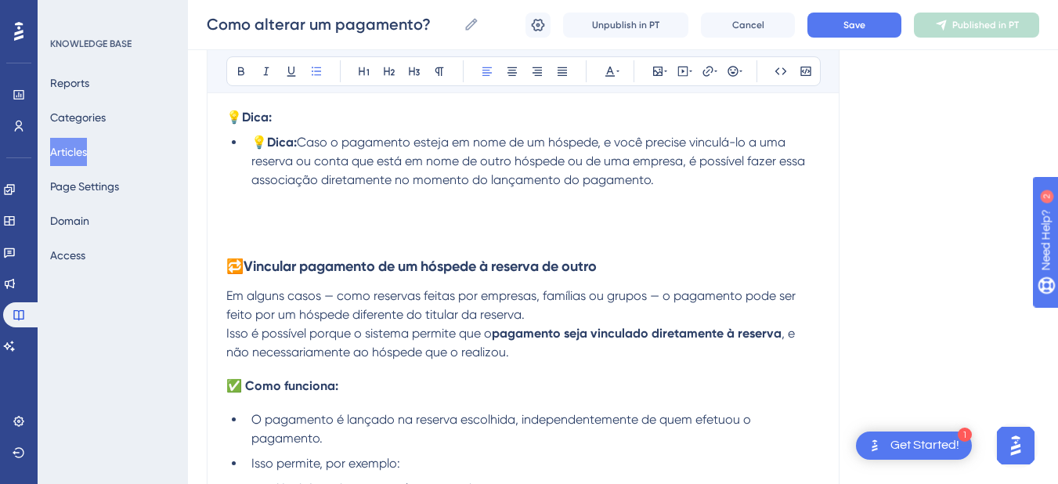
scroll to position [3232, 0]
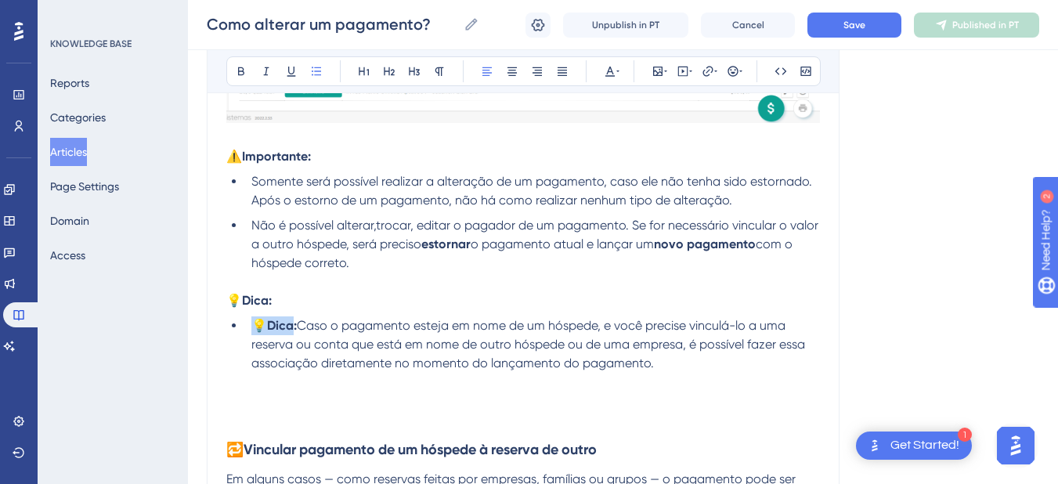
drag, startPoint x: 297, startPoint y: 325, endPoint x: 255, endPoint y: 325, distance: 42.3
click at [255, 325] on li "💡 Dica: Caso o pagamento esteja em nome de um hóspede, e você precise vinculá-l…" at bounding box center [532, 344] width 575 height 56
click at [303, 327] on span "Caso o pagamento esteja em nome de um hóspede, e você precise vinculá-lo a uma …" at bounding box center [529, 344] width 557 height 52
drag, startPoint x: 303, startPoint y: 327, endPoint x: 219, endPoint y: 327, distance: 83.8
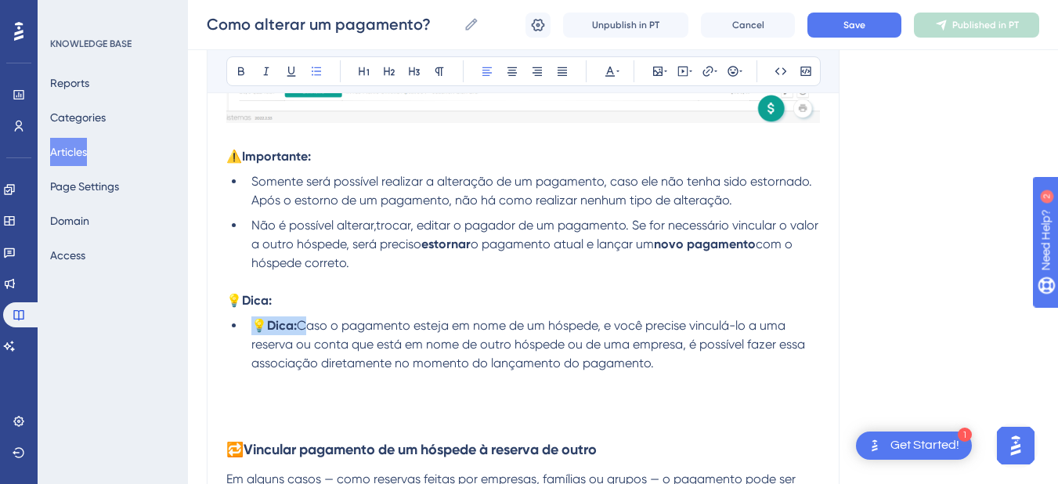
click at [290, 332] on strong "Dica:" at bounding box center [282, 325] width 30 height 15
drag, startPoint x: 303, startPoint y: 330, endPoint x: 253, endPoint y: 323, distance: 50.5
click at [253, 323] on li "💡 Dica: Caso o pagamento esteja em nome de um hóspede, e você precise vinculá-l…" at bounding box center [532, 344] width 575 height 56
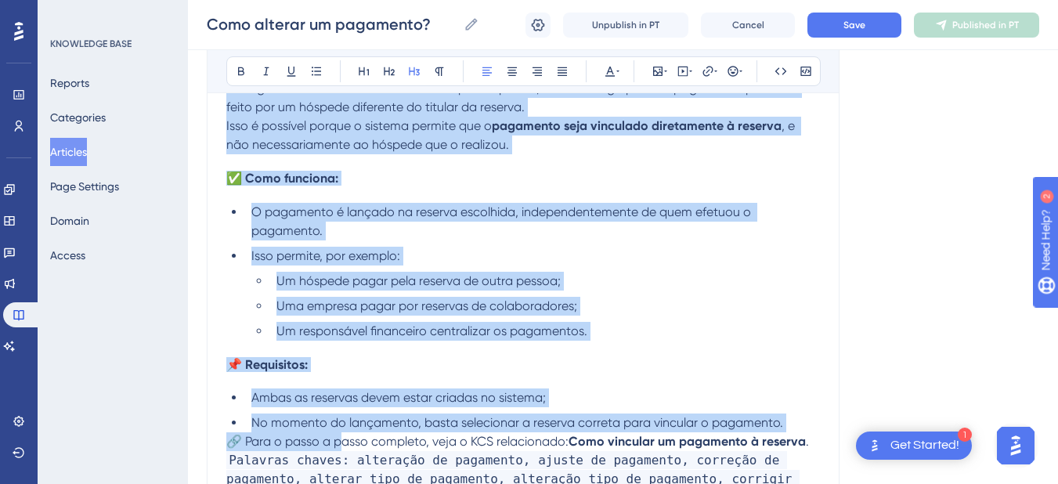
scroll to position [3788, 0]
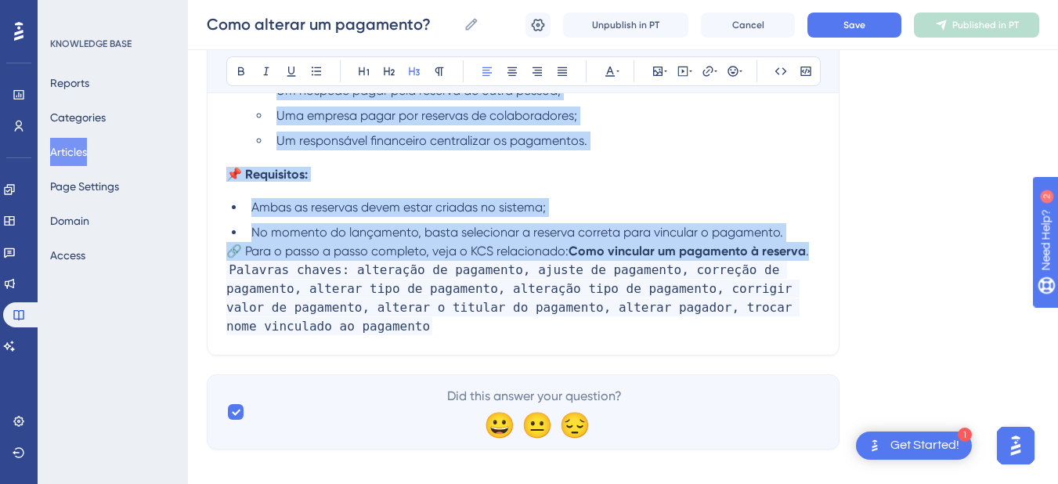
drag, startPoint x: 229, startPoint y: 234, endPoint x: 819, endPoint y: 251, distance: 590.5
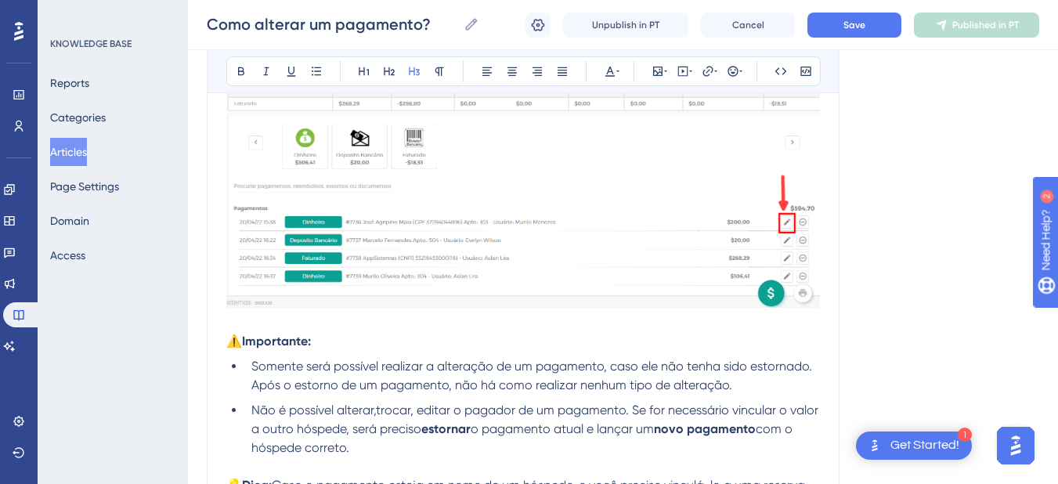
scroll to position [3231, 0]
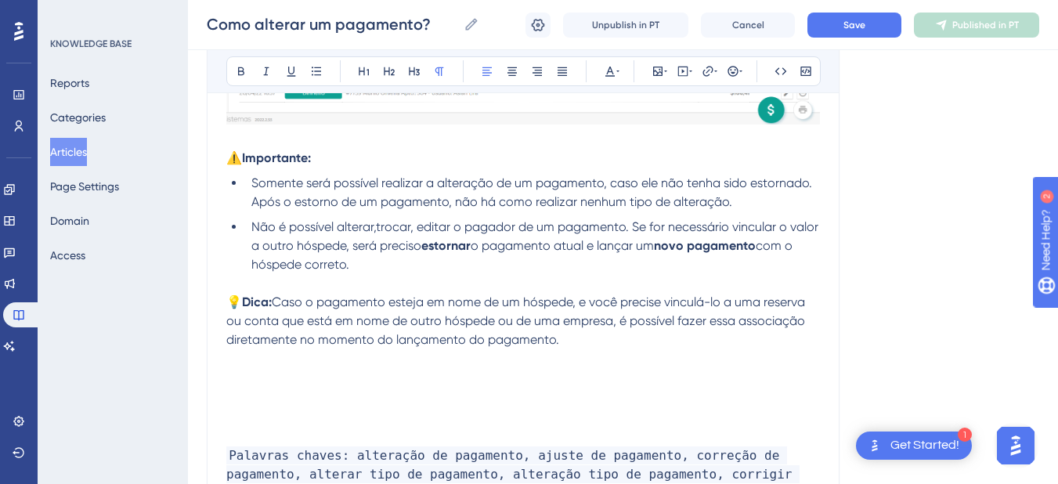
drag, startPoint x: 572, startPoint y: 342, endPoint x: 218, endPoint y: 341, distance: 353.8
click at [279, 337] on span "Caso o pagamento esteja em nome de um hóspede, e você precise vinculá-lo a uma …" at bounding box center [518, 320] width 584 height 52
click at [276, 337] on span "Caso o pagamento esteja em nome de um hóspede, e você precise vinculá-lo a uma …" at bounding box center [518, 320] width 584 height 52
click at [319, 340] on span "Caso o pagamento esteja em nome de um hóspede, e você precise vinculá-lo a uma …" at bounding box center [518, 320] width 584 height 52
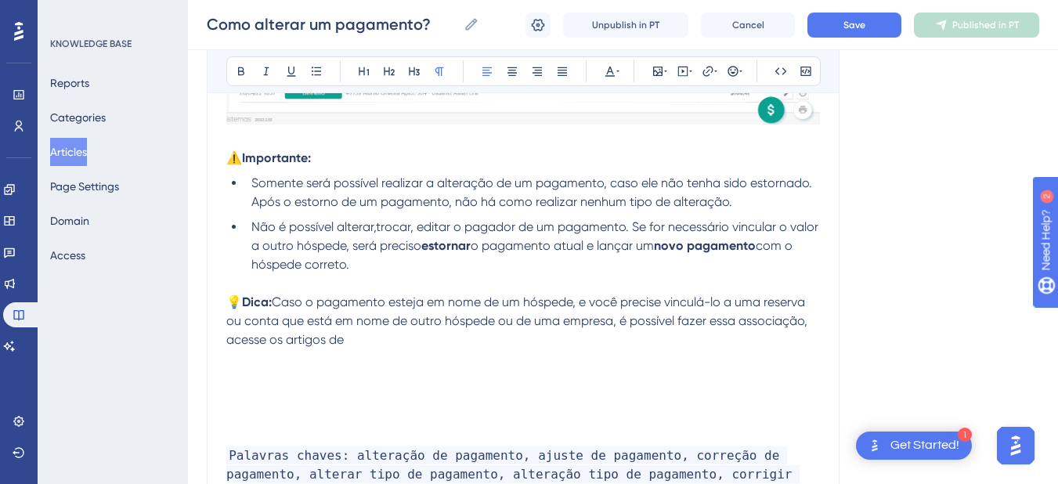
click at [374, 342] on p "💡 Dica: Caso o pagamento esteja em nome de um hóspede, e você precise vinculá-l…" at bounding box center [522, 321] width 593 height 56
click at [662, 340] on p "💡 Dica: Caso o pagamento esteja em nome de um hóspede, e você precise vinculá-l…" at bounding box center [522, 321] width 593 height 56
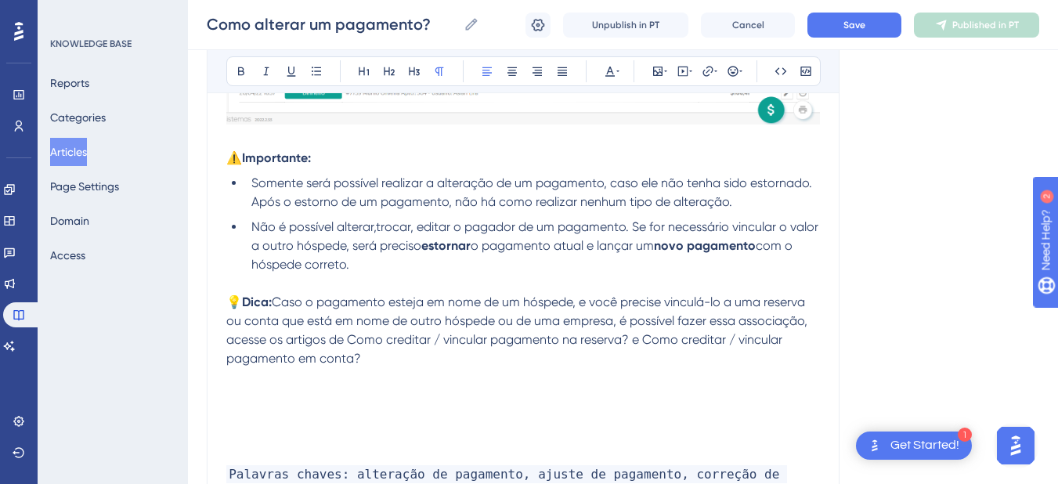
drag, startPoint x: 641, startPoint y: 344, endPoint x: 643, endPoint y: 354, distance: 10.3
click at [643, 354] on p "💡 Dica: Caso o pagamento esteja em nome de um hóspede, e você precise vinculá-l…" at bounding box center [522, 330] width 593 height 75
click at [708, 75] on icon at bounding box center [707, 71] width 10 height 10
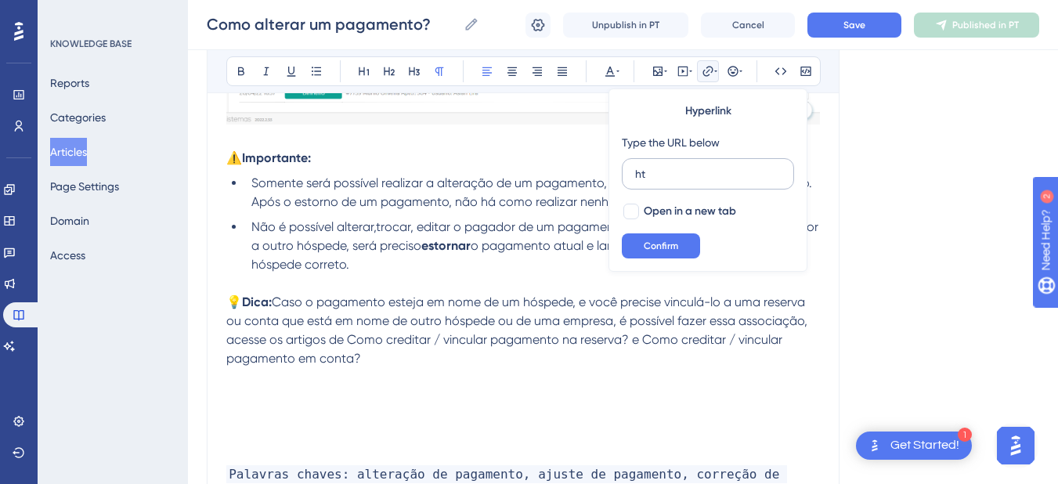
type input "h"
type input "[URL][DOMAIN_NAME]"
click at [648, 213] on span "Open in a new tab" at bounding box center [689, 211] width 92 height 19
checkbox input "true"
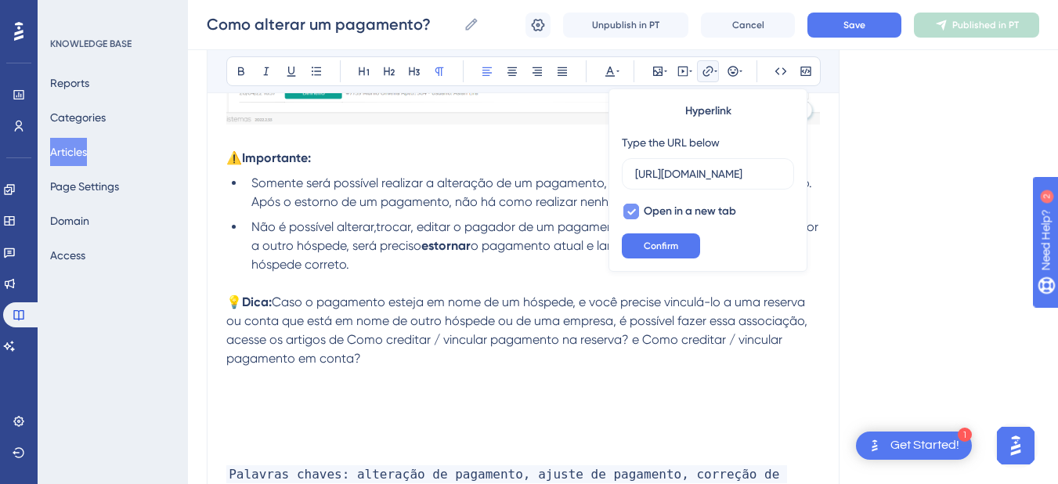
scroll to position [0, 0]
click at [651, 243] on span "Confirm" at bounding box center [660, 246] width 34 height 13
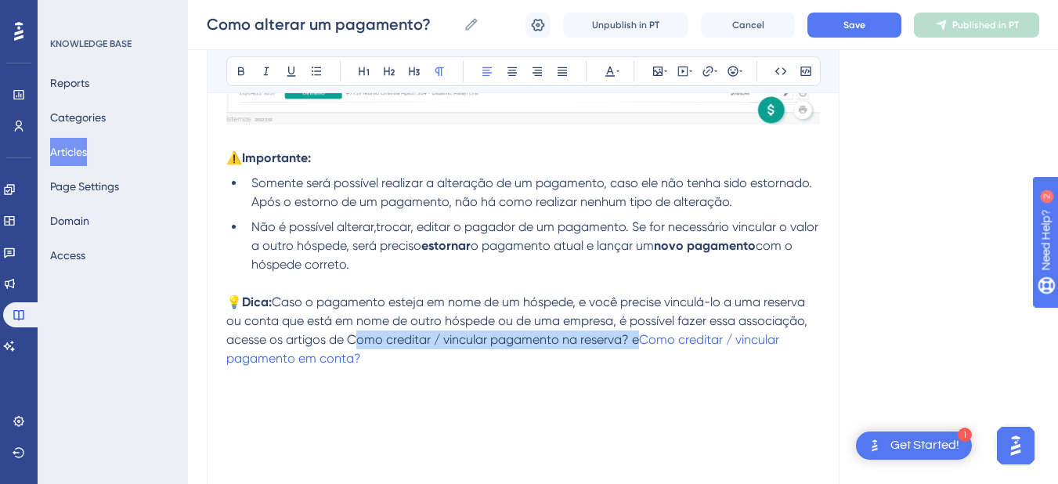
drag, startPoint x: 631, startPoint y: 338, endPoint x: 351, endPoint y: 341, distance: 280.3
click at [351, 341] on span "Caso o pagamento esteja em nome de um hóspede, e você precise vinculá-lo a uma …" at bounding box center [518, 320] width 584 height 52
click at [420, 372] on p "💡 Dica: Caso o pagamento esteja em nome de um hóspede, e você precise vinculá-l…" at bounding box center [522, 340] width 593 height 94
drag, startPoint x: 345, startPoint y: 344, endPoint x: 627, endPoint y: 341, distance: 281.8
click at [627, 341] on span "Caso o pagamento esteja em nome de um hóspede, e você precise vinculá-lo a uma …" at bounding box center [518, 320] width 584 height 52
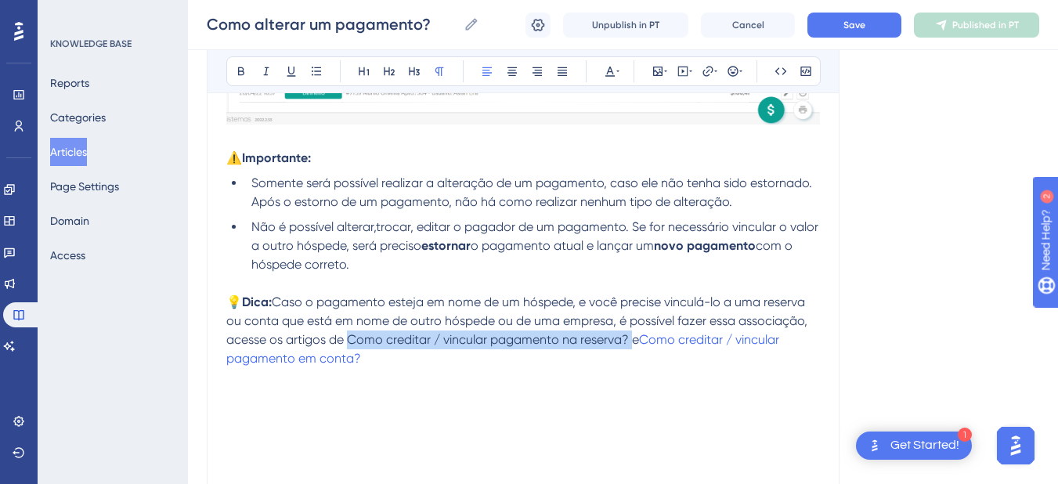
copy span "Como creditar / vincular pagamento na reserva?"
click at [708, 69] on icon at bounding box center [707, 71] width 13 height 13
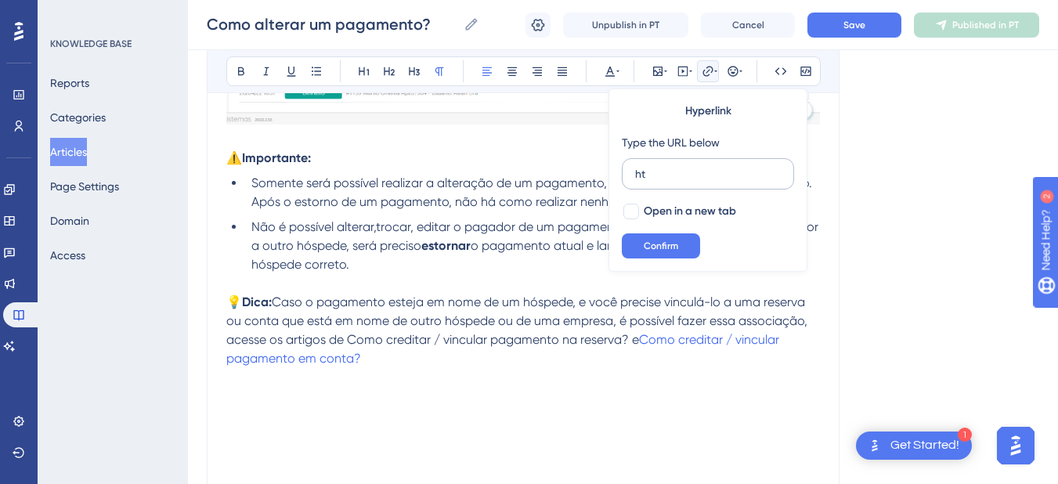
type input "h"
type input "[URL][DOMAIN_NAME]"
click at [625, 197] on div "Hyperlink Type the URL below [URL][DOMAIN_NAME] Open in a new tab Confirm" at bounding box center [707, 179] width 199 height 183
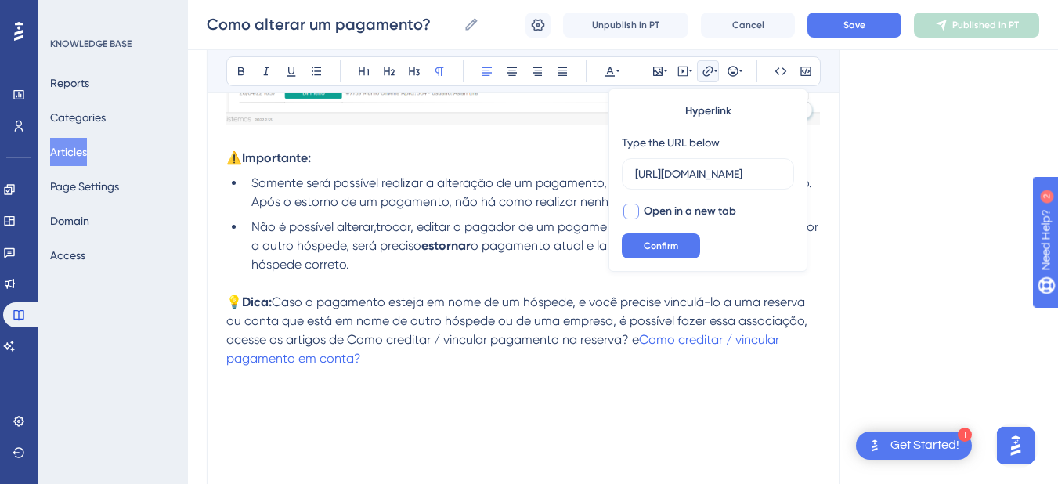
click at [645, 216] on span "Open in a new tab" at bounding box center [689, 211] width 92 height 19
checkbox input "true"
click at [646, 240] on span "Confirm" at bounding box center [660, 246] width 34 height 13
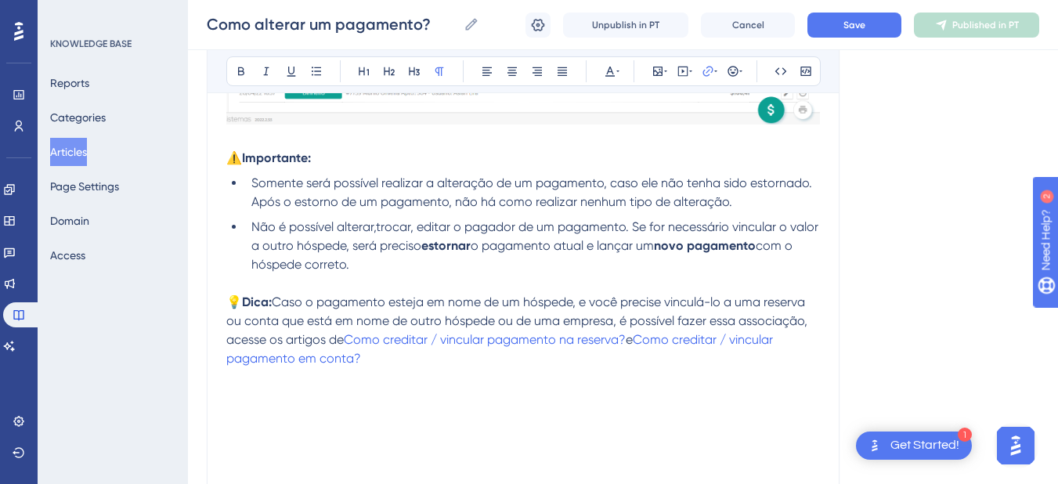
click at [395, 389] on p at bounding box center [522, 396] width 593 height 19
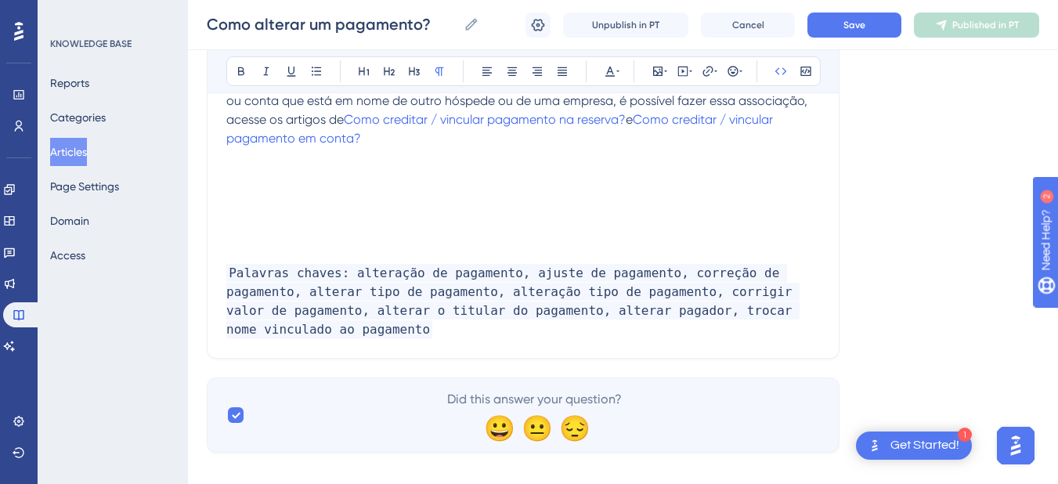
click at [236, 240] on h3 at bounding box center [522, 243] width 593 height 41
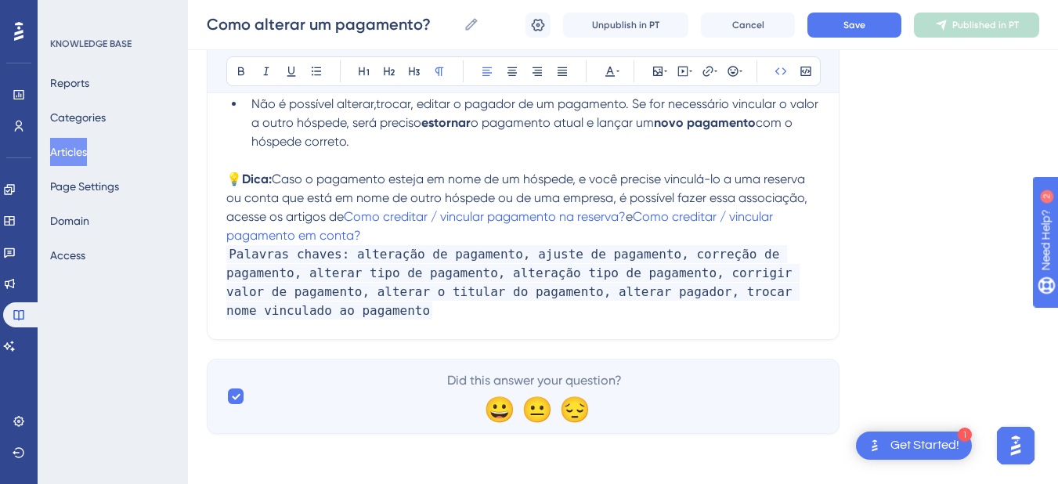
scroll to position [3335, 0]
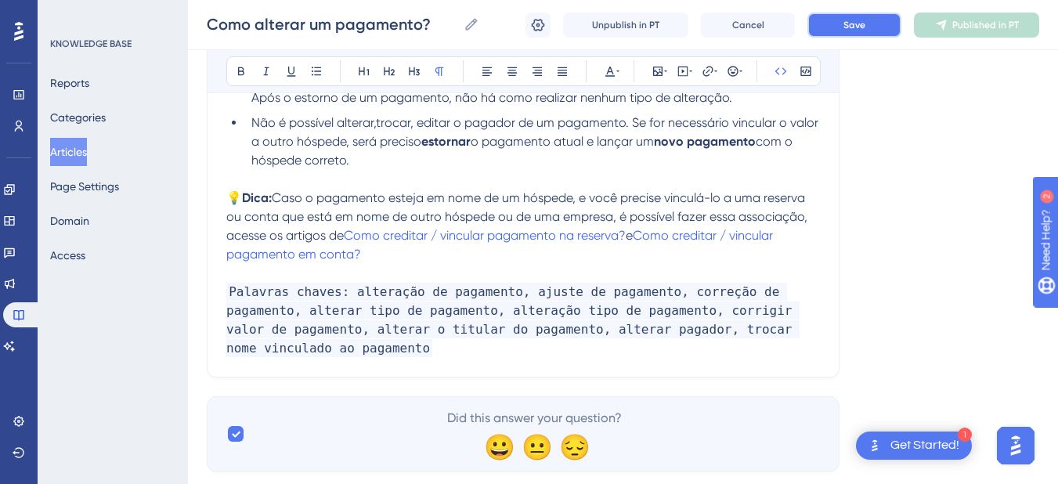
click at [863, 16] on button "Save" at bounding box center [854, 25] width 94 height 25
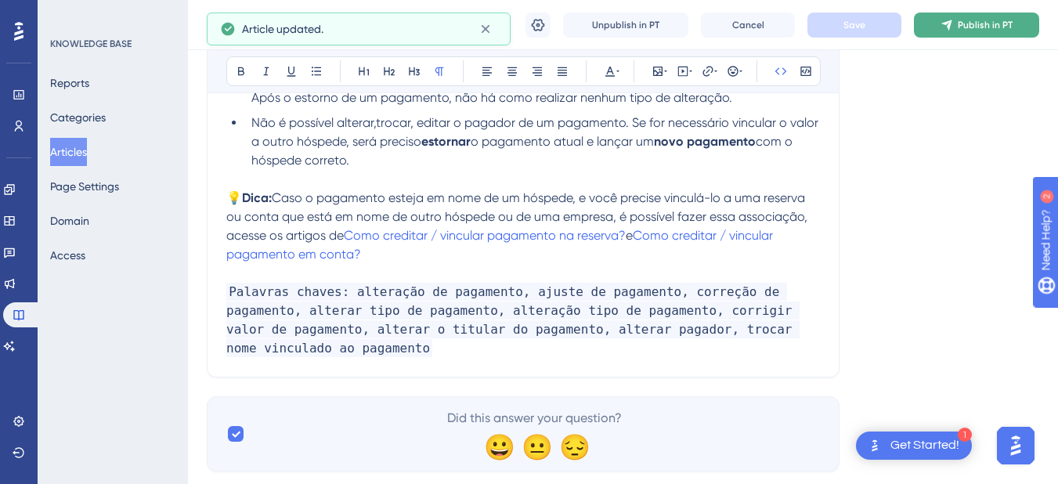
click at [1000, 31] on button "Publish in PT" at bounding box center [976, 25] width 125 height 25
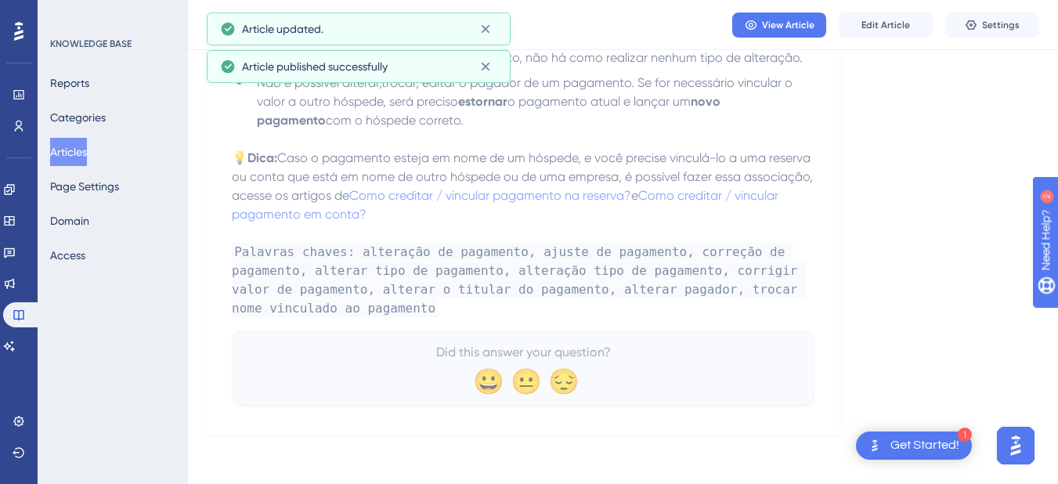
scroll to position [3257, 0]
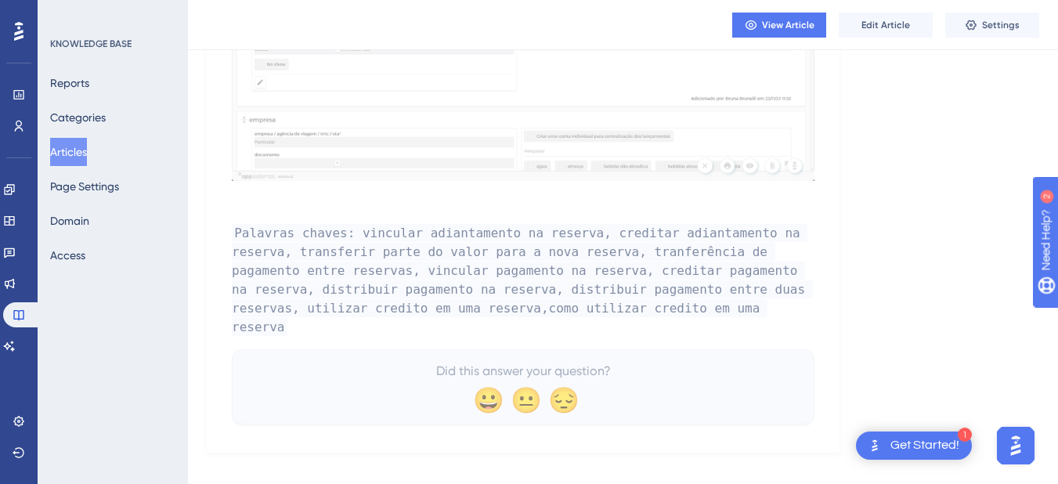
click at [82, 142] on button "Articles" at bounding box center [68, 152] width 37 height 28
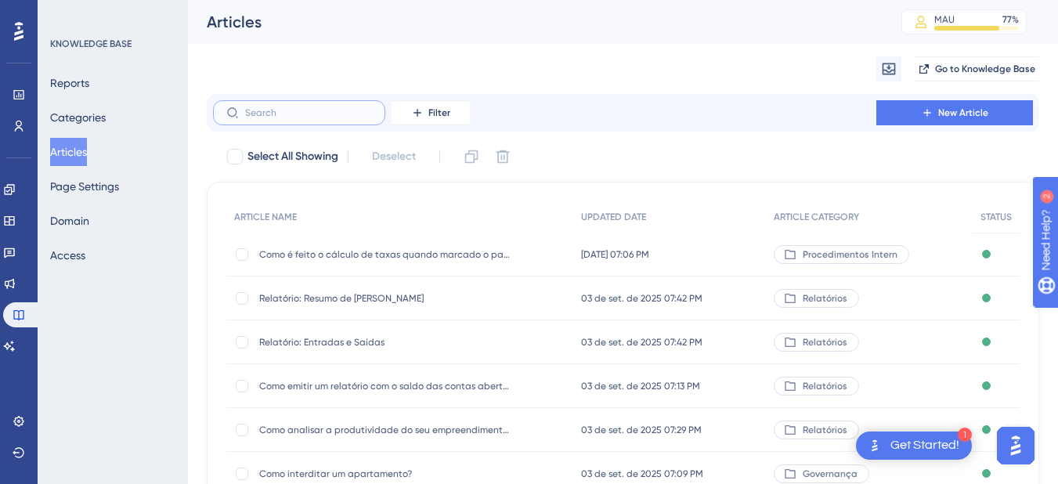
click at [309, 112] on input "text" at bounding box center [308, 112] width 127 height 11
paste input "Como pesquisar um pagamento lançado?"
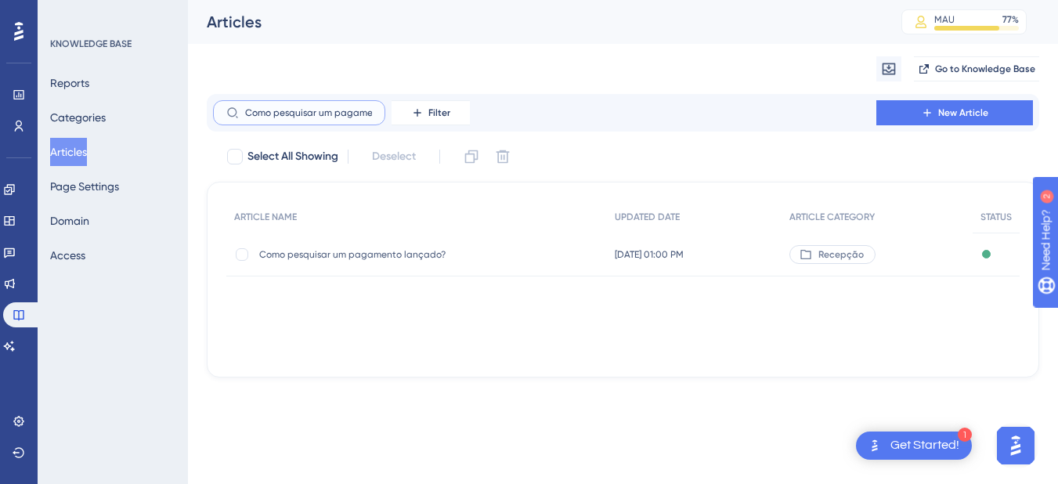
scroll to position [0, 56]
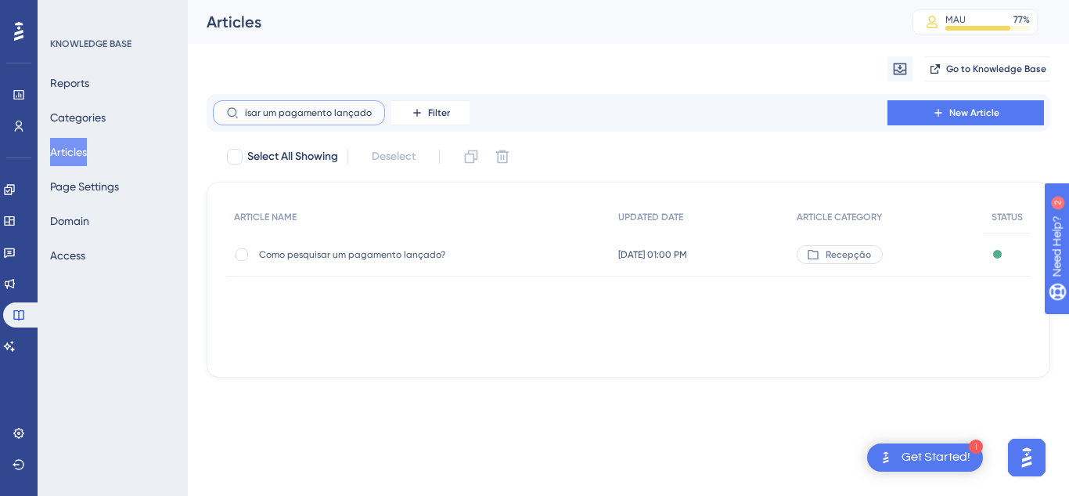
type input "Como pesquisar um pagamento lançado?"
click at [368, 254] on span "Como pesquisar um pagamento lançado?" at bounding box center [384, 254] width 251 height 13
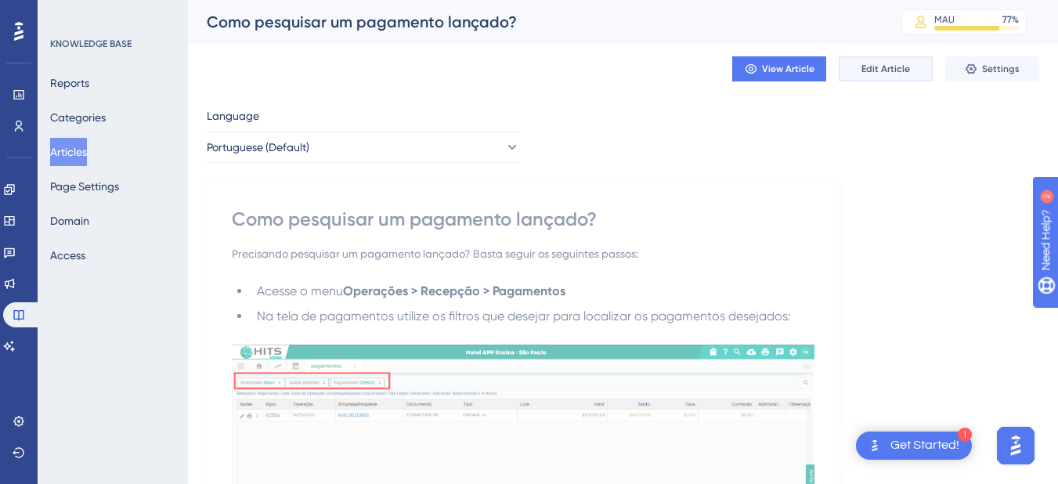
click at [883, 70] on span "Edit Article" at bounding box center [885, 69] width 49 height 13
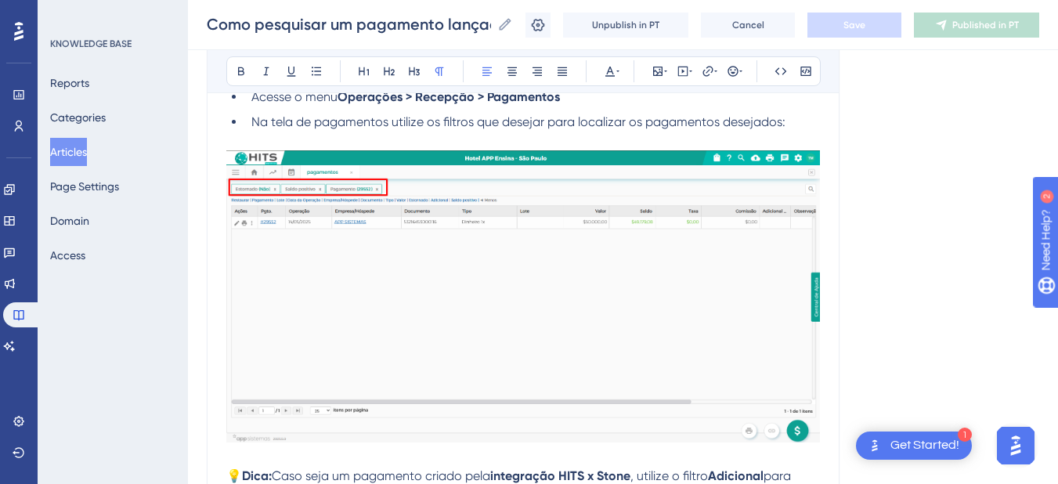
scroll to position [1244, 0]
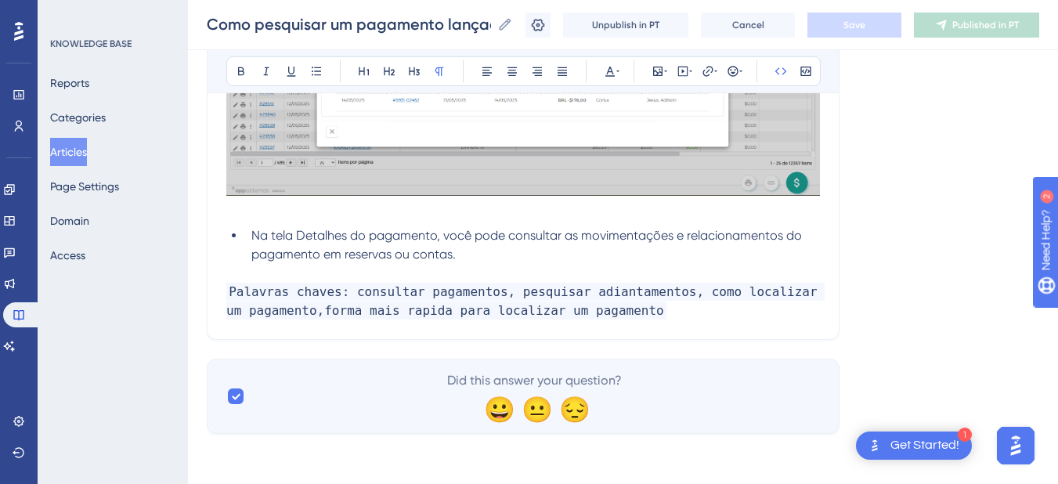
click at [268, 267] on p at bounding box center [522, 273] width 593 height 19
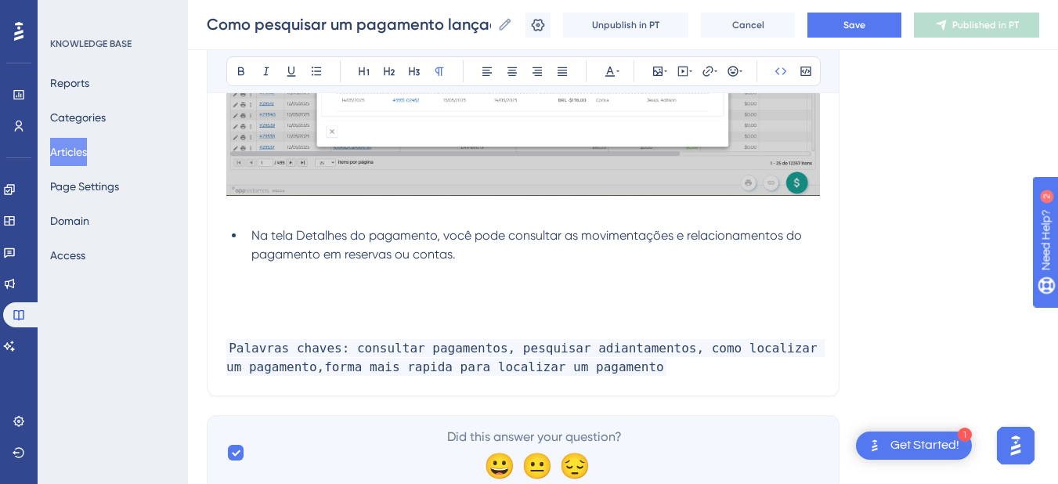
click at [304, 297] on p at bounding box center [522, 292] width 593 height 19
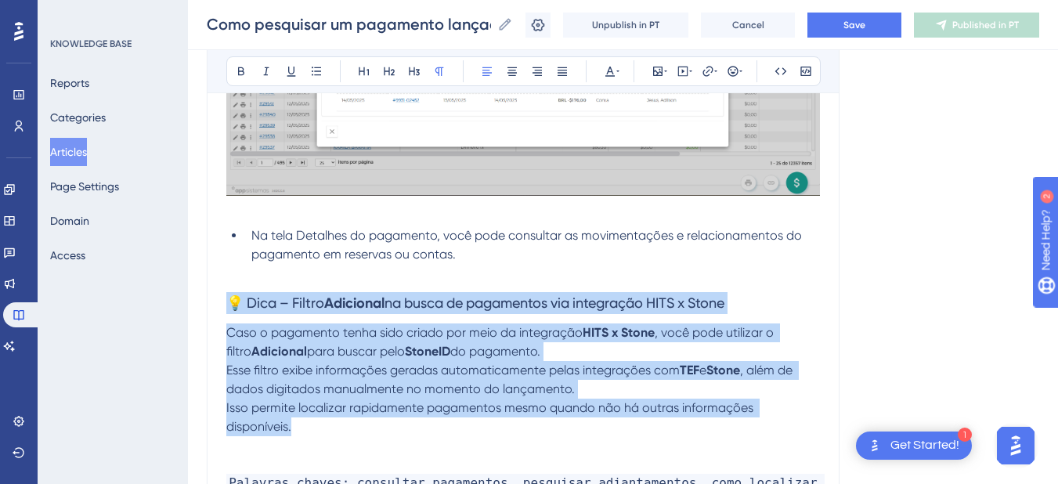
drag, startPoint x: 251, startPoint y: 334, endPoint x: 222, endPoint y: 293, distance: 51.1
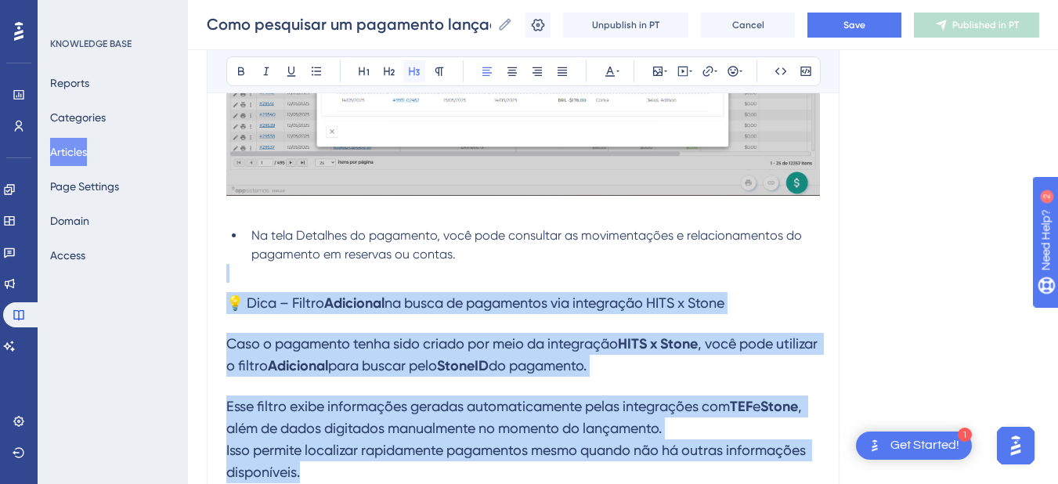
click at [415, 69] on icon at bounding box center [414, 71] width 13 height 13
click at [437, 67] on icon at bounding box center [439, 71] width 13 height 13
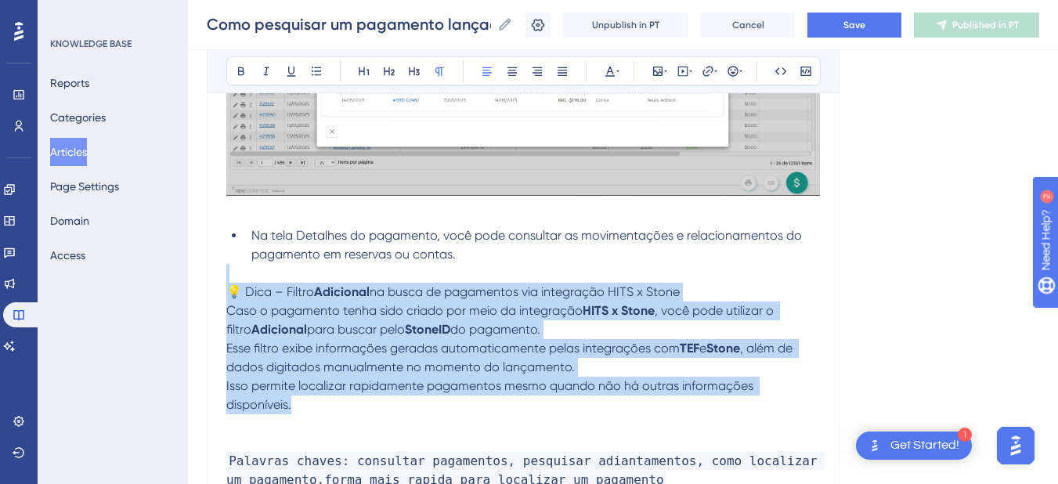
click at [307, 333] on span "para buscar pelo" at bounding box center [356, 329] width 98 height 15
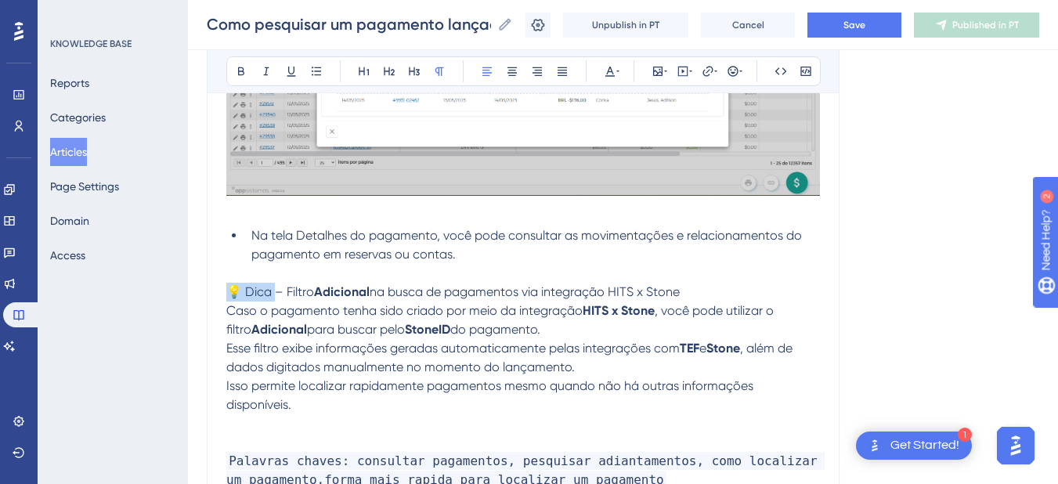
drag, startPoint x: 277, startPoint y: 290, endPoint x: 196, endPoint y: 287, distance: 81.5
click at [236, 68] on icon at bounding box center [241, 71] width 13 height 13
click at [289, 291] on span "– Filtro" at bounding box center [291, 291] width 39 height 15
drag, startPoint x: 699, startPoint y: 289, endPoint x: 287, endPoint y: 288, distance: 412.6
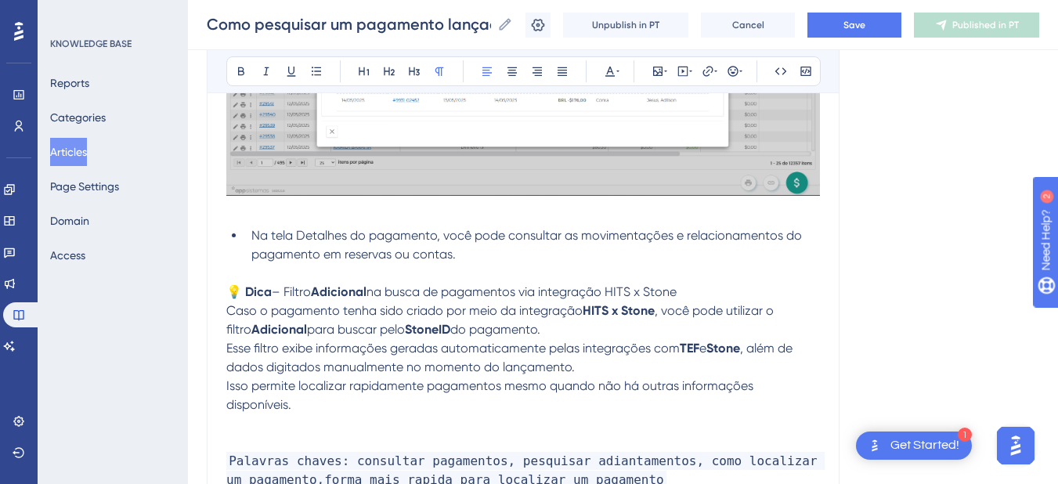
click at [287, 288] on p "💡 Dica – Filtro Adicional na busca de pagamentos via integração HITS x Stone" at bounding box center [522, 292] width 593 height 19
click at [705, 295] on p "💡 Dica – Filtro Adicional na busca de pagamentos via integração HITS x Stone" at bounding box center [522, 292] width 593 height 19
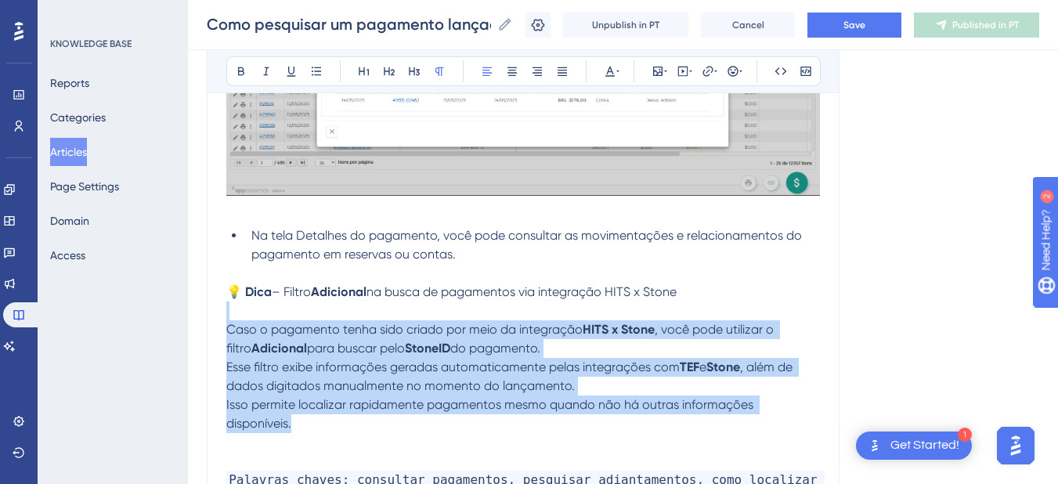
drag, startPoint x: 310, startPoint y: 424, endPoint x: 212, endPoint y: 314, distance: 146.9
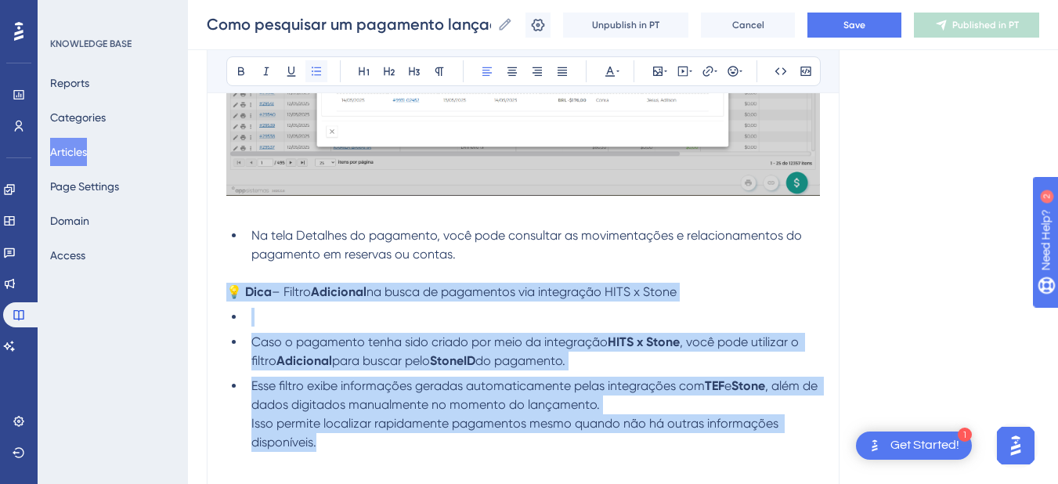
click at [312, 71] on icon at bounding box center [316, 71] width 9 height 9
click at [339, 348] on span "Caso o pagamento tenha sido criado por meio da integração" at bounding box center [429, 341] width 356 height 15
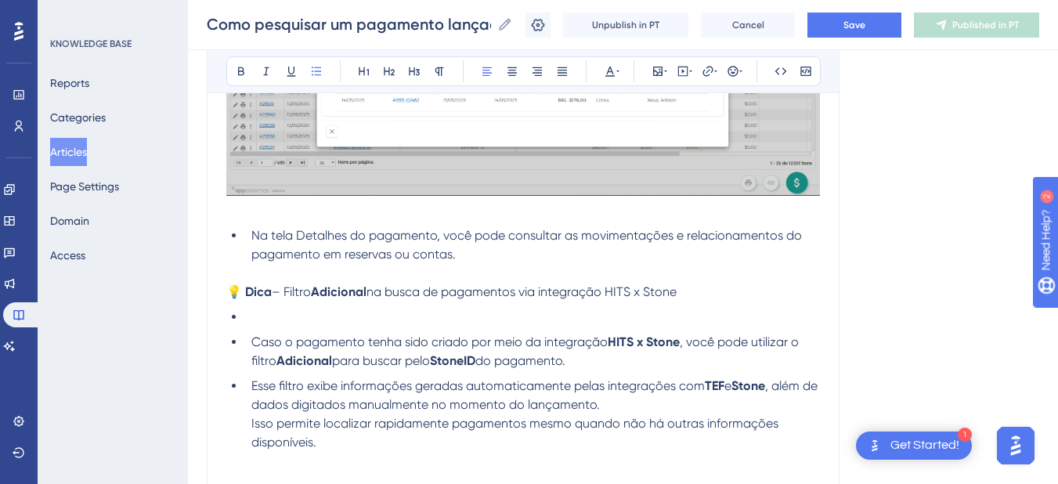
click at [249, 339] on li "Caso o pagamento tenha sido criado por meio da integração HITS x Stone , você p…" at bounding box center [532, 352] width 575 height 38
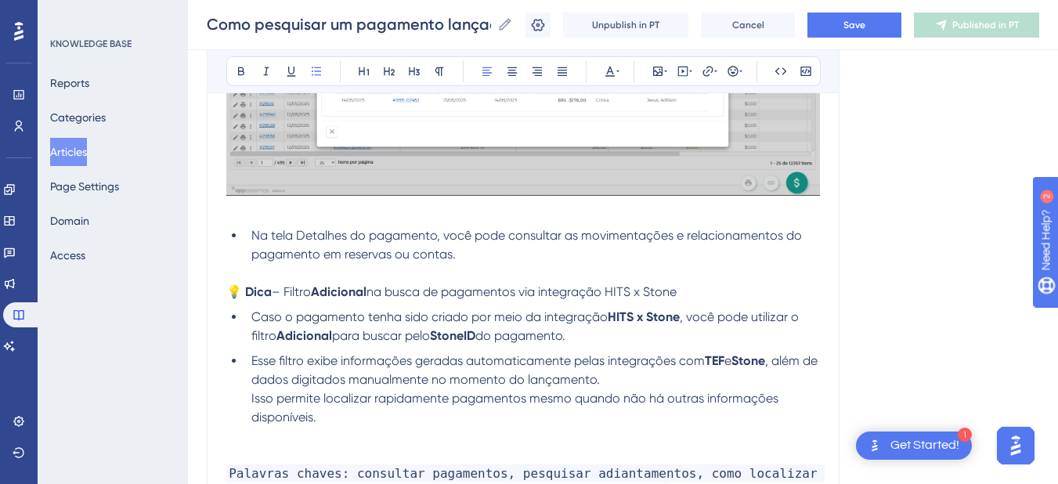
click at [711, 295] on p "💡 Dica – Filtro Adicional na busca de pagamentos via integração HITS x Stone" at bounding box center [522, 292] width 593 height 19
click at [635, 293] on span "na busca de pagamentos via integração HITS x Stone ou Hits x Tef" at bounding box center [557, 291] width 382 height 15
